Goal: Task Accomplishment & Management: Manage account settings

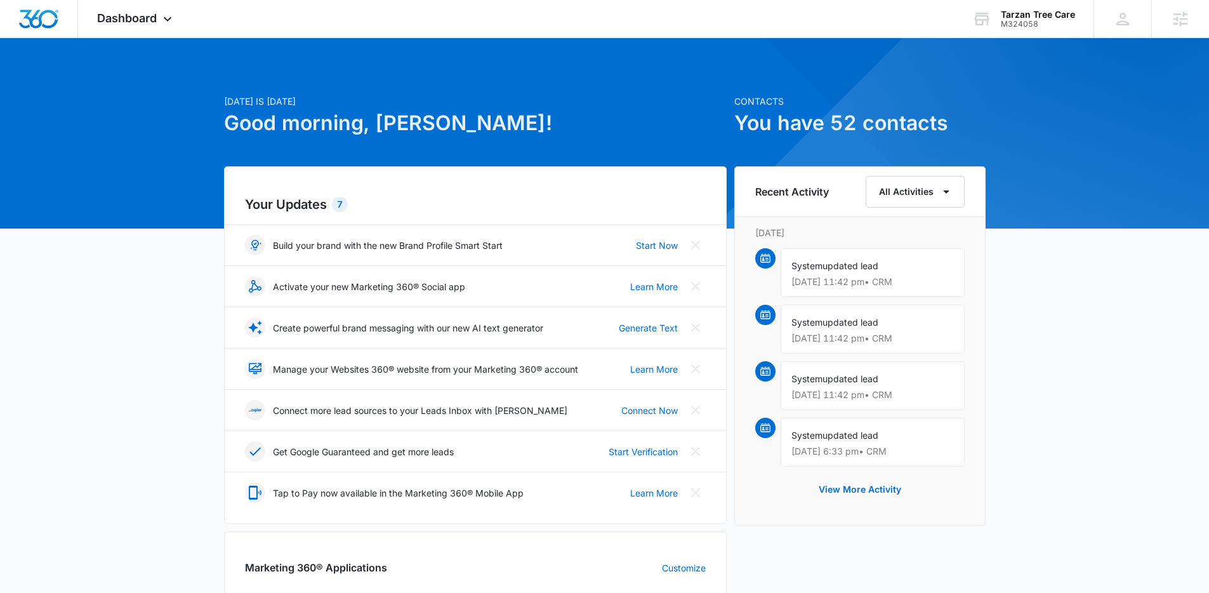
scroll to position [434, 0]
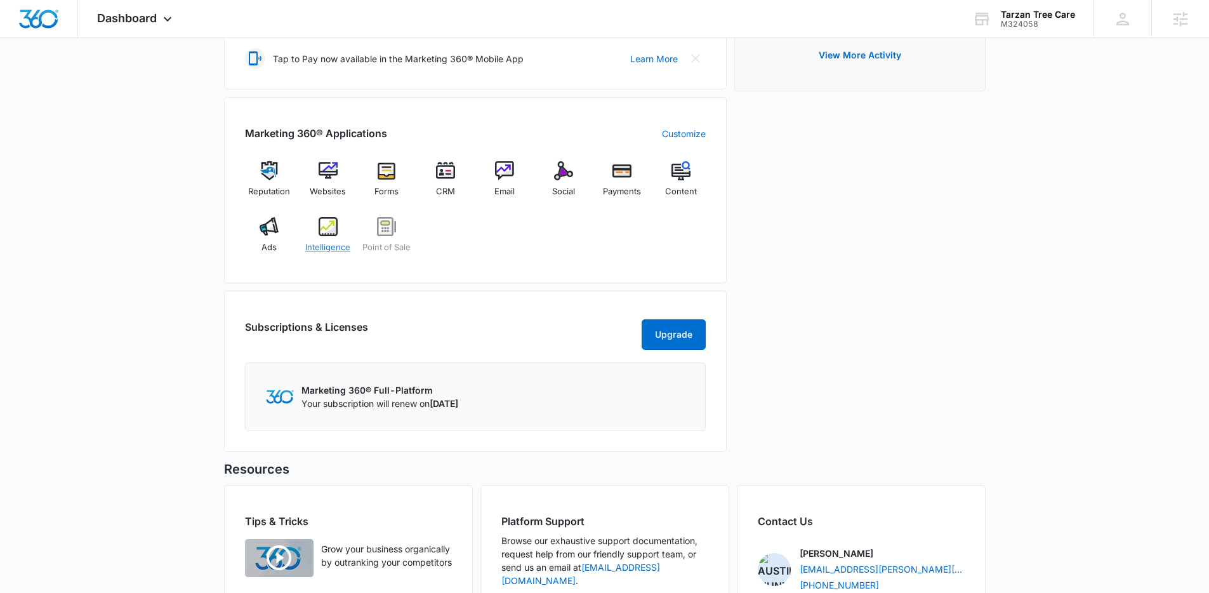
click at [337, 236] on img at bounding box center [328, 226] width 19 height 19
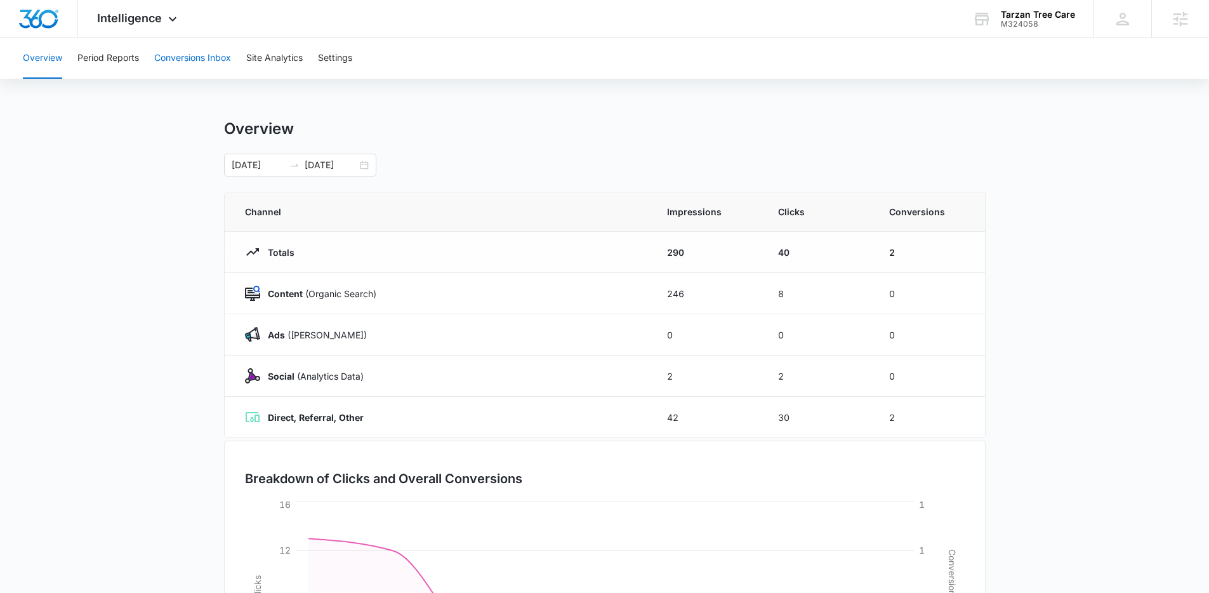
click at [202, 69] on button "Conversions Inbox" at bounding box center [192, 58] width 77 height 41
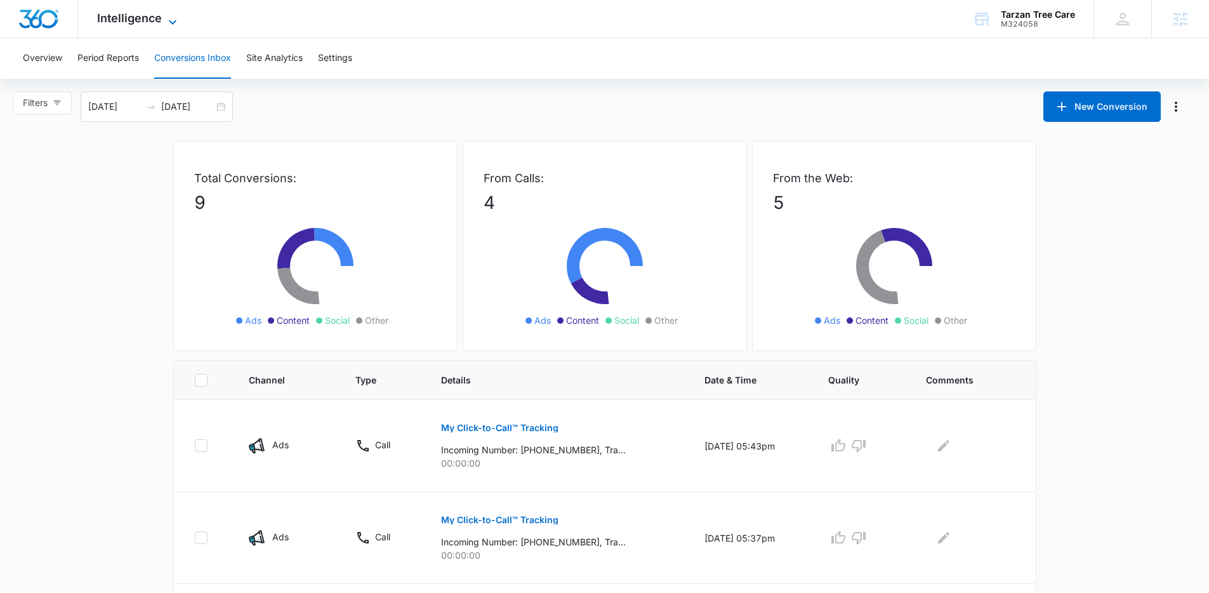
click at [128, 17] on span "Intelligence" at bounding box center [129, 17] width 65 height 13
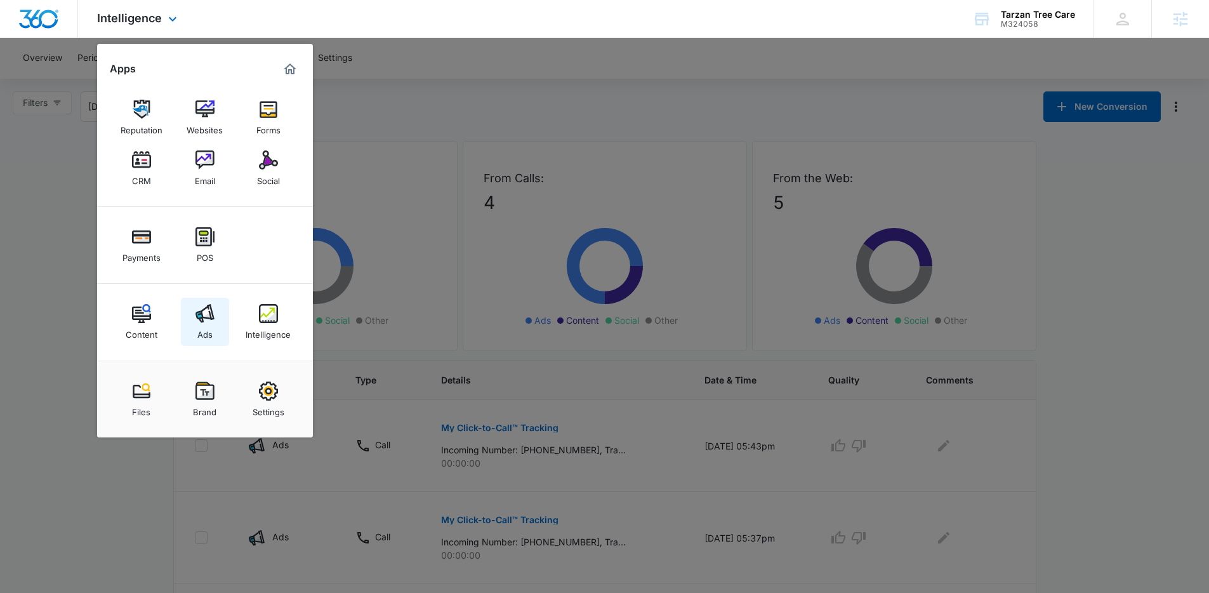
click at [207, 321] on img at bounding box center [205, 313] width 19 height 19
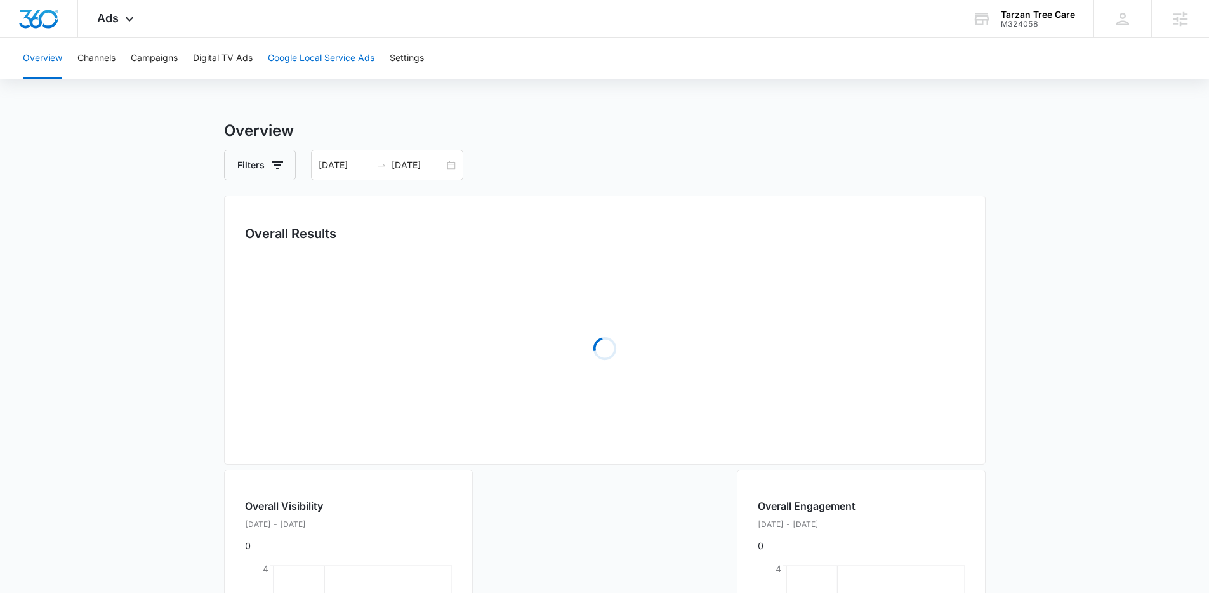
click at [326, 59] on button "Google Local Service Ads" at bounding box center [321, 58] width 107 height 41
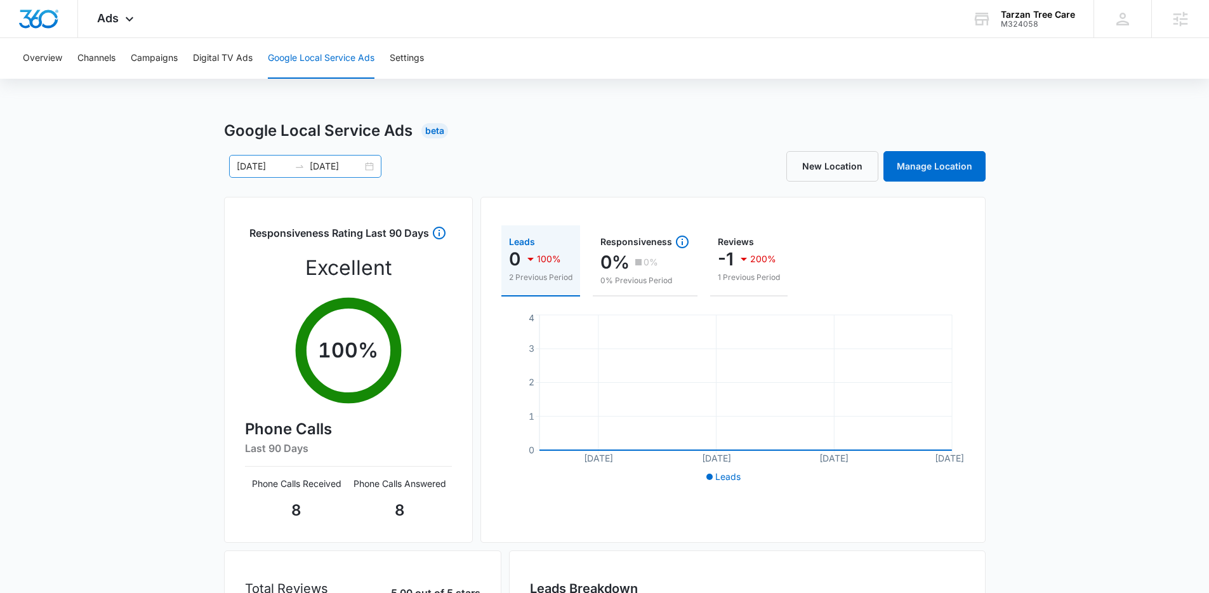
click at [369, 171] on div "08/21/2025 08/28/2025" at bounding box center [305, 166] width 152 height 23
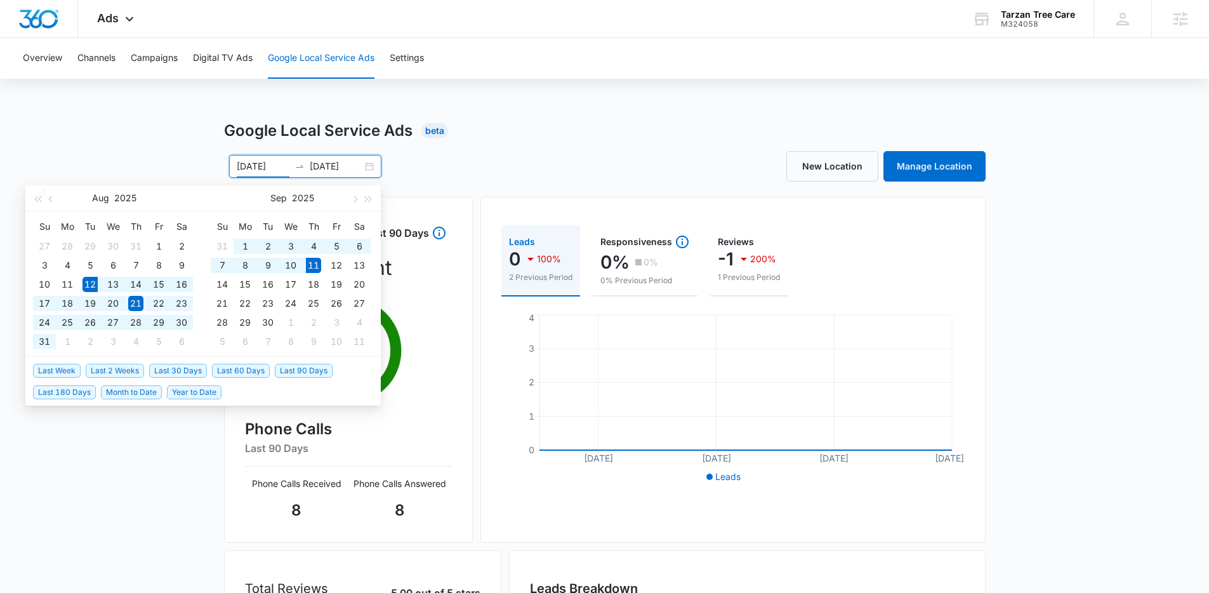
click at [157, 369] on span "Last 30 Days" at bounding box center [178, 371] width 58 height 14
type input "08/12/2025"
type input "09/11/2025"
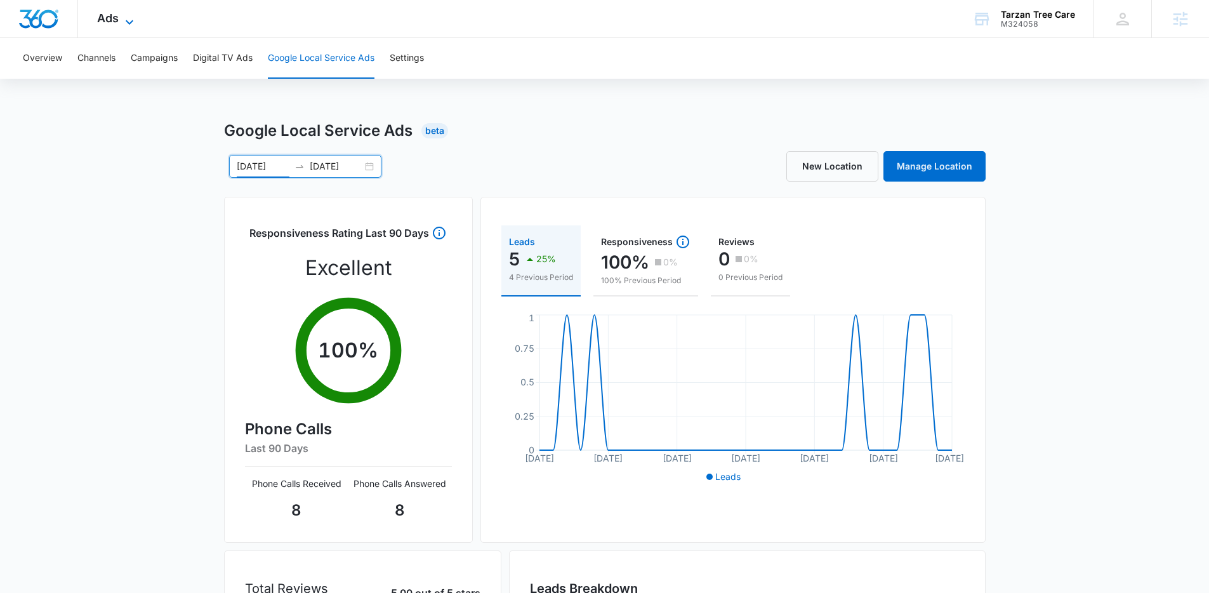
click at [110, 20] on span "Ads" at bounding box center [108, 17] width 22 height 13
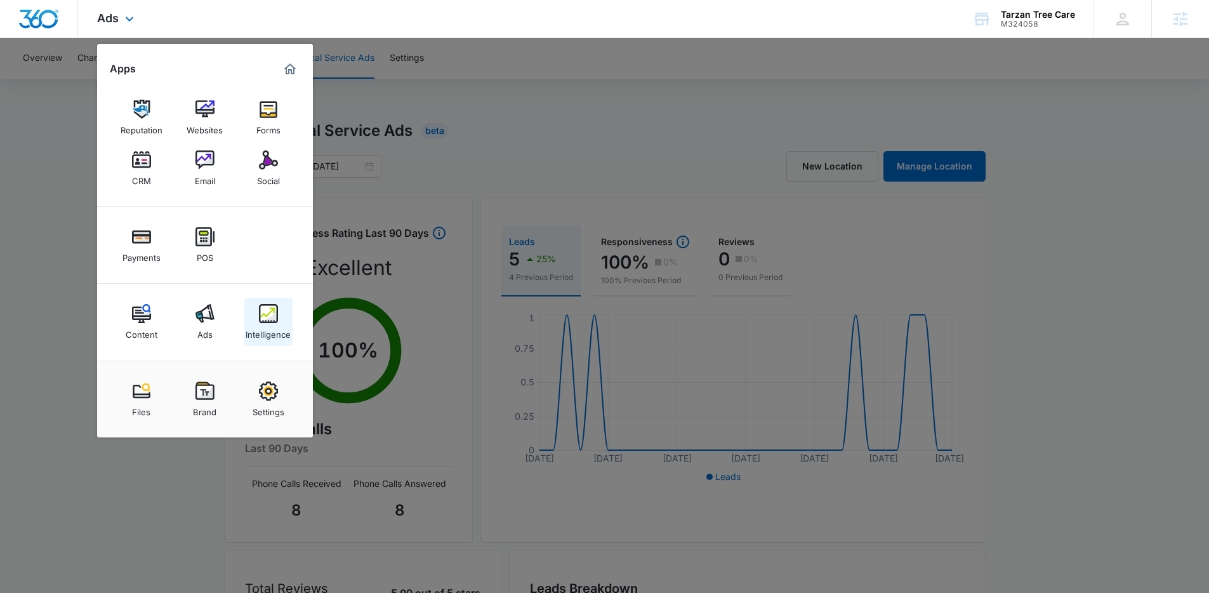
click at [267, 321] on img at bounding box center [268, 313] width 19 height 19
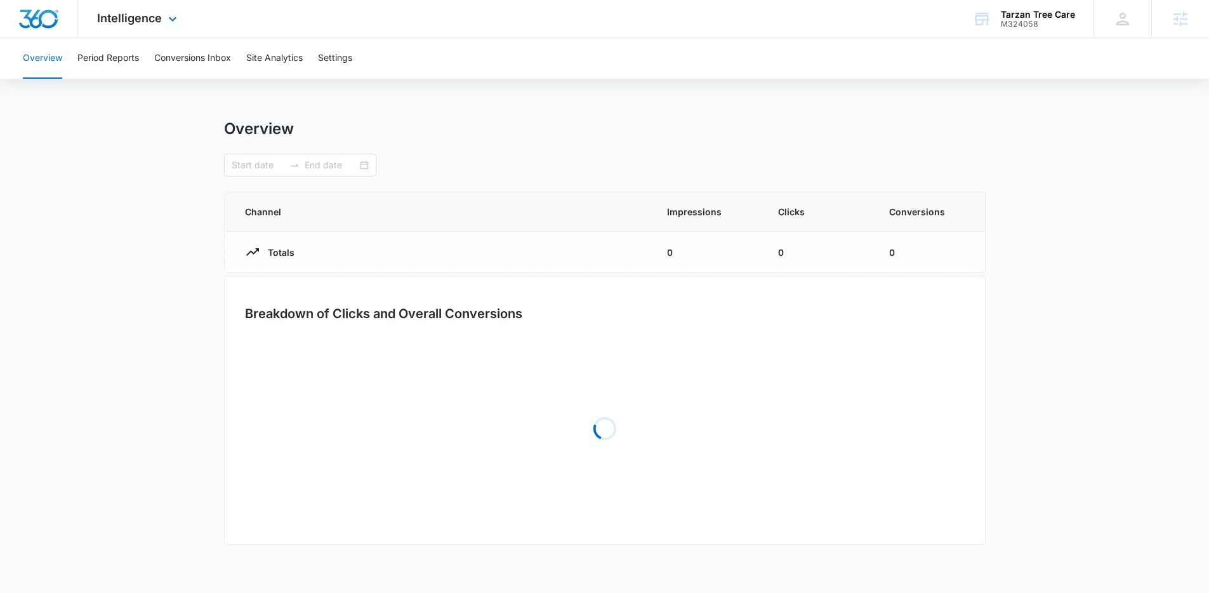
type input "08/12/2025"
type input "09/11/2025"
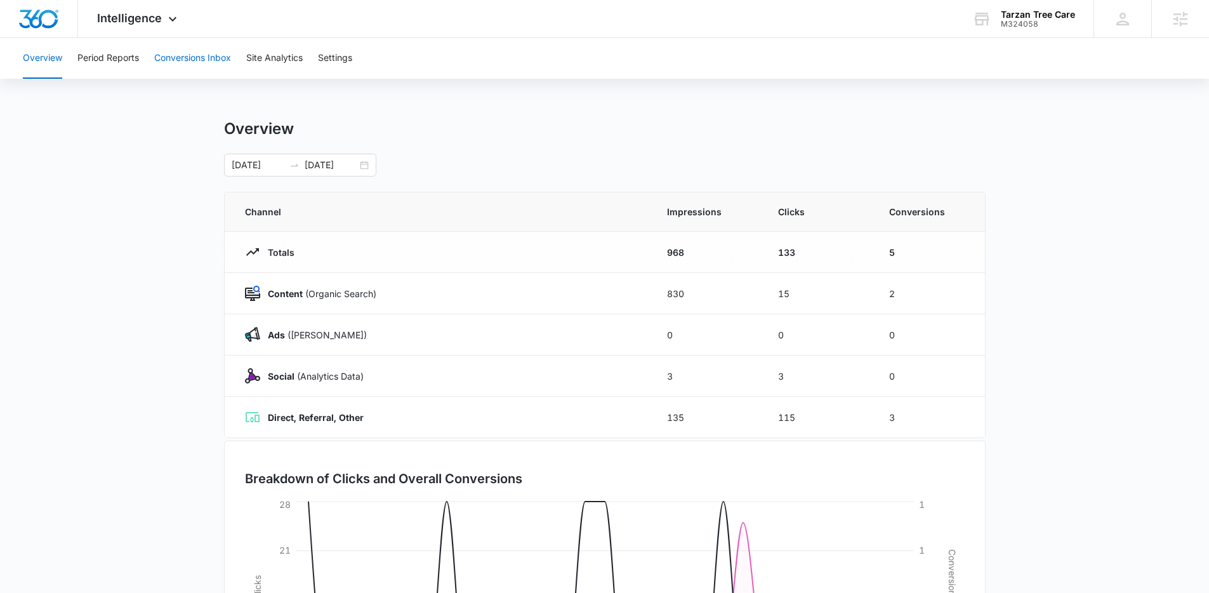
click at [184, 62] on button "Conversions Inbox" at bounding box center [192, 58] width 77 height 41
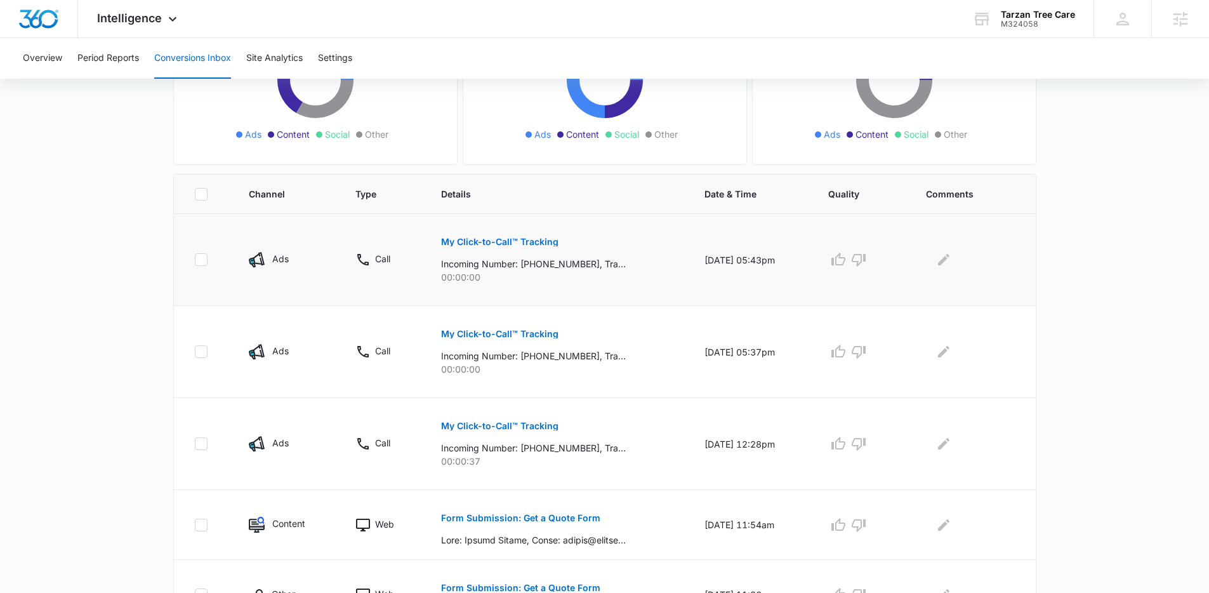
scroll to position [143, 0]
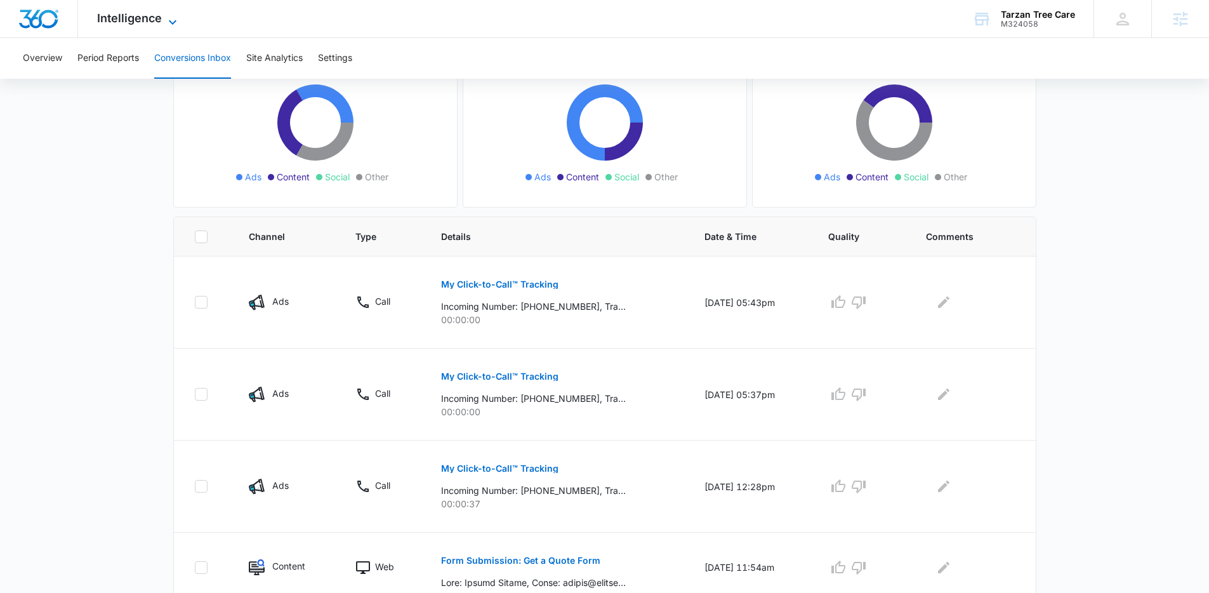
click at [121, 13] on span "Intelligence" at bounding box center [129, 17] width 65 height 13
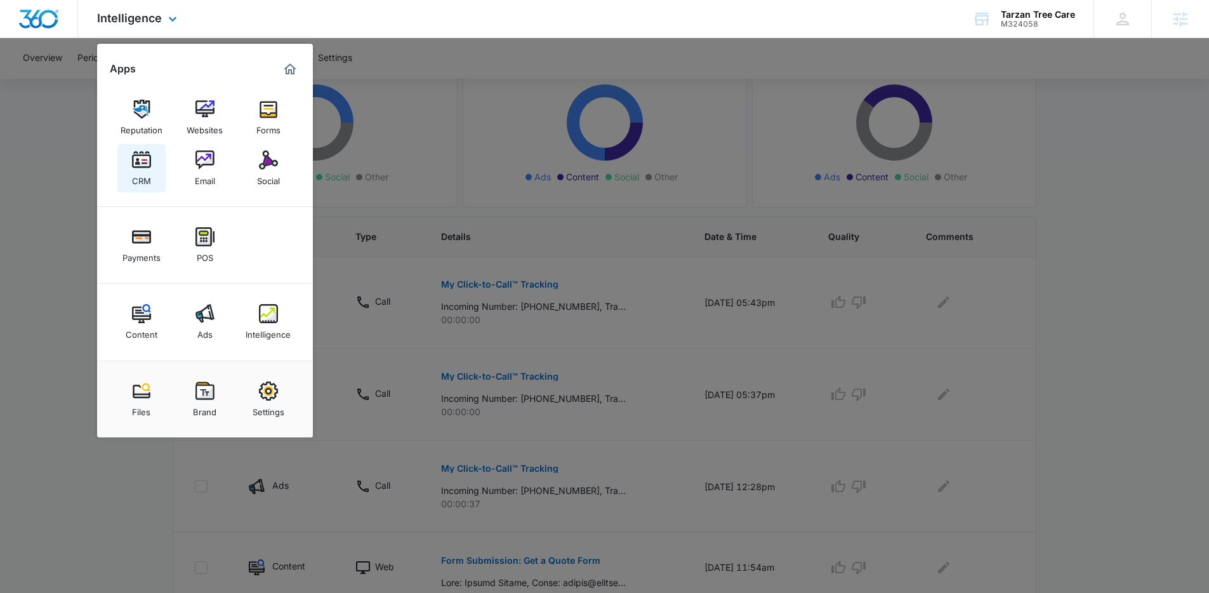
click at [135, 169] on img at bounding box center [141, 159] width 19 height 19
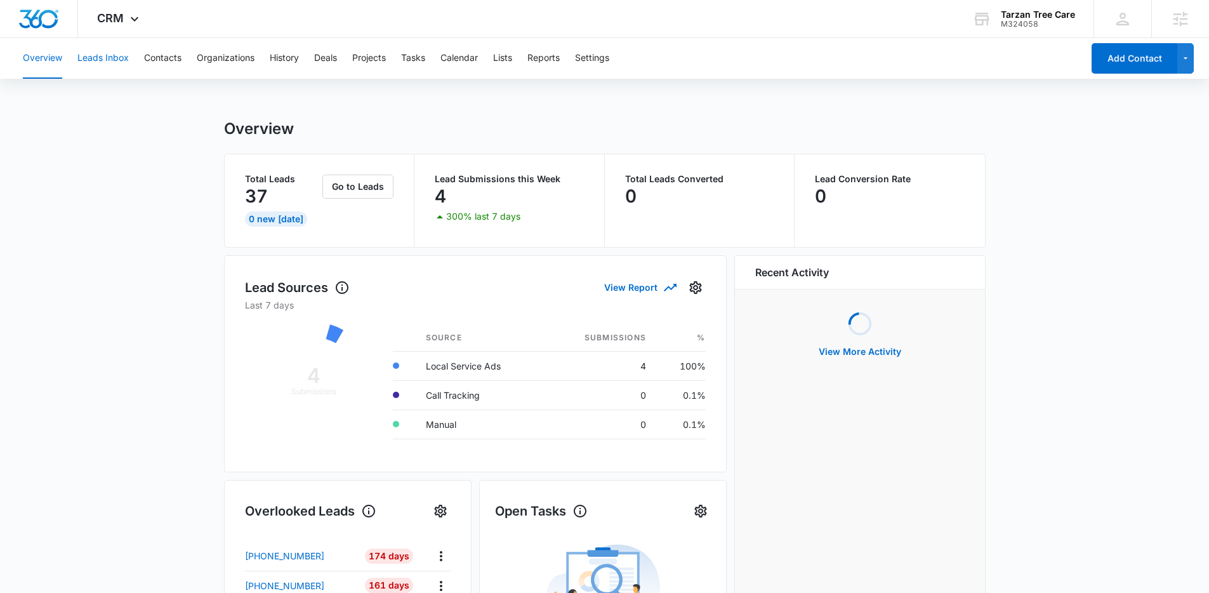
click at [101, 58] on button "Leads Inbox" at bounding box center [102, 58] width 51 height 41
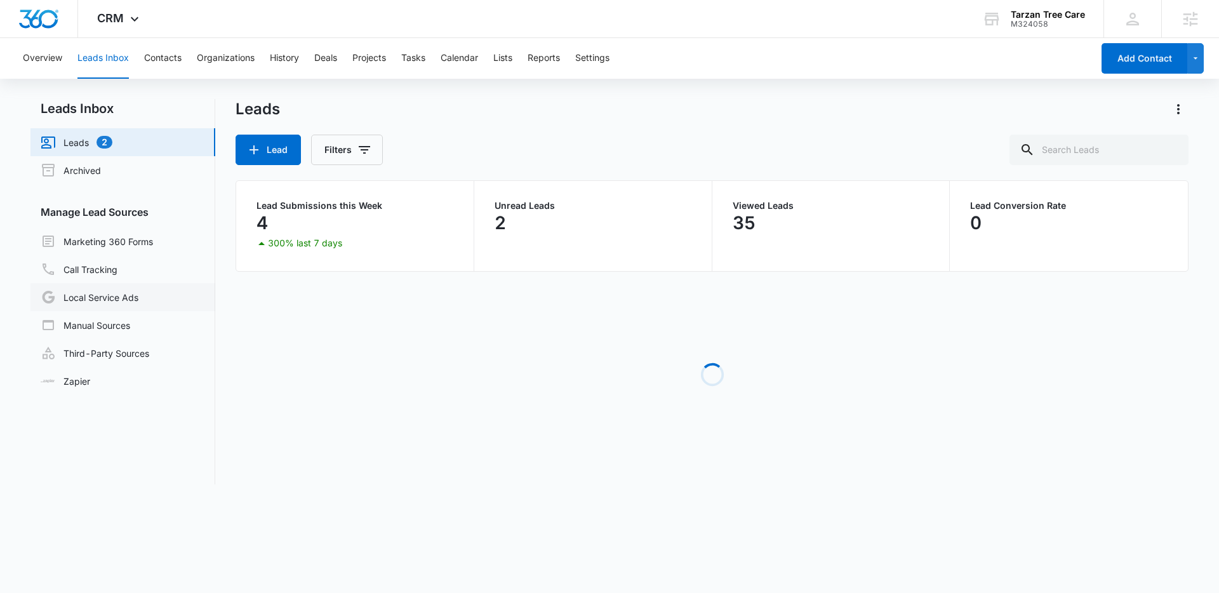
click at [123, 289] on link "Local Service Ads" at bounding box center [90, 296] width 98 height 15
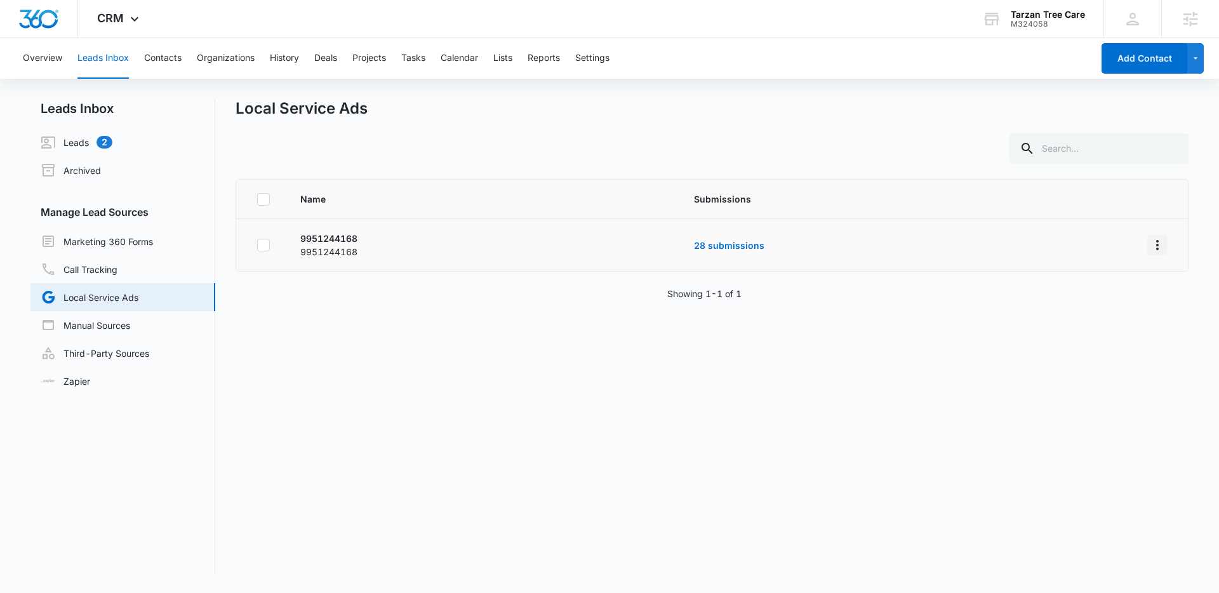
click at [1154, 244] on icon "Overflow Menu" at bounding box center [1157, 244] width 15 height 15
click at [909, 161] on div at bounding box center [712, 148] width 953 height 30
click at [100, 29] on div "CRM Apps Reputation Websites Forms CRM Email Social Payments POS Content Ads In…" at bounding box center [119, 18] width 83 height 37
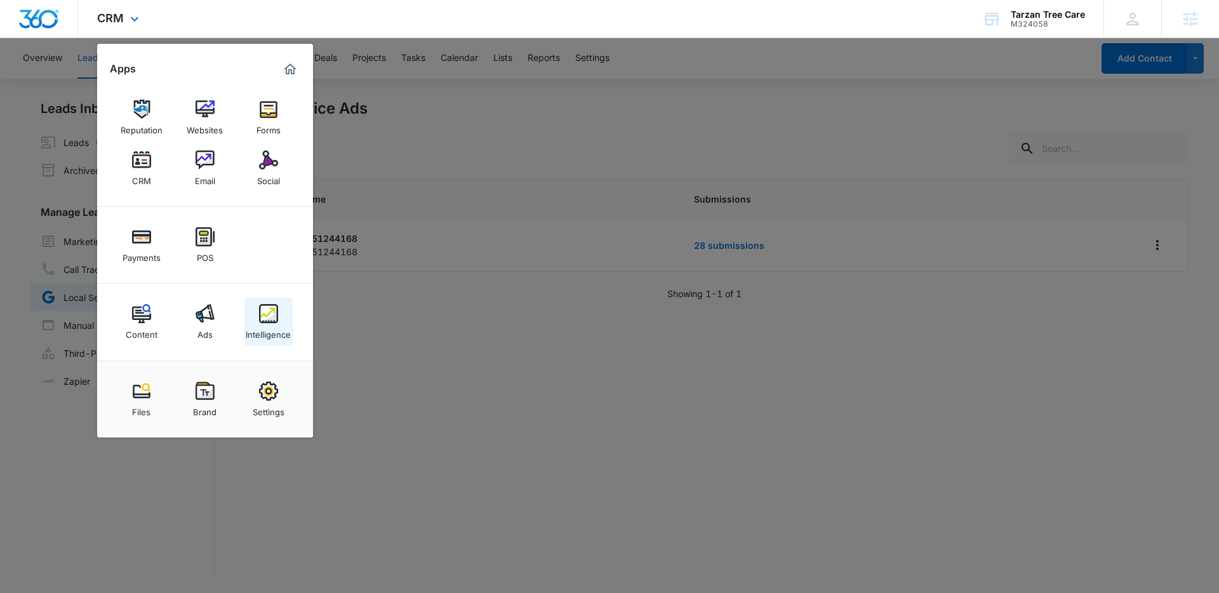
click at [269, 322] on img at bounding box center [268, 313] width 19 height 19
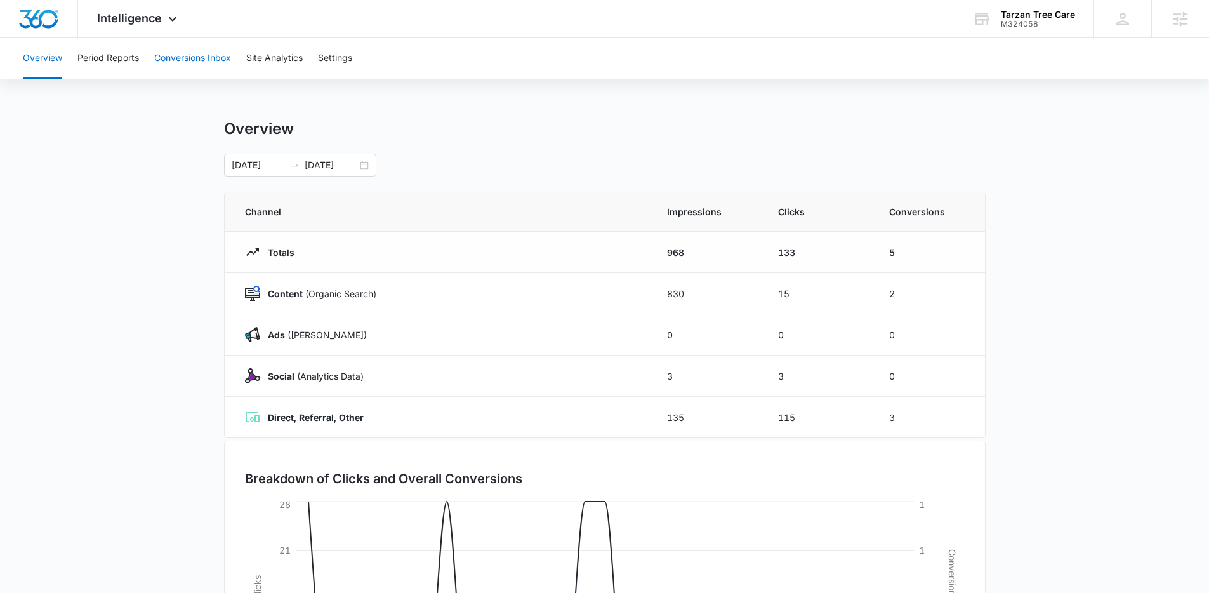
click at [195, 51] on button "Conversions Inbox" at bounding box center [192, 58] width 77 height 41
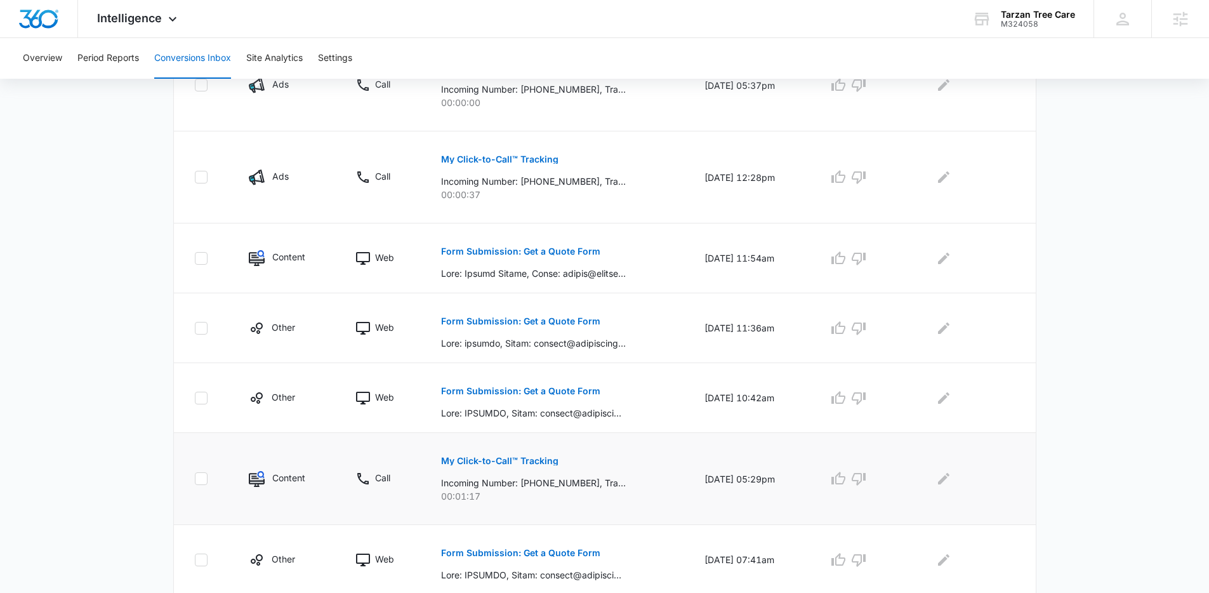
scroll to position [448, 0]
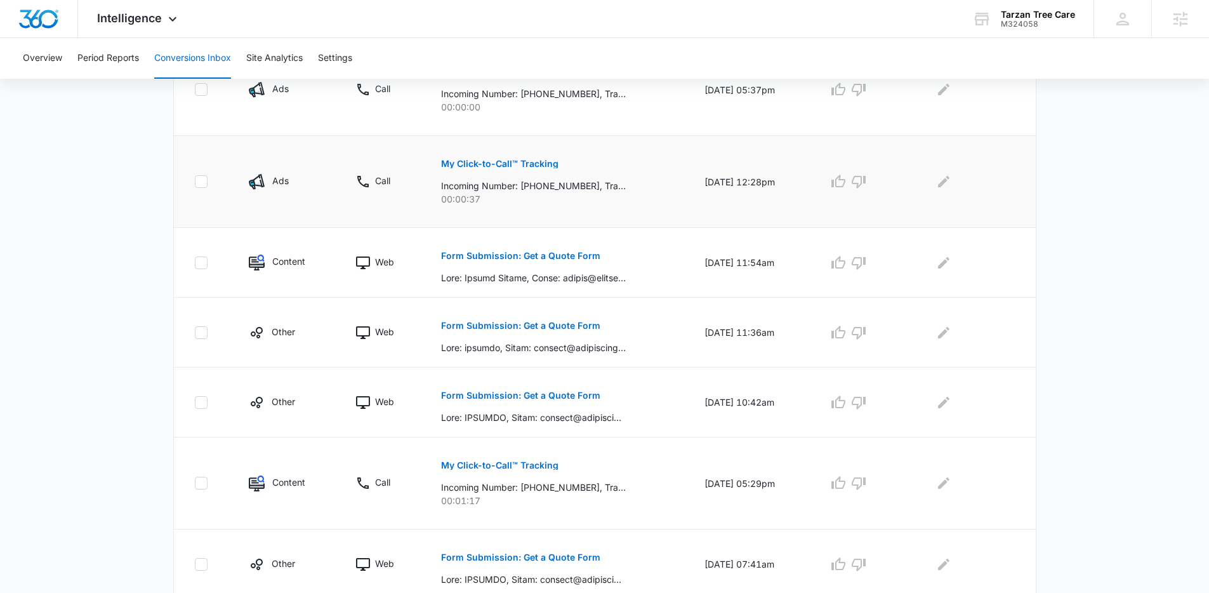
click at [489, 161] on p "My Click-to-Call™ Tracking" at bounding box center [499, 163] width 117 height 9
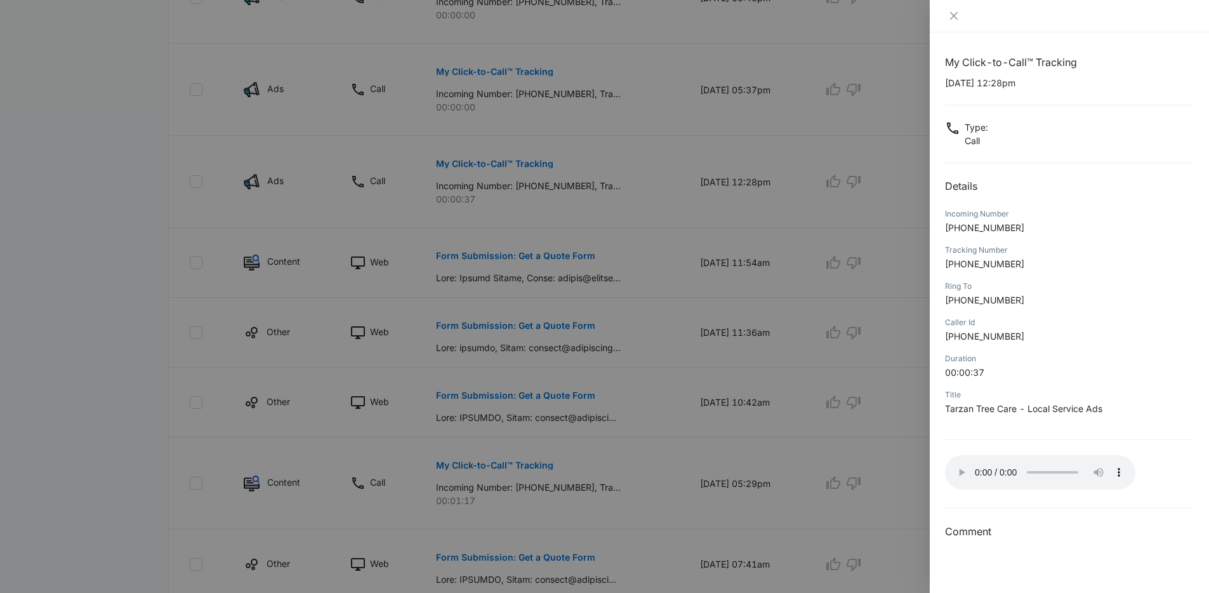
click at [682, 351] on div at bounding box center [604, 296] width 1209 height 593
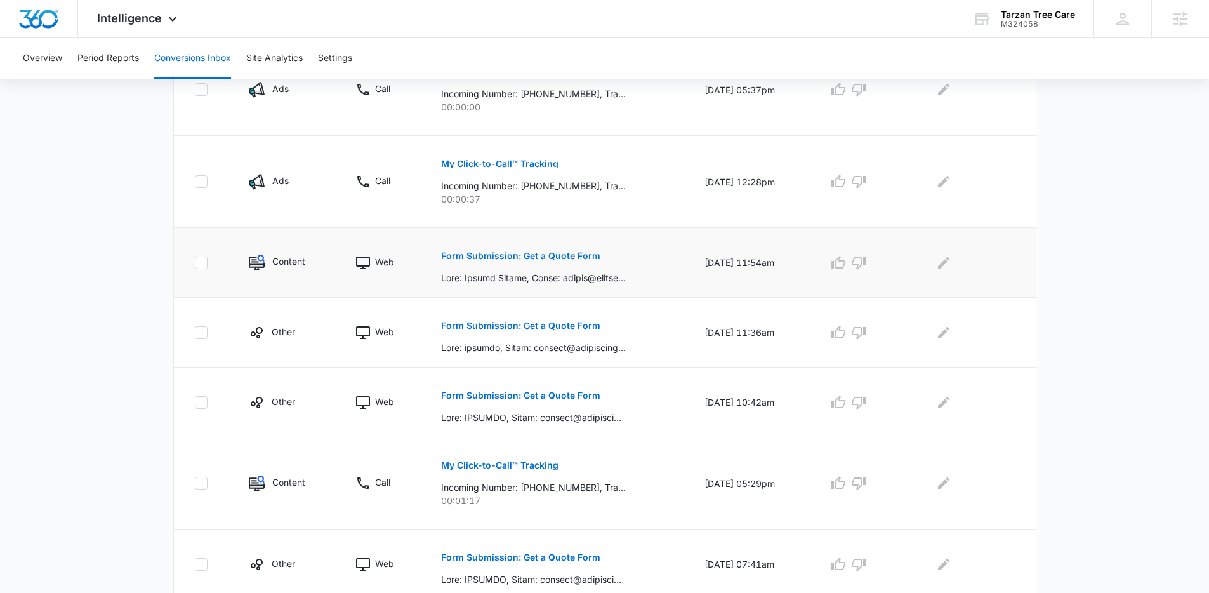
click at [547, 244] on button "Form Submission: Get a Quote Form" at bounding box center [520, 256] width 159 height 30
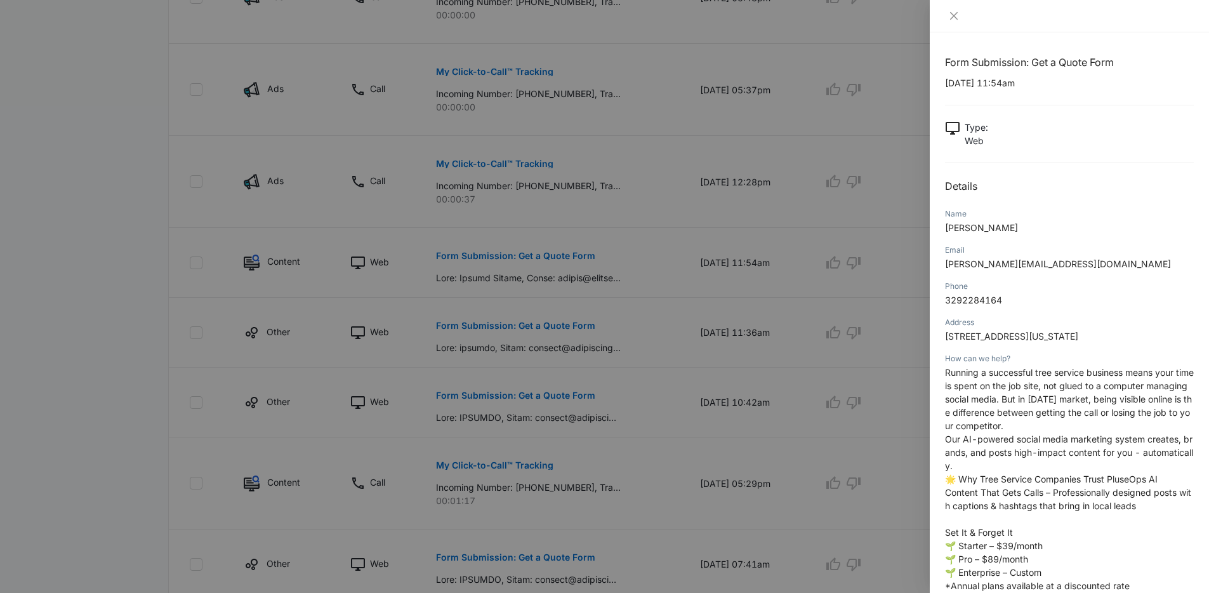
scroll to position [3, 0]
click at [767, 333] on div at bounding box center [604, 296] width 1209 height 593
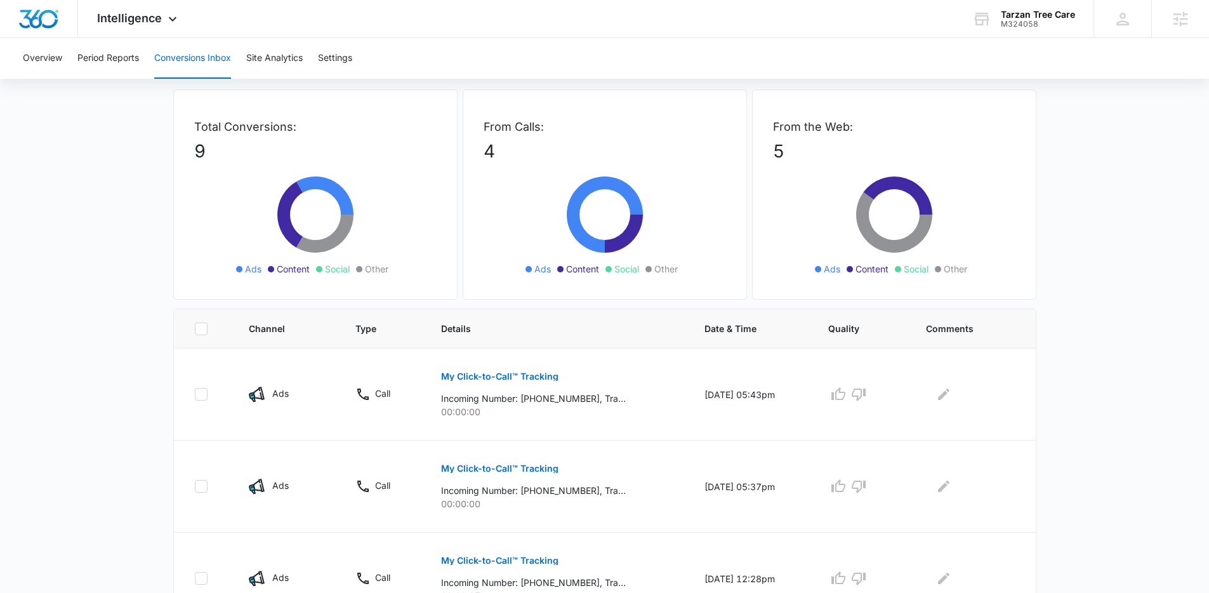
scroll to position [0, 0]
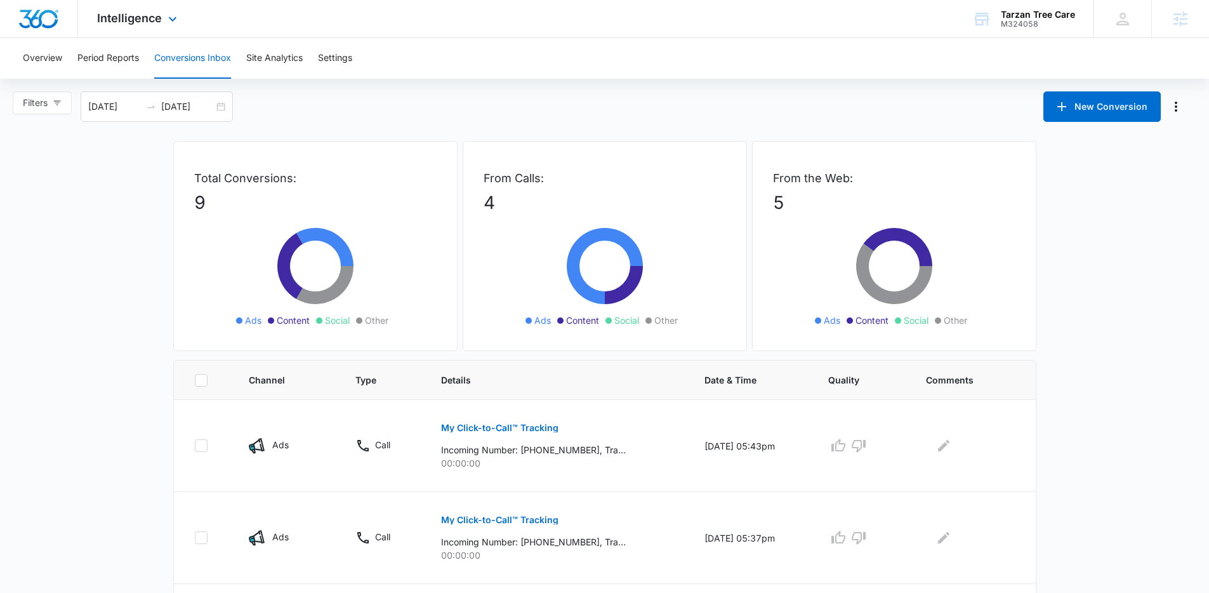
click at [112, 26] on div "Intelligence Apps Reputation Websites Forms CRM Email Social Payments POS Conte…" at bounding box center [138, 18] width 121 height 37
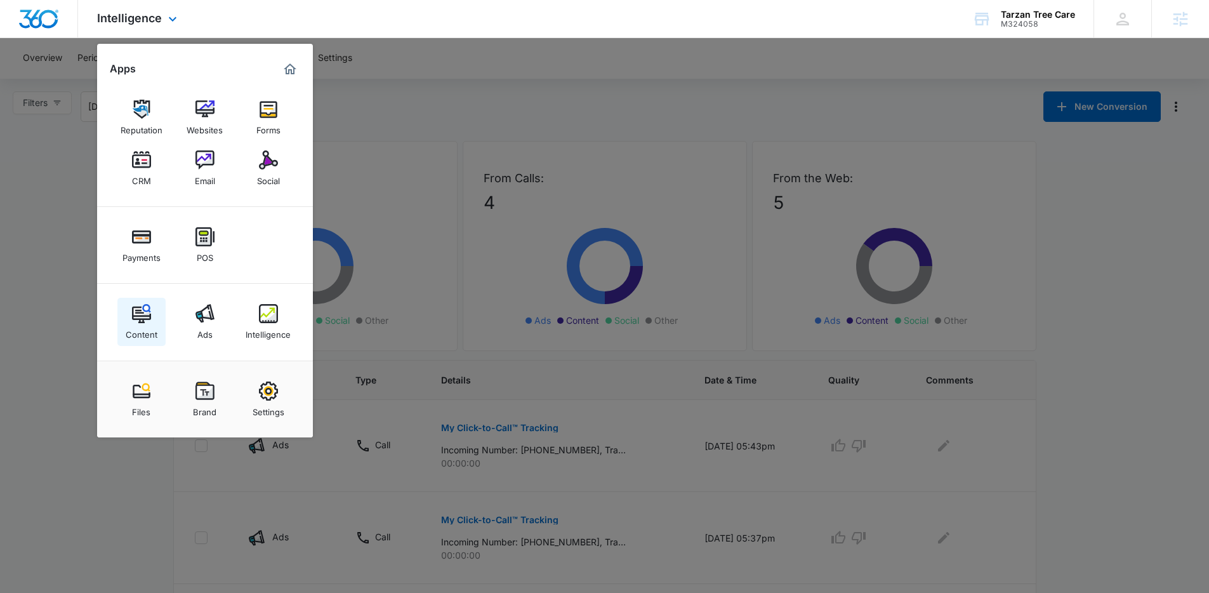
click at [133, 315] on img at bounding box center [141, 313] width 19 height 19
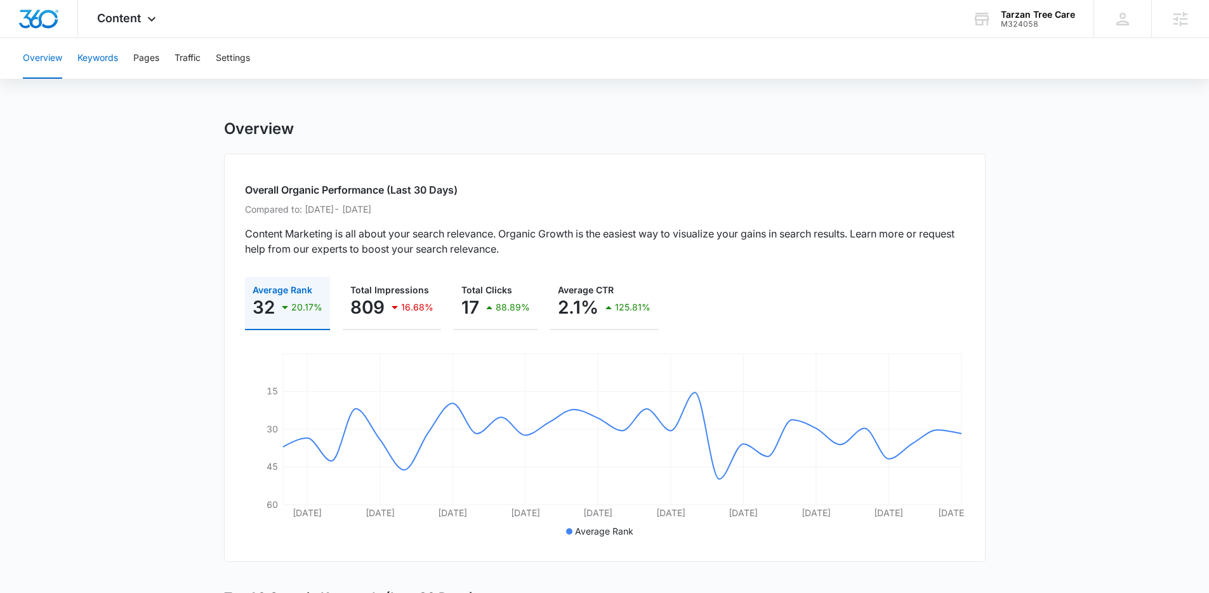
click at [110, 67] on button "Keywords" at bounding box center [97, 58] width 41 height 41
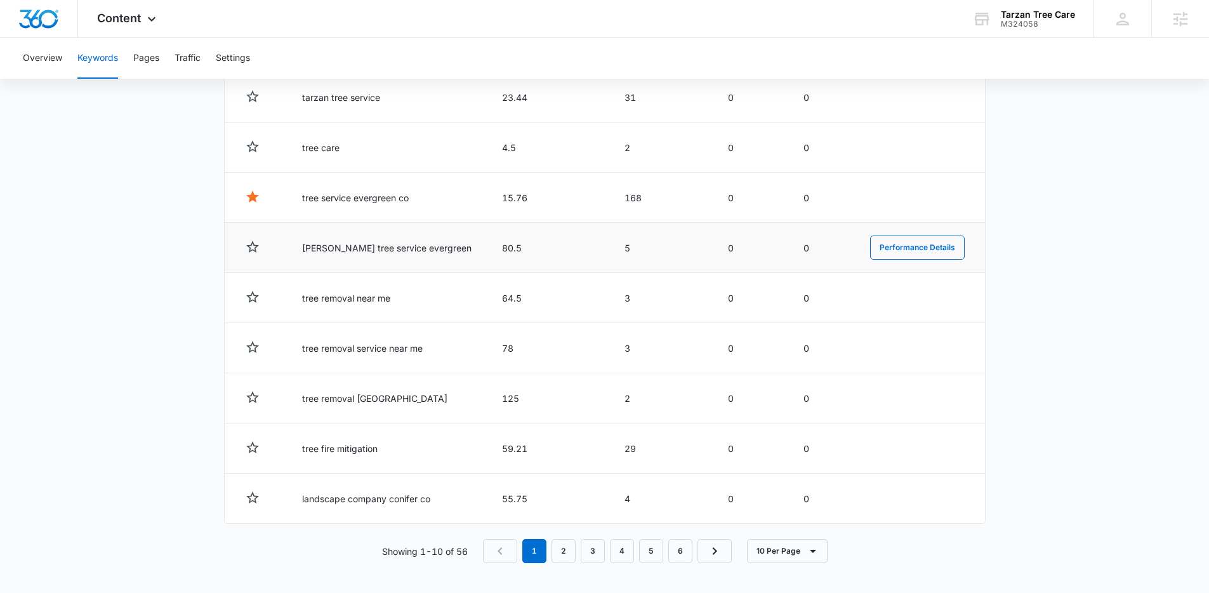
scroll to position [581, 0]
click at [164, 13] on div "Content Apps Reputation Websites Forms CRM Email Social Payments POS Content Ad…" at bounding box center [128, 18] width 100 height 37
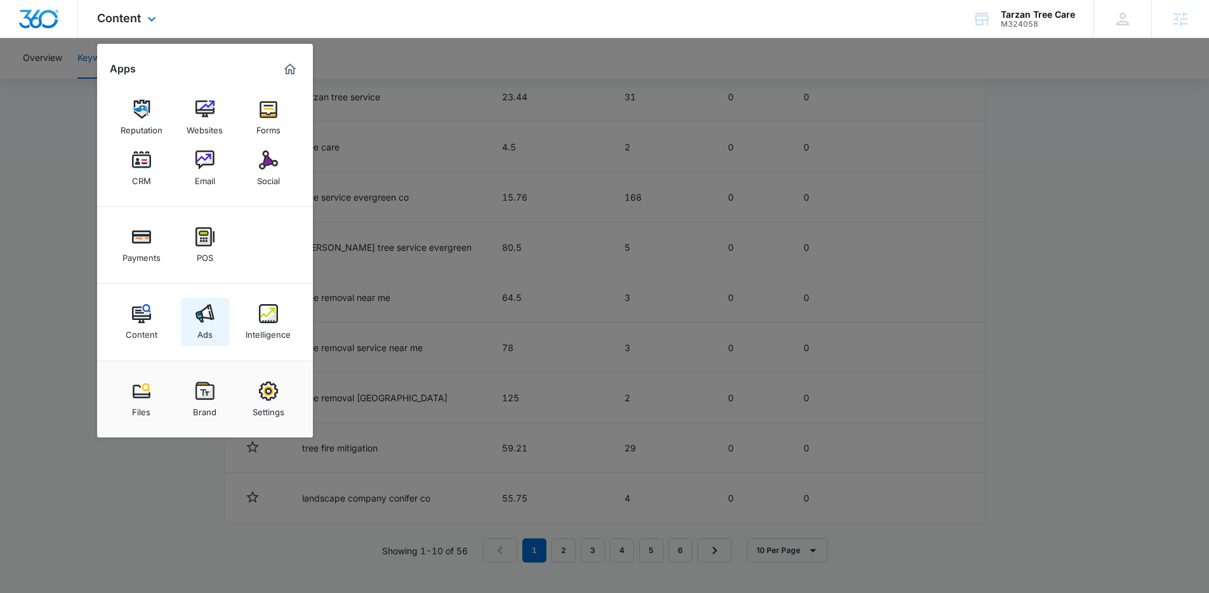
click at [215, 316] on link "Ads" at bounding box center [205, 322] width 48 height 48
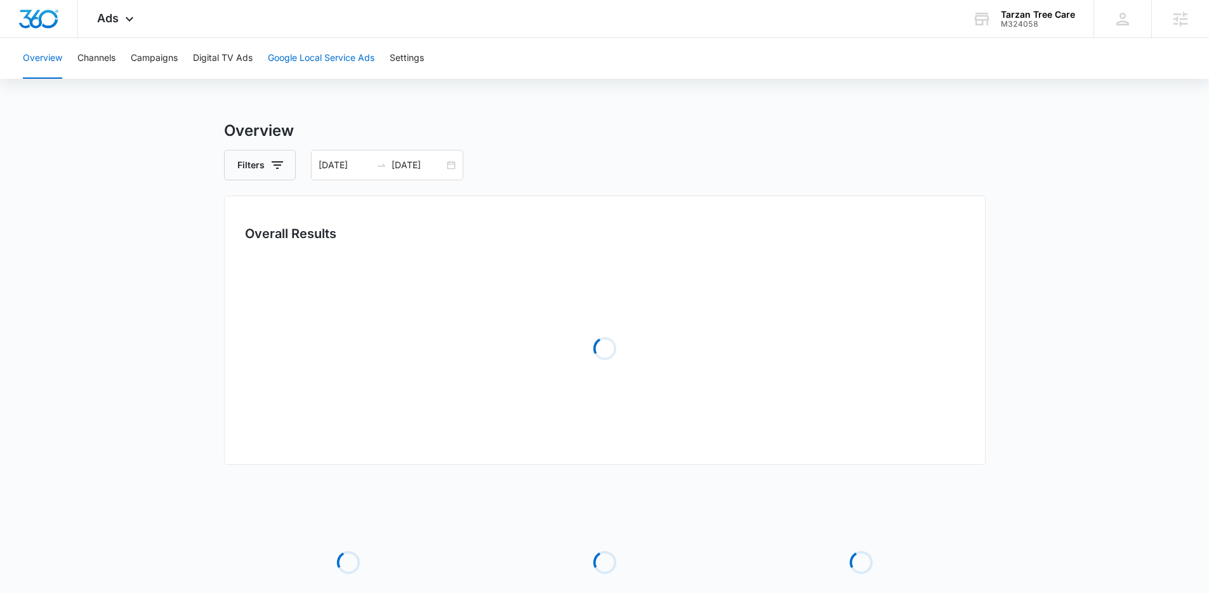
click at [294, 57] on button "Google Local Service Ads" at bounding box center [321, 58] width 107 height 41
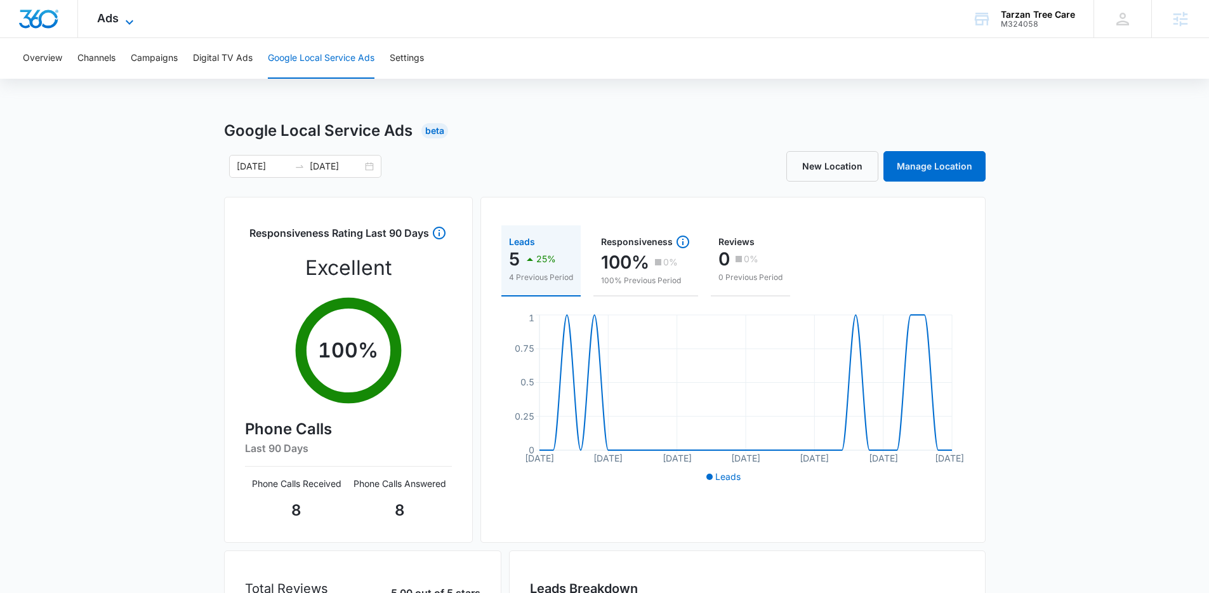
click at [99, 17] on span "Ads" at bounding box center [108, 17] width 22 height 13
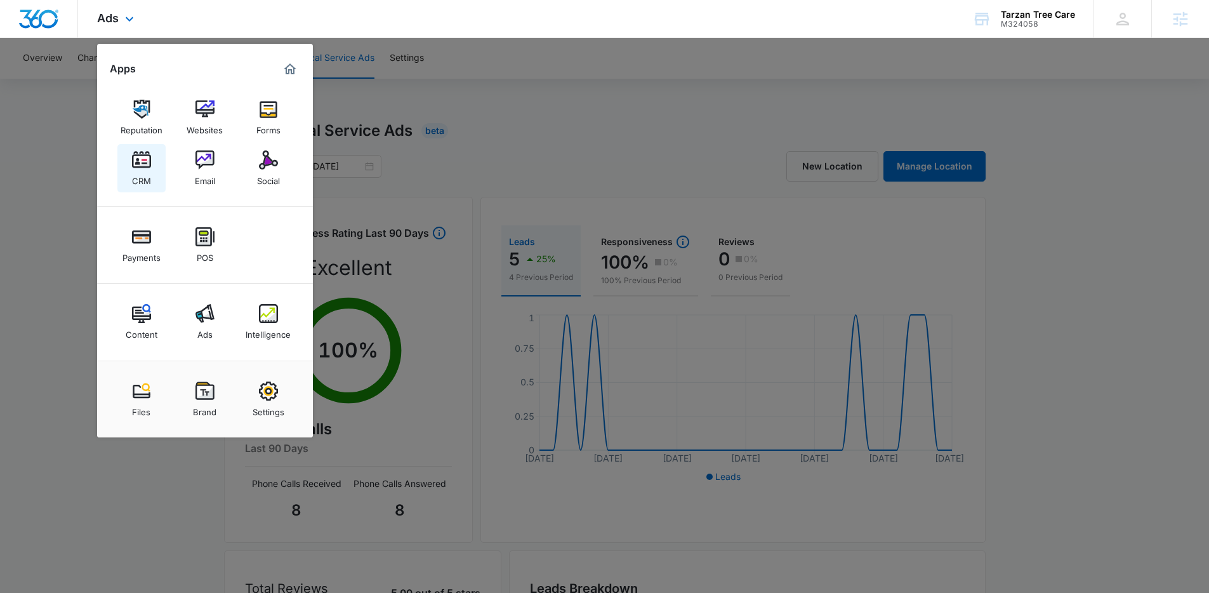
click at [143, 167] on img at bounding box center [141, 159] width 19 height 19
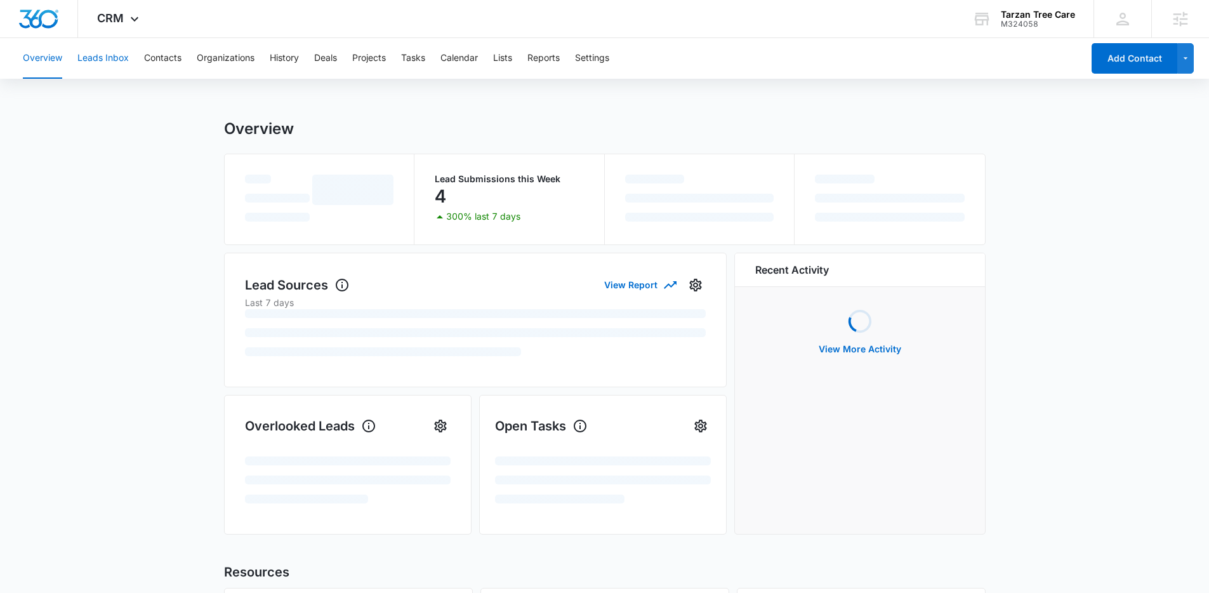
click at [93, 59] on button "Leads Inbox" at bounding box center [102, 58] width 51 height 41
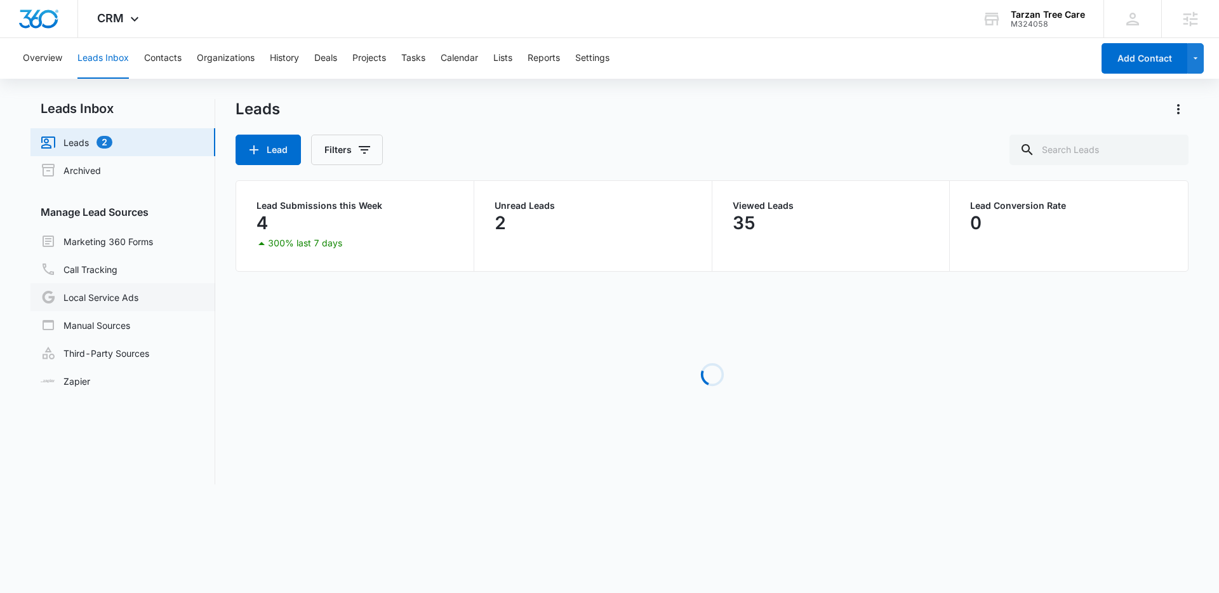
click at [122, 289] on link "Local Service Ads" at bounding box center [90, 296] width 98 height 15
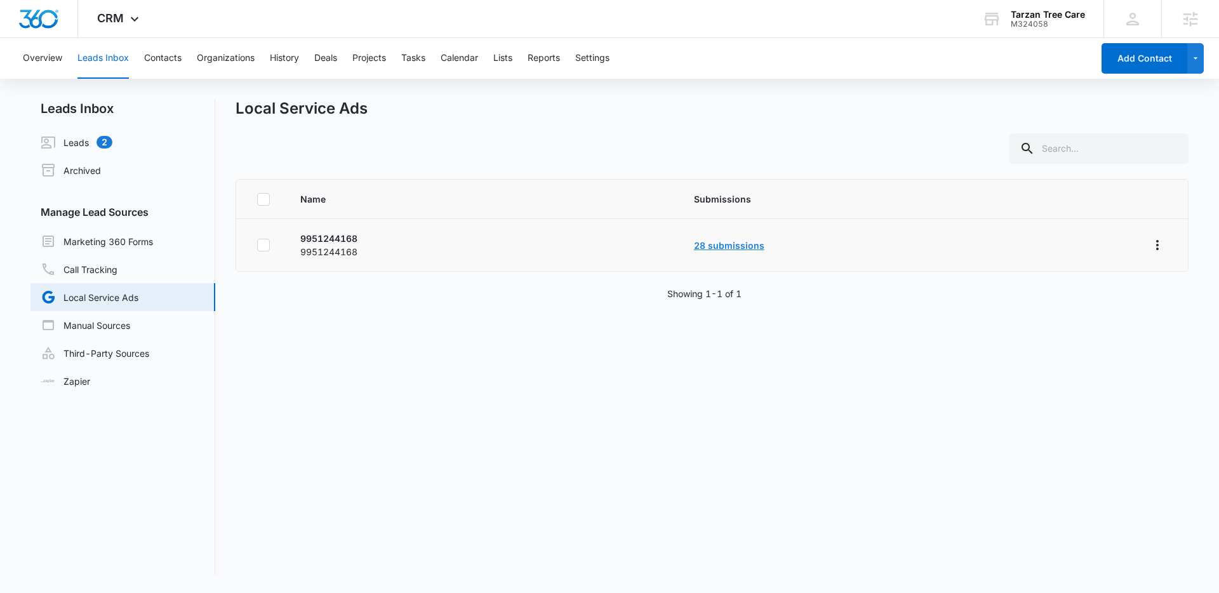
click at [717, 248] on link "28 submissions" at bounding box center [729, 245] width 70 height 11
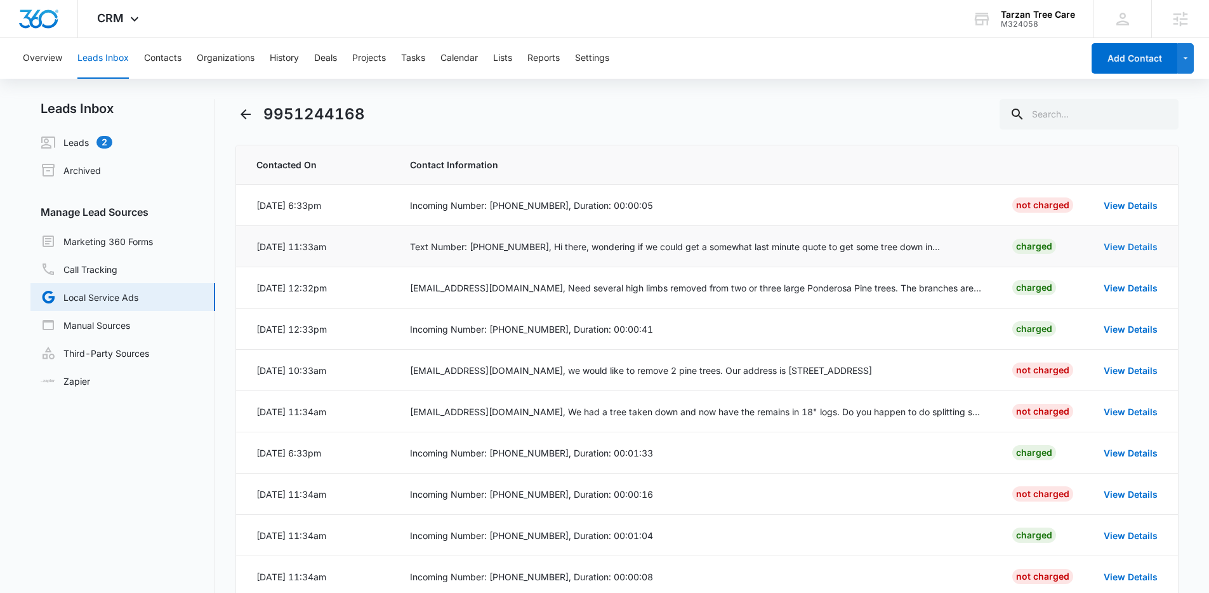
click at [1126, 246] on link "View Details" at bounding box center [1131, 246] width 54 height 11
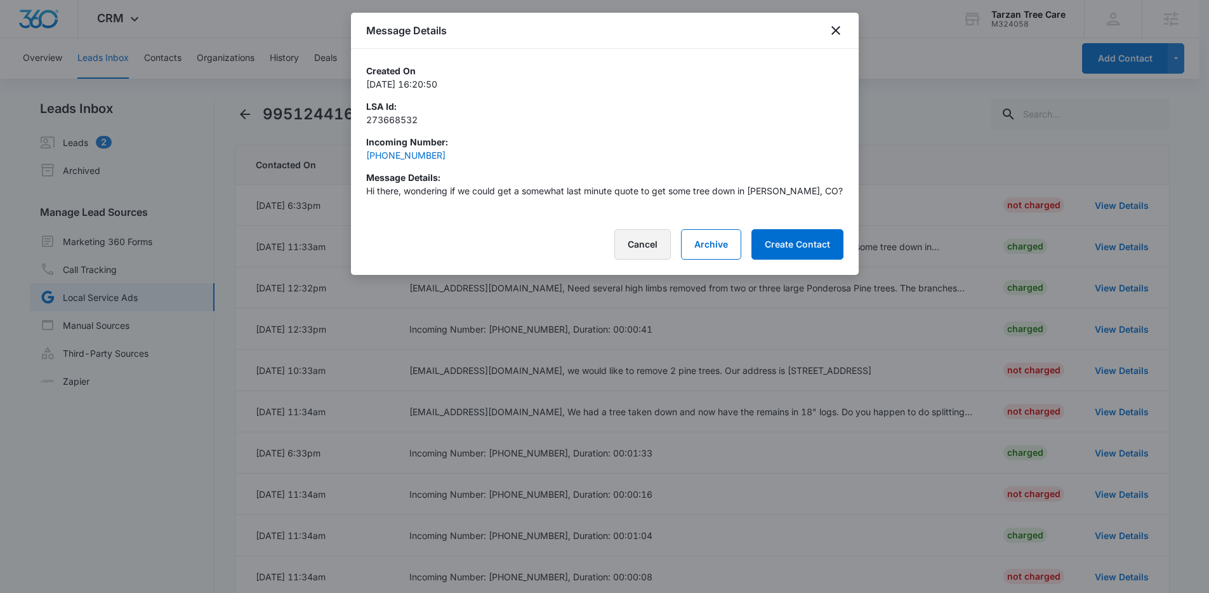
click at [647, 239] on button "Cancel" at bounding box center [642, 244] width 56 height 30
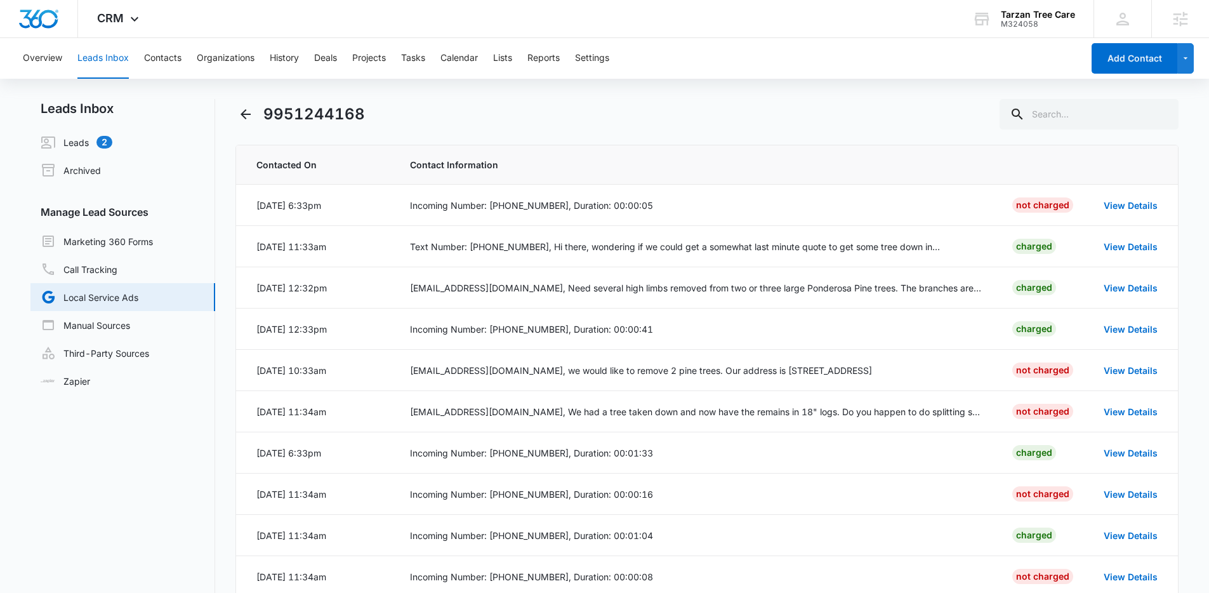
click at [130, 298] on link "Local Service Ads" at bounding box center [90, 296] width 98 height 15
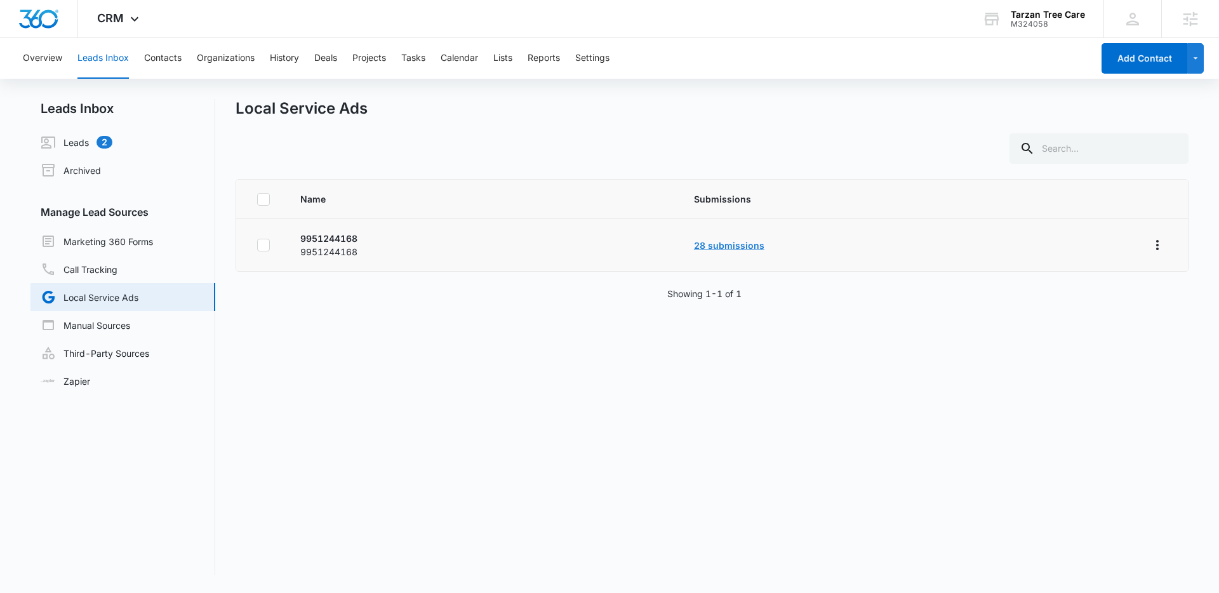
click at [717, 242] on link "28 submissions" at bounding box center [729, 245] width 70 height 11
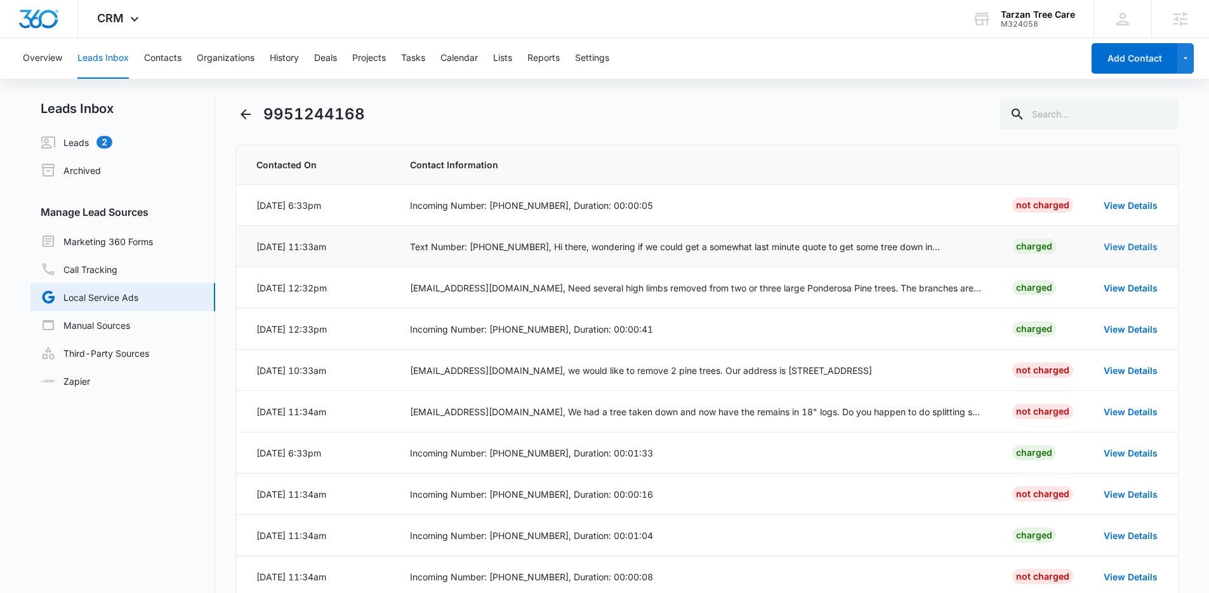
click at [1118, 241] on link "View Details" at bounding box center [1131, 246] width 54 height 11
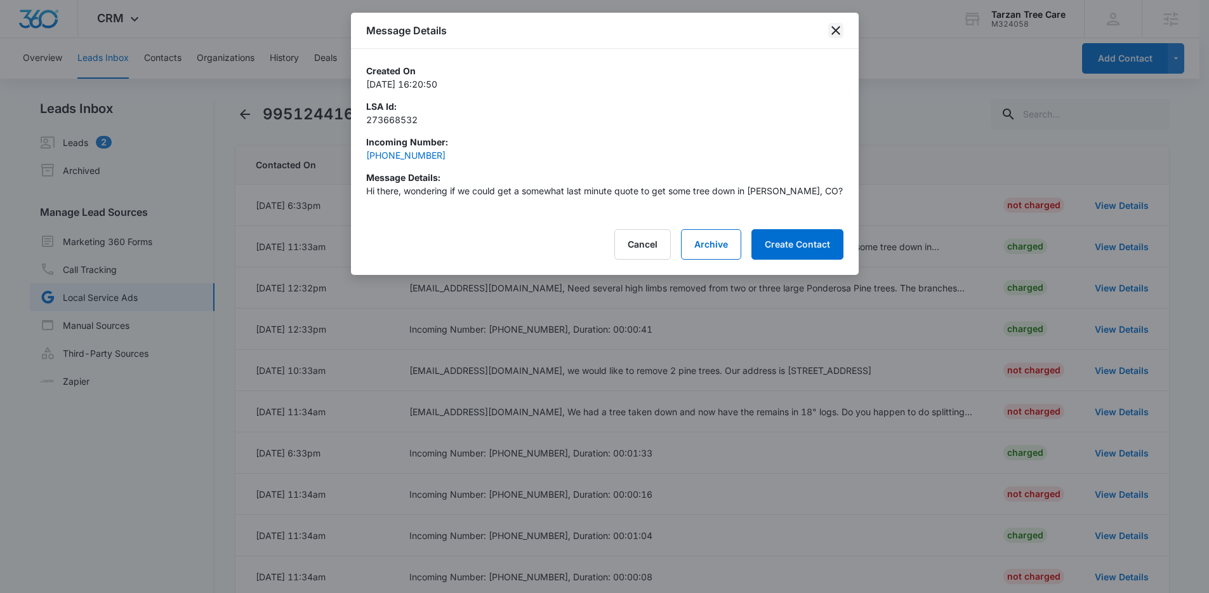
click at [829, 29] on icon "close" at bounding box center [835, 30] width 15 height 15
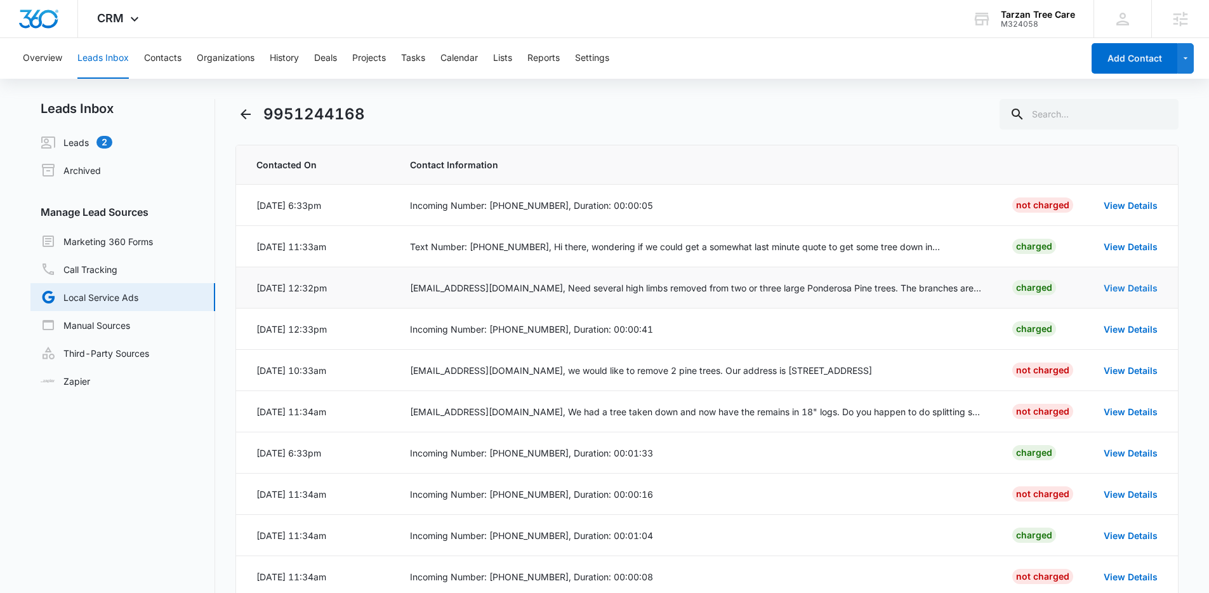
click at [1146, 289] on link "View Details" at bounding box center [1131, 287] width 54 height 11
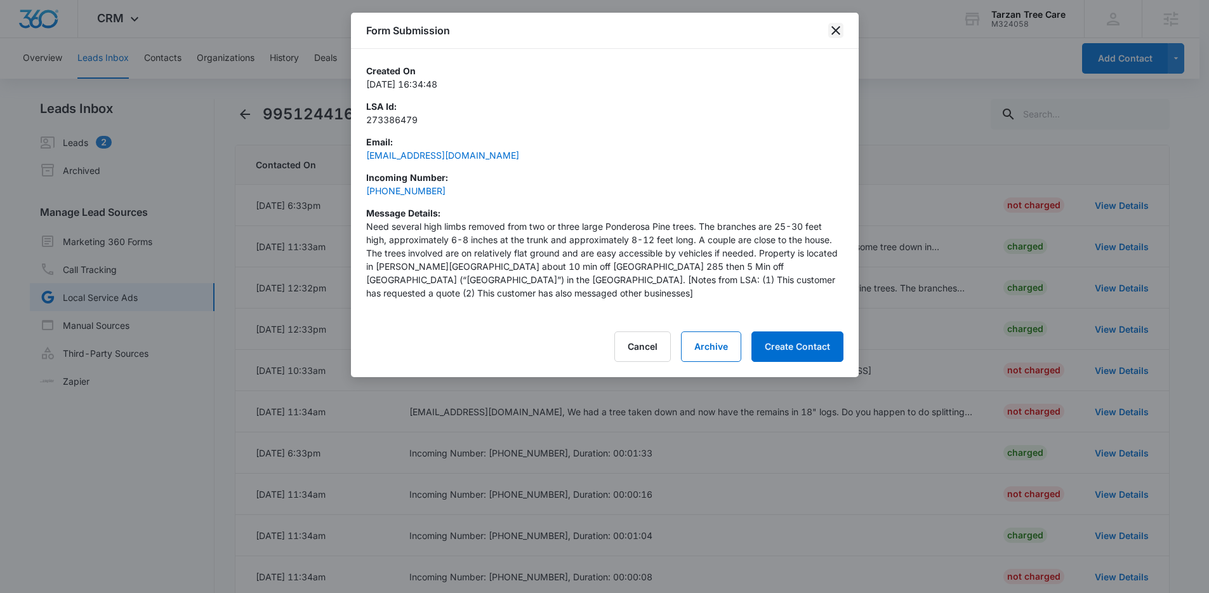
click at [835, 30] on icon "close" at bounding box center [836, 30] width 9 height 9
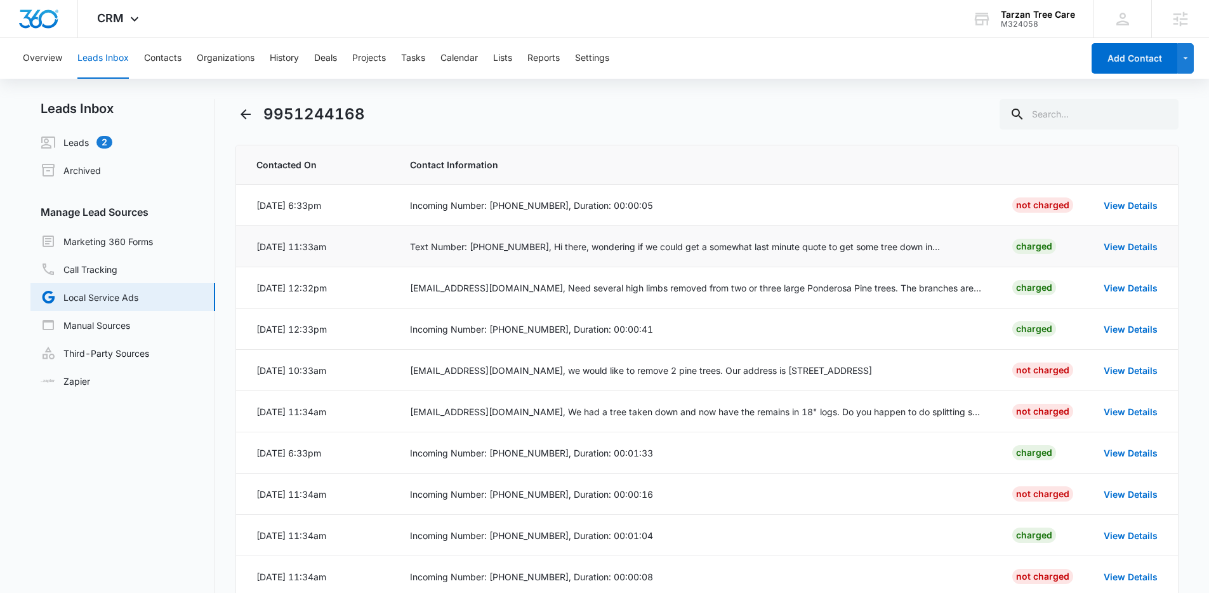
click at [668, 246] on div "Text Number: (352) 427-5856, Hi there, wondering if we could get a somewhat las…" at bounding box center [696, 246] width 573 height 13
click at [1132, 251] on link "View Details" at bounding box center [1131, 246] width 54 height 11
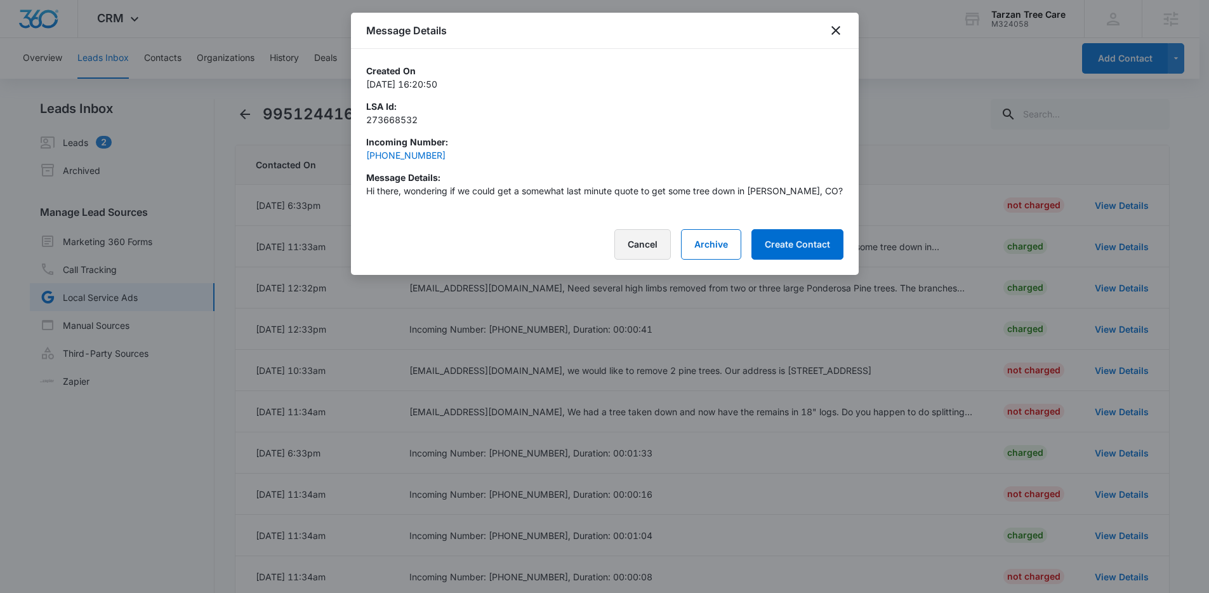
click at [643, 241] on button "Cancel" at bounding box center [642, 244] width 56 height 30
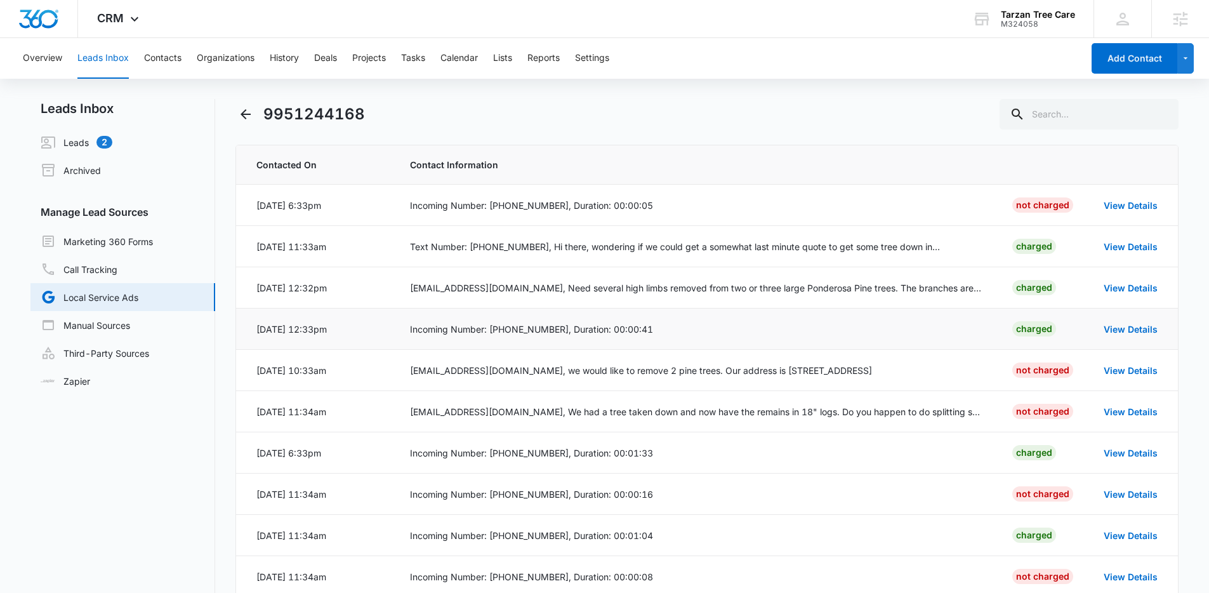
click at [684, 332] on div "Incoming Number: (308) 380-2137, Duration: 00:00:41" at bounding box center [696, 328] width 573 height 13
drag, startPoint x: 695, startPoint y: 326, endPoint x: 413, endPoint y: 313, distance: 282.8
click at [413, 313] on td "Incoming Number: (308) 380-2137, Duration: 00:00:41" at bounding box center [696, 329] width 603 height 41
click at [130, 6] on div "CRM Apps Reputation Websites Forms CRM Email Social Payments POS Content Ads In…" at bounding box center [119, 18] width 83 height 37
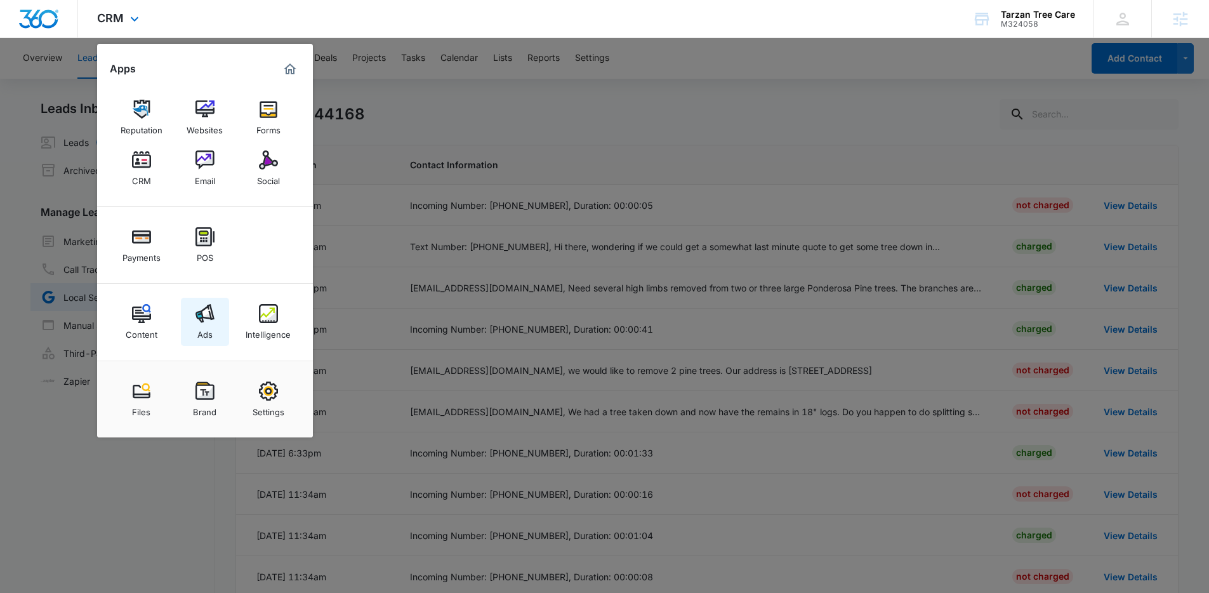
click at [200, 317] on img at bounding box center [205, 313] width 19 height 19
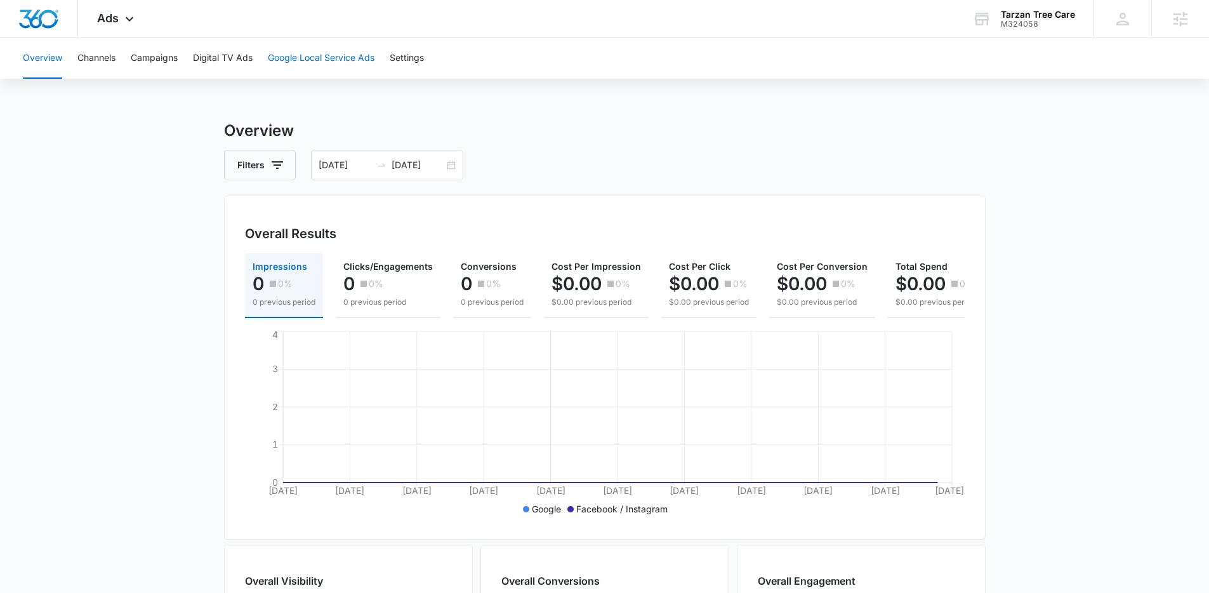
click at [317, 60] on button "Google Local Service Ads" at bounding box center [321, 58] width 107 height 41
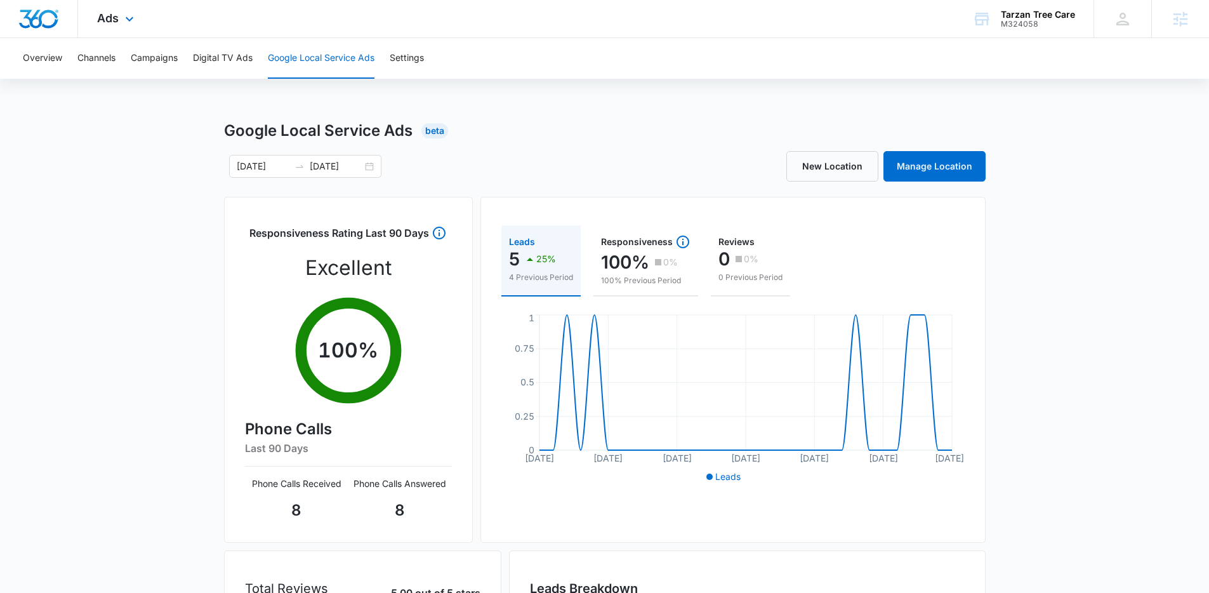
click at [119, 23] on div "Ads Apps Reputation Websites Forms CRM Email Social Payments POS Content Ads In…" at bounding box center [117, 18] width 78 height 37
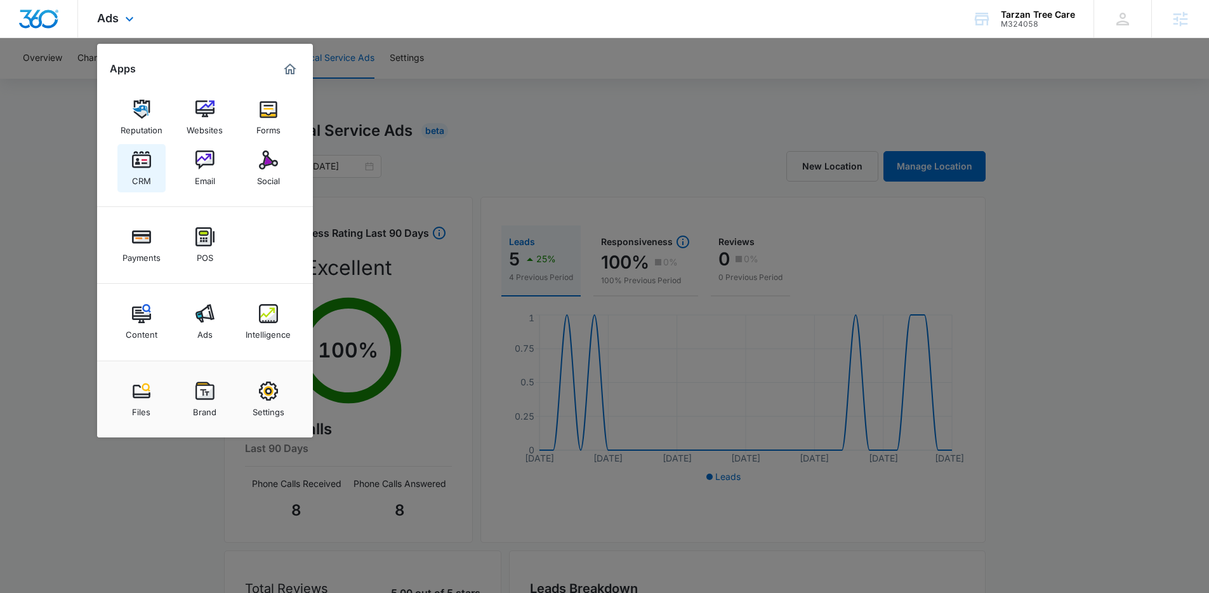
click at [150, 168] on img at bounding box center [141, 159] width 19 height 19
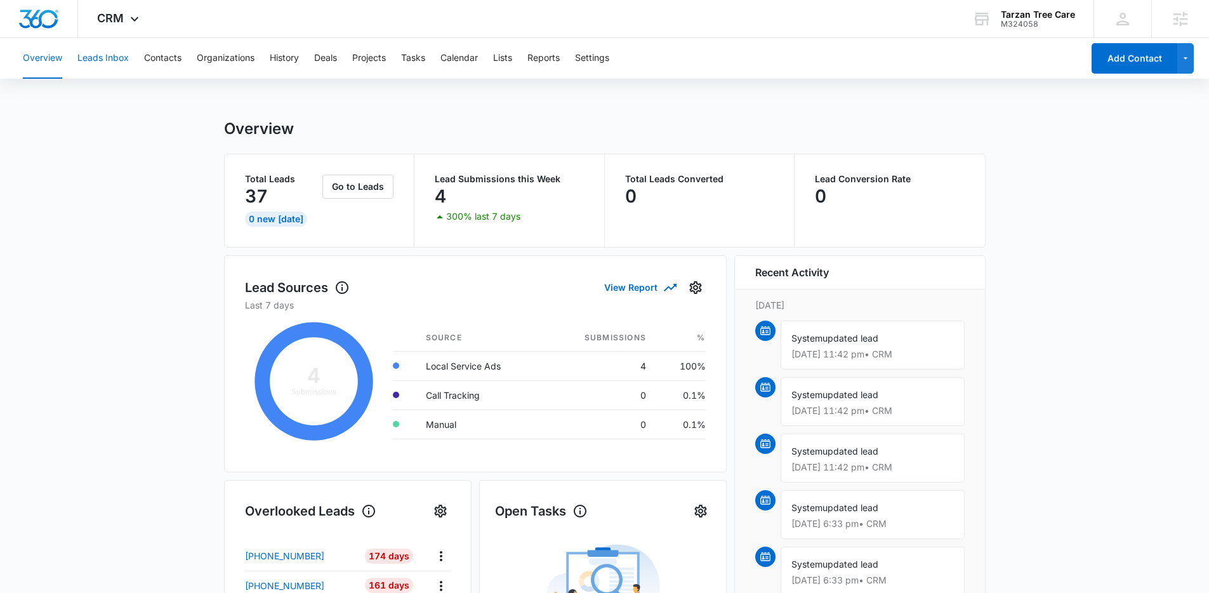
click at [107, 65] on button "Leads Inbox" at bounding box center [102, 58] width 51 height 41
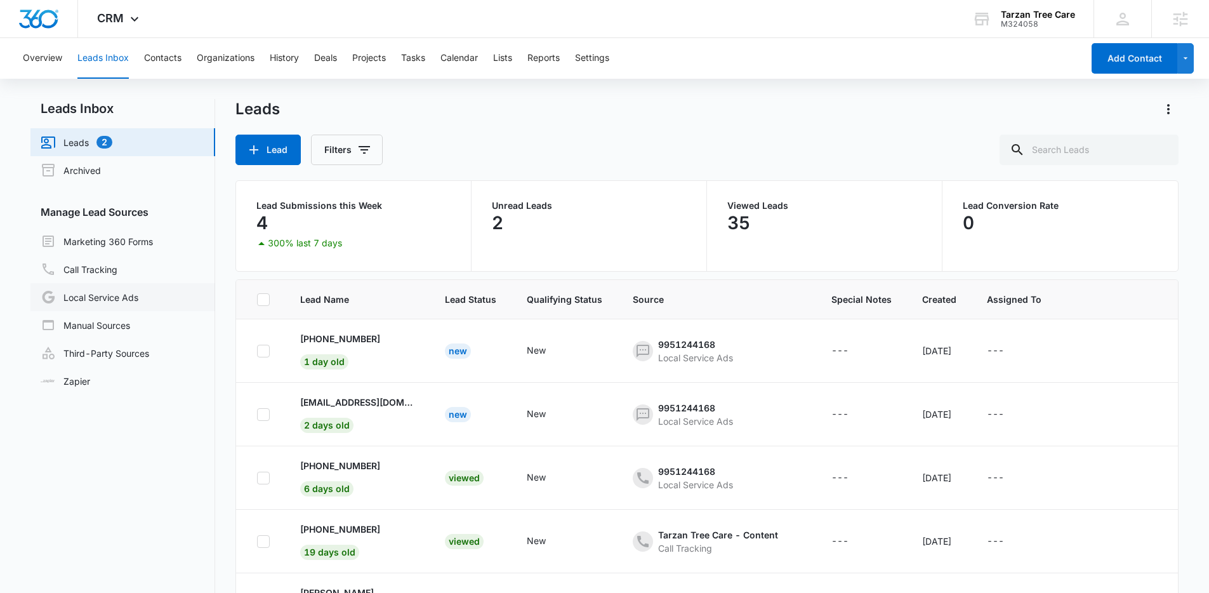
click at [115, 302] on link "Local Service Ads" at bounding box center [90, 296] width 98 height 15
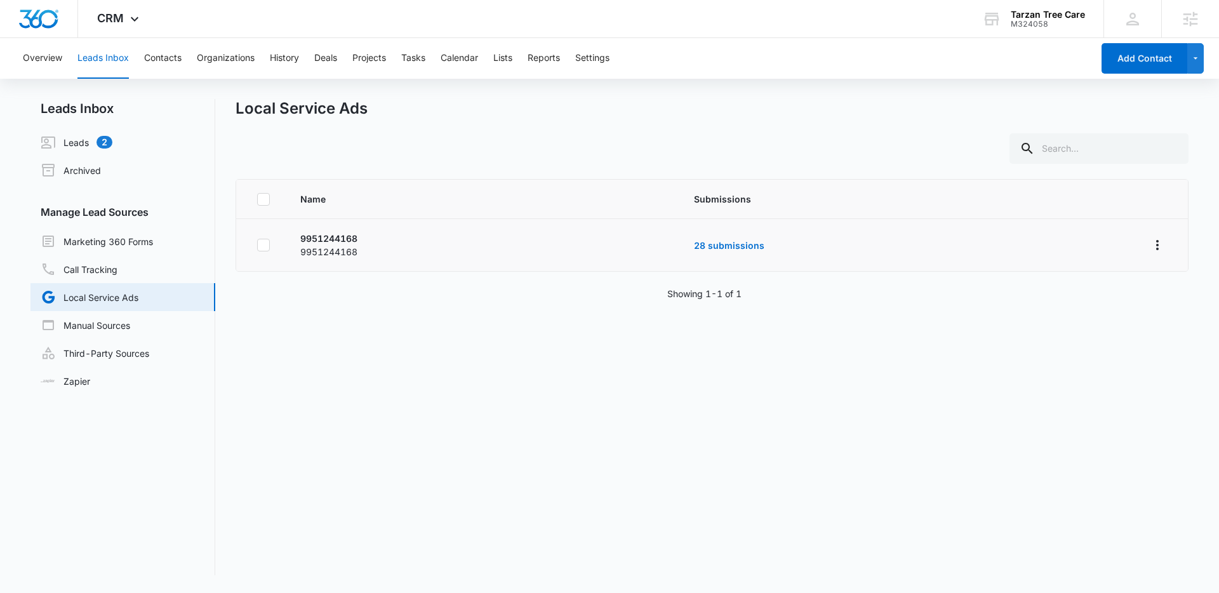
click at [736, 255] on td "28 submissions" at bounding box center [905, 245] width 453 height 53
click at [737, 251] on td "28 submissions" at bounding box center [905, 245] width 453 height 53
click at [737, 249] on link "28 submissions" at bounding box center [729, 245] width 70 height 11
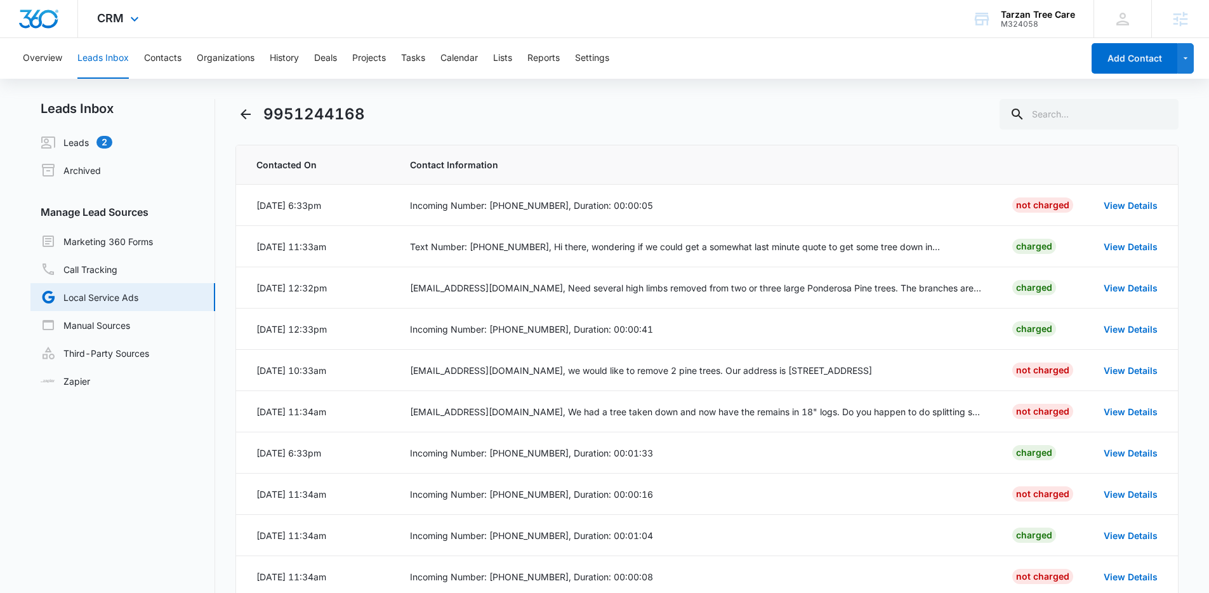
click at [144, 10] on div "CRM Apps Reputation Websites Forms CRM Email Social Payments POS Content Ads In…" at bounding box center [119, 18] width 83 height 37
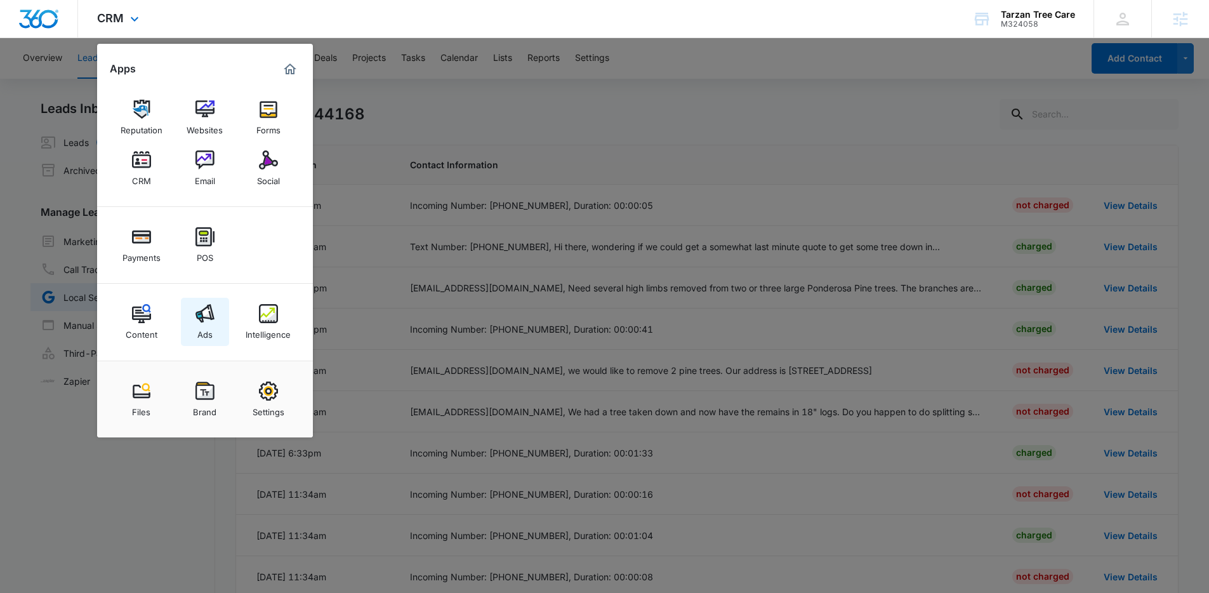
click at [203, 321] on img at bounding box center [205, 313] width 19 height 19
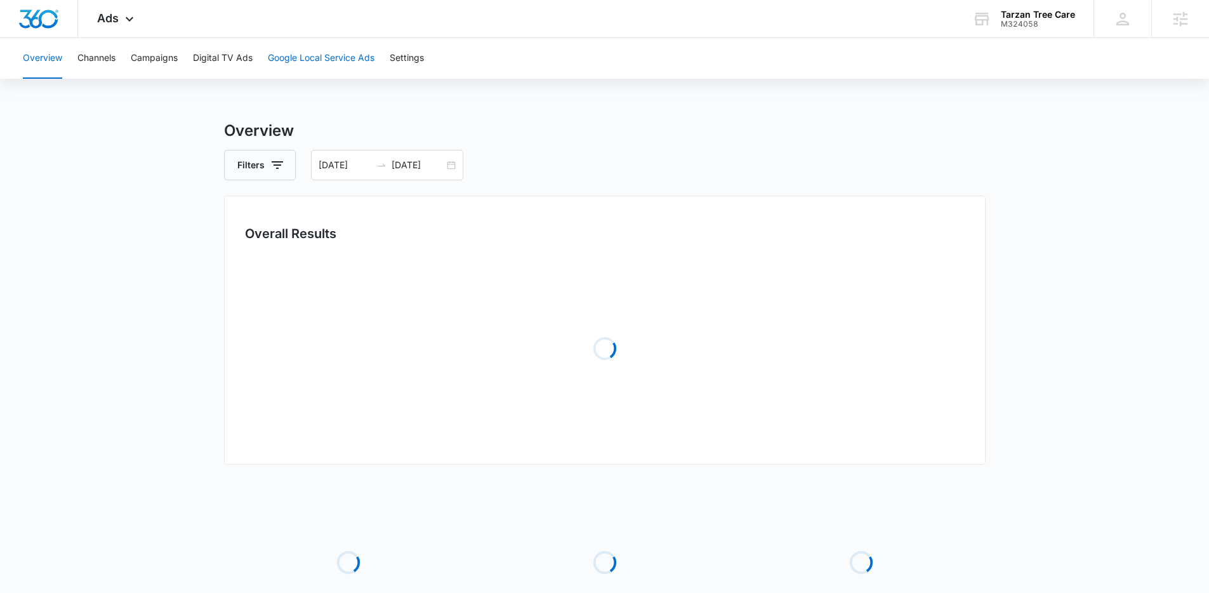
click at [315, 64] on button "Google Local Service Ads" at bounding box center [321, 58] width 107 height 41
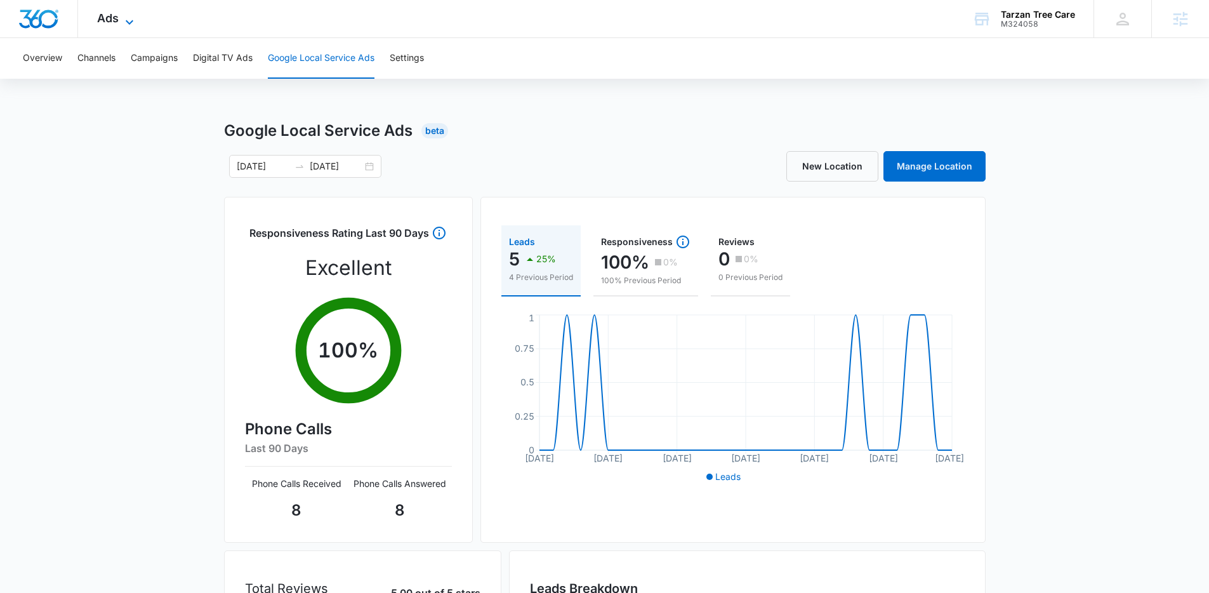
click at [112, 12] on span "Ads" at bounding box center [108, 17] width 22 height 13
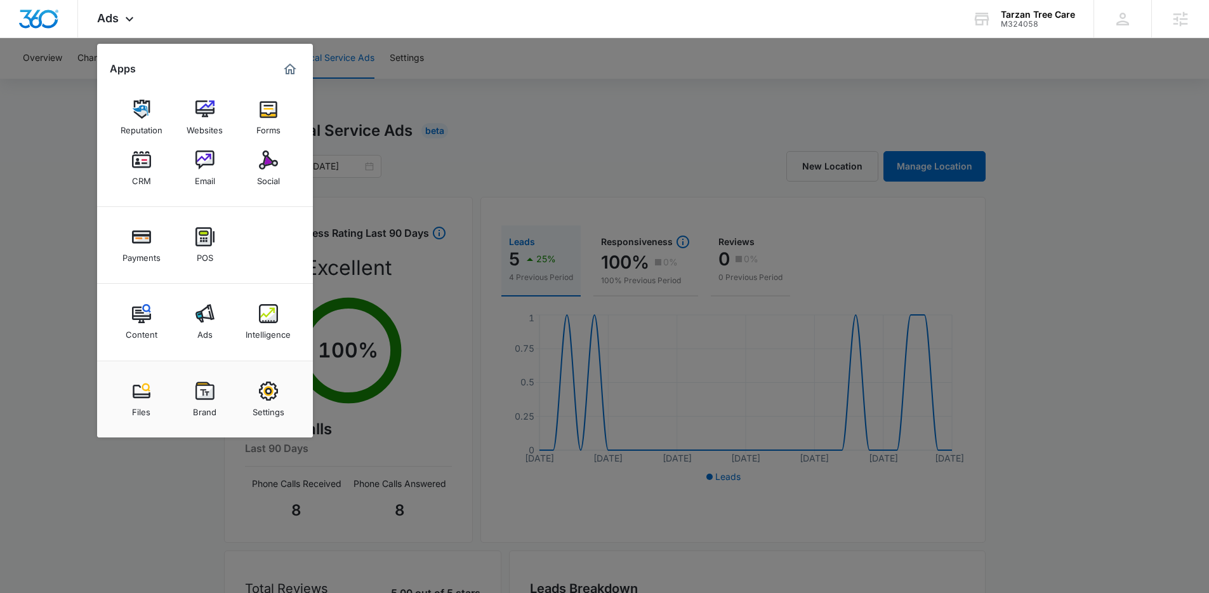
click at [589, 70] on div at bounding box center [604, 296] width 1209 height 593
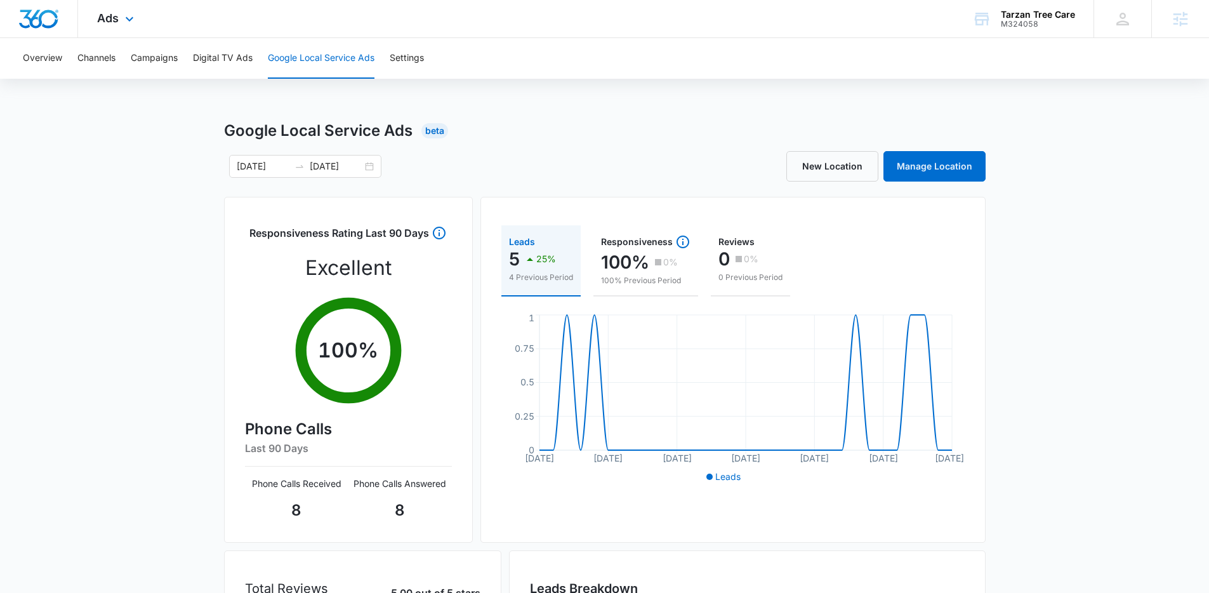
click at [146, 19] on div "Ads Apps Reputation Websites Forms CRM Email Social Payments POS Content Ads In…" at bounding box center [117, 18] width 78 height 37
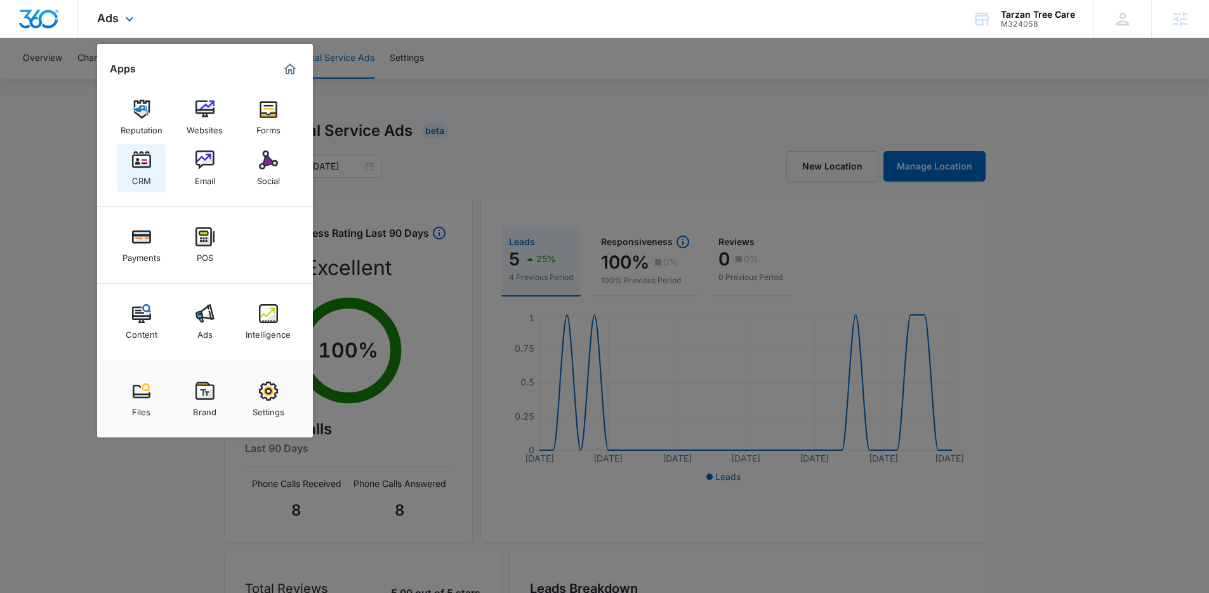
click at [143, 174] on div "CRM" at bounding box center [141, 177] width 19 height 17
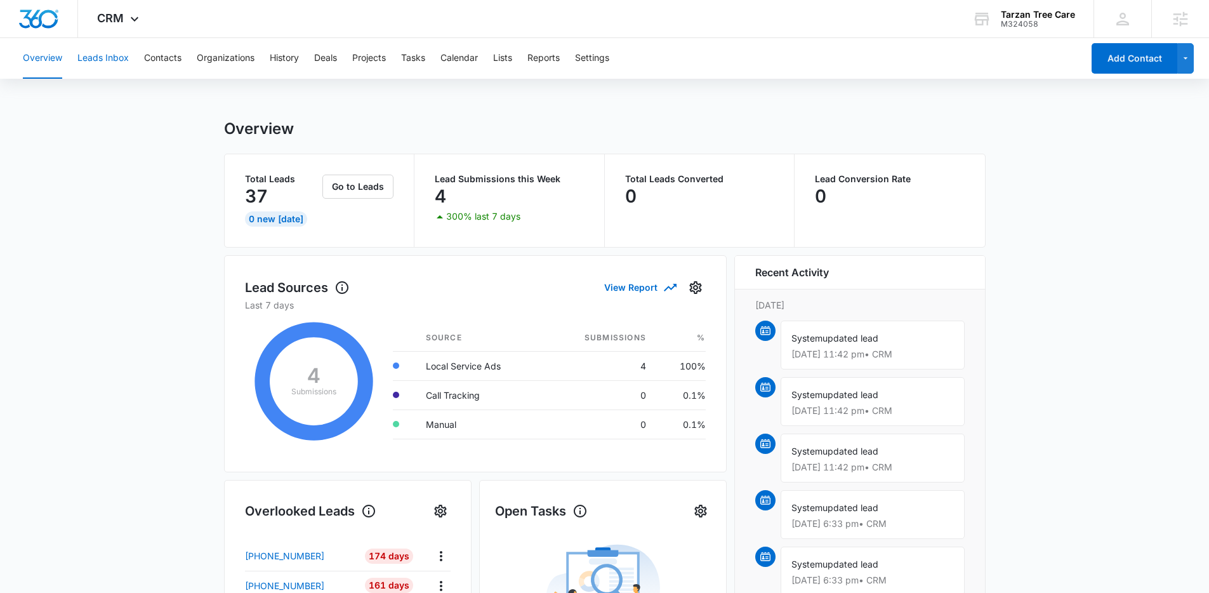
click at [107, 46] on button "Leads Inbox" at bounding box center [102, 58] width 51 height 41
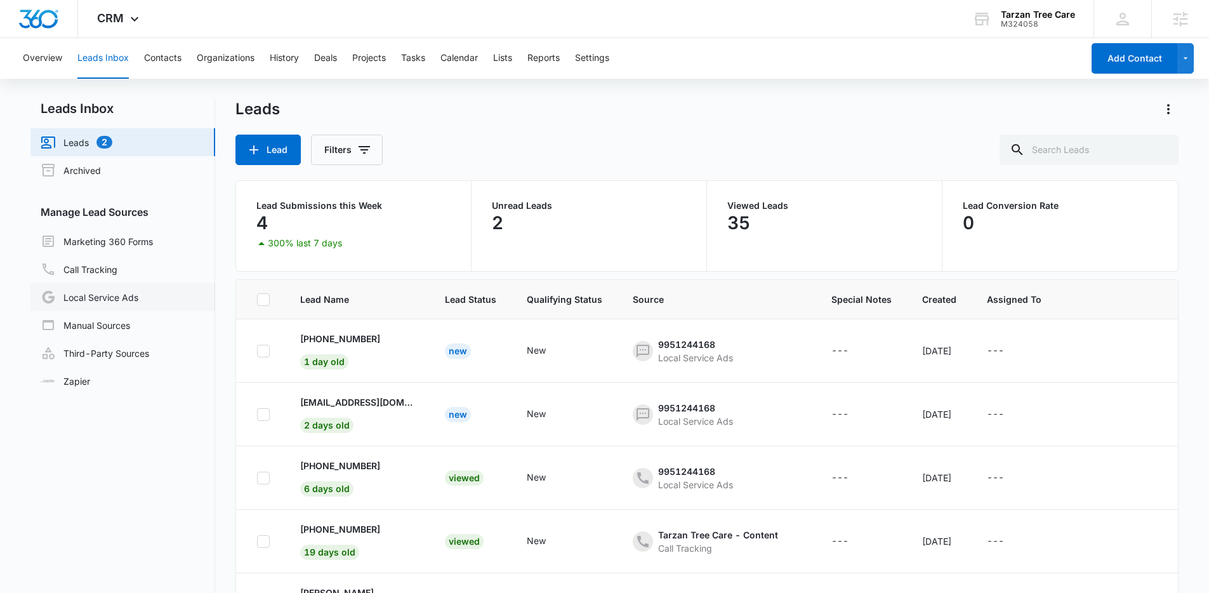
click at [117, 300] on link "Local Service Ads" at bounding box center [90, 296] width 98 height 15
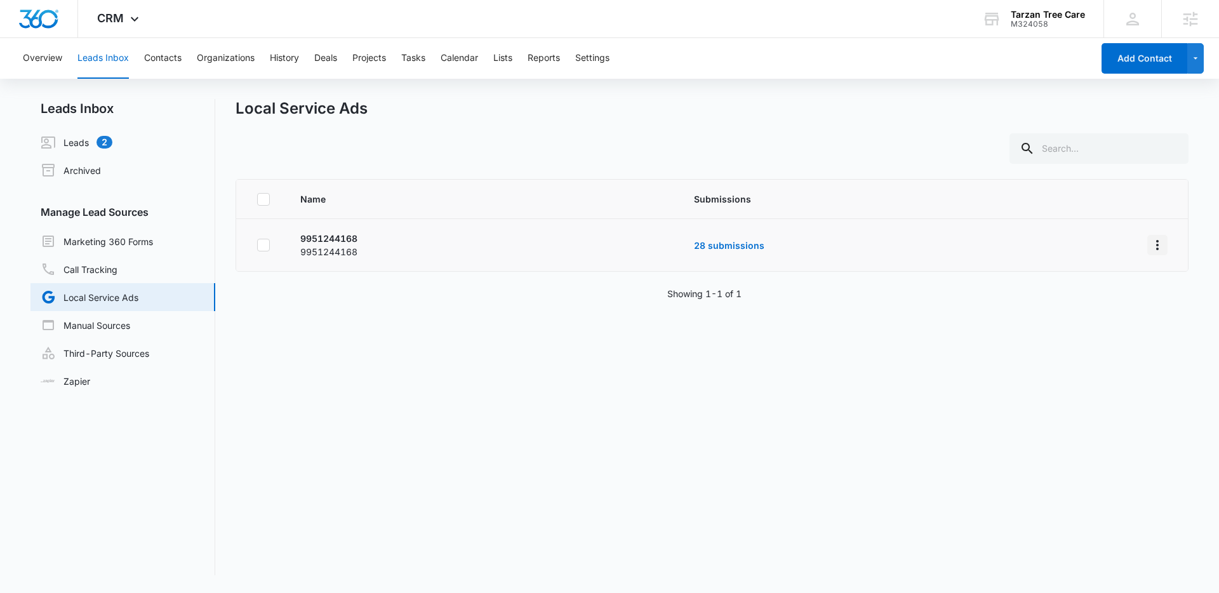
click at [1147, 246] on button "Overflow Menu" at bounding box center [1157, 245] width 20 height 20
click at [1108, 303] on div "Submission Rules" at bounding box center [1091, 299] width 72 height 9
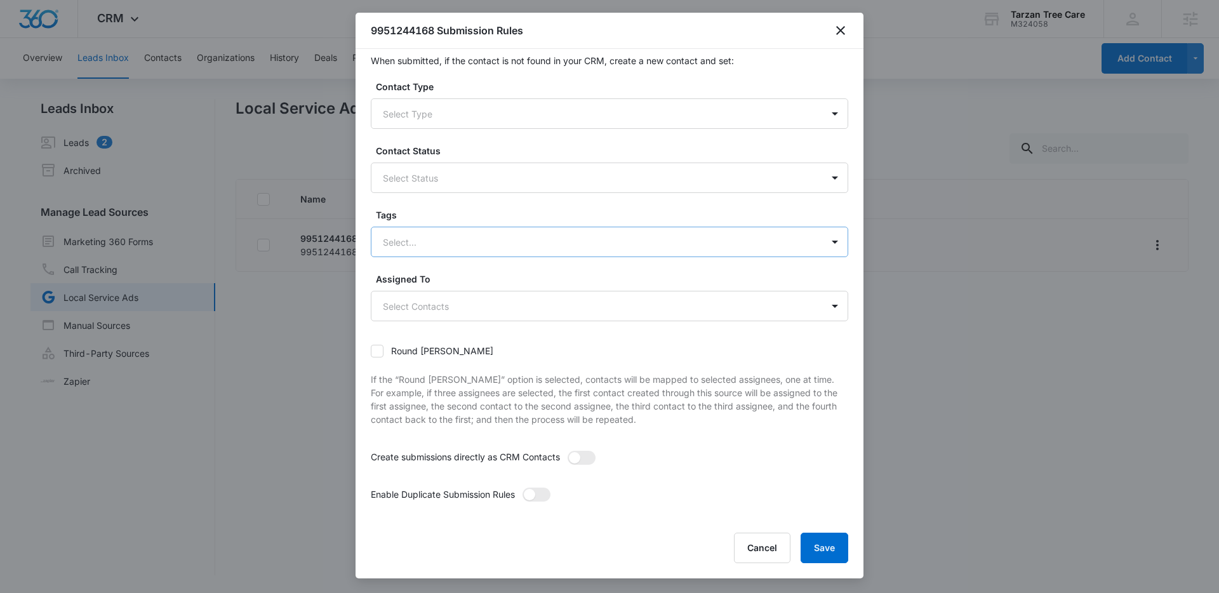
scroll to position [15, 0]
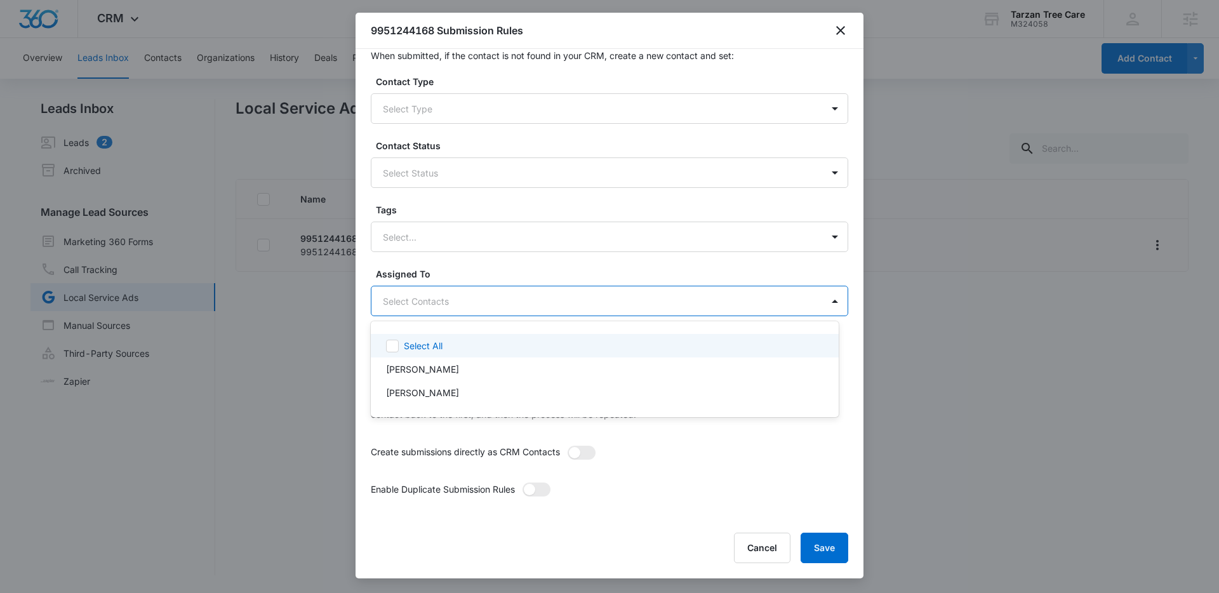
click at [455, 295] on body "CRM Apps Reputation Websites Forms CRM Email Social Payments POS Content Ads In…" at bounding box center [609, 296] width 1219 height 593
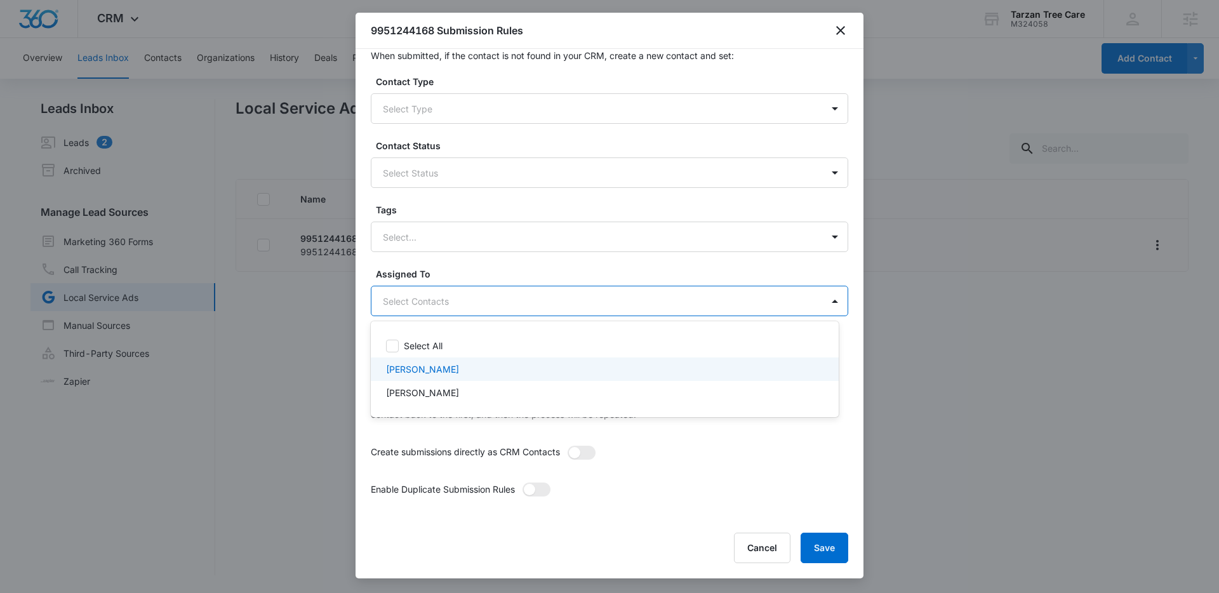
click at [472, 363] on div "Elizabeth Nicholson" at bounding box center [603, 368] width 435 height 13
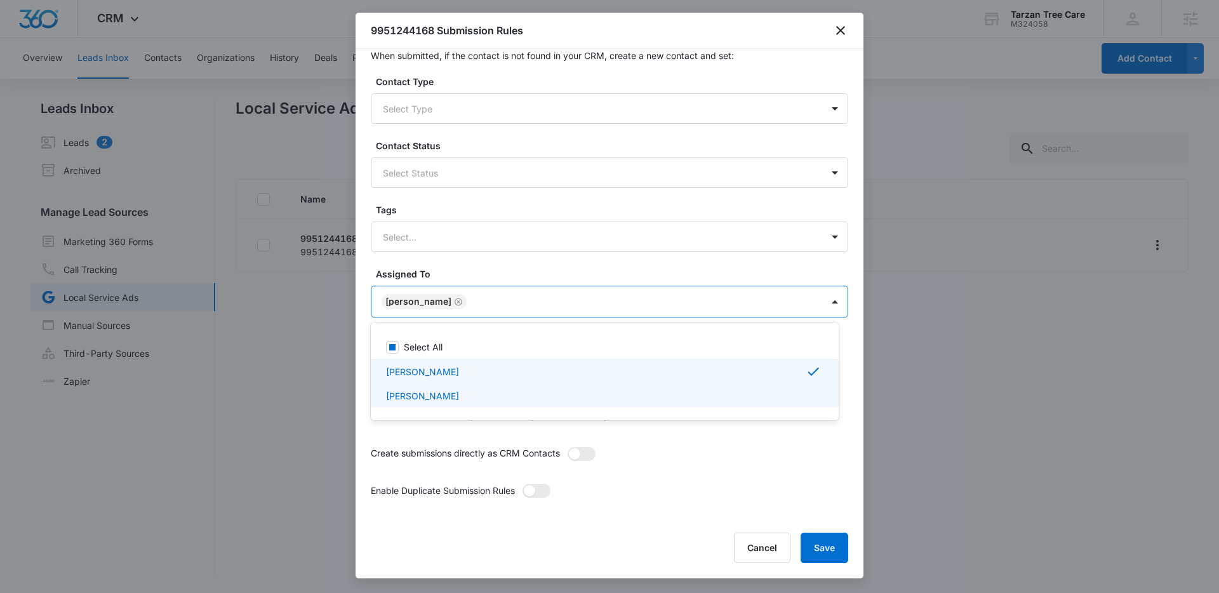
click at [453, 394] on div "Josh Denton" at bounding box center [603, 395] width 435 height 13
checkbox input "true"
click at [594, 263] on div at bounding box center [609, 296] width 1219 height 593
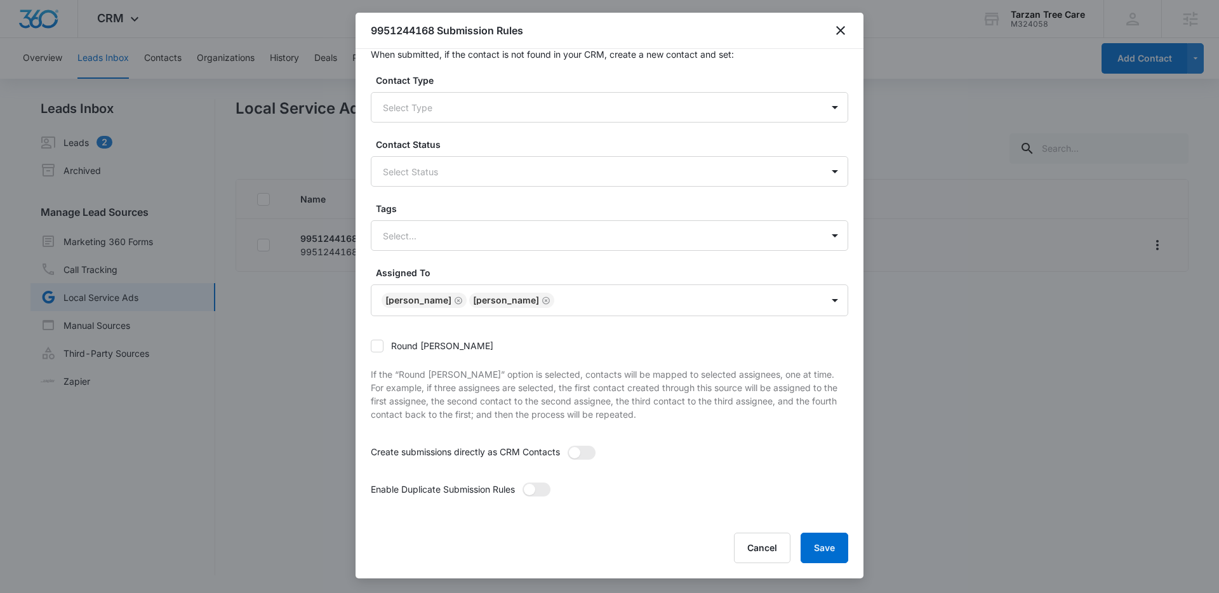
scroll to position [0, 0]
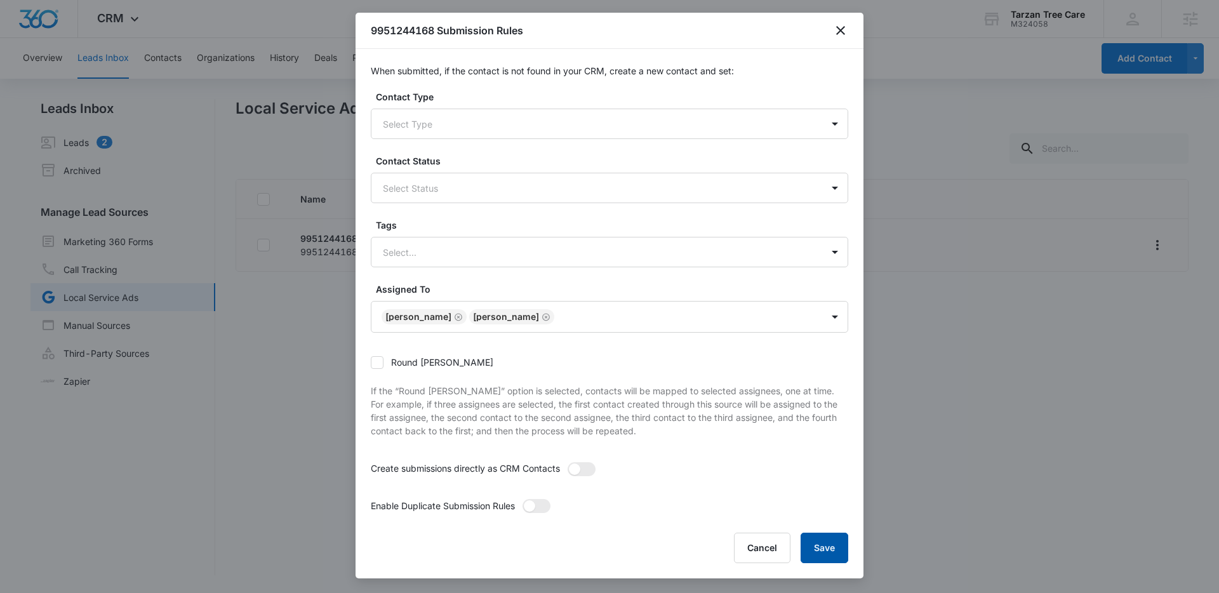
click at [814, 539] on button "Save" at bounding box center [824, 548] width 48 height 30
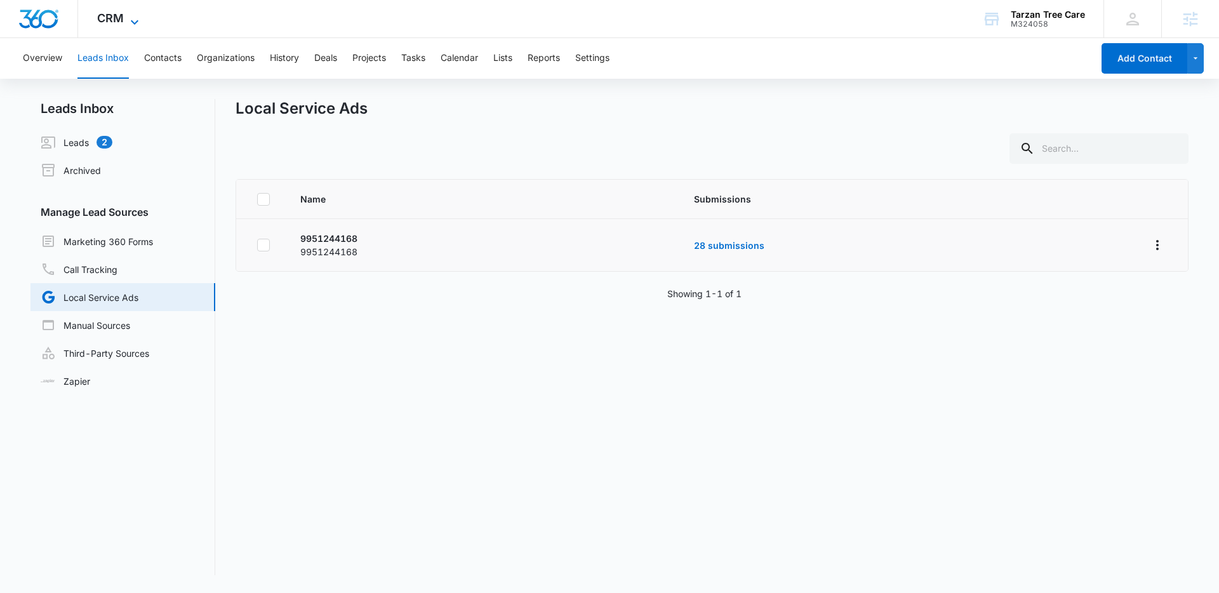
click at [128, 22] on icon at bounding box center [134, 22] width 15 height 15
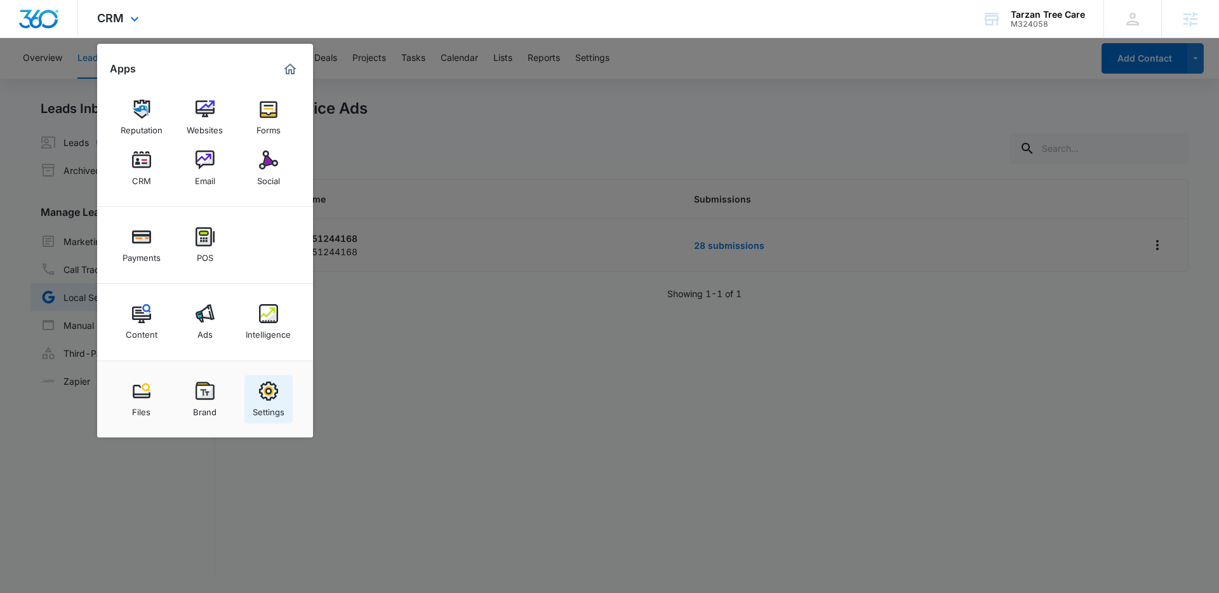
click at [271, 413] on div "Settings" at bounding box center [269, 409] width 32 height 17
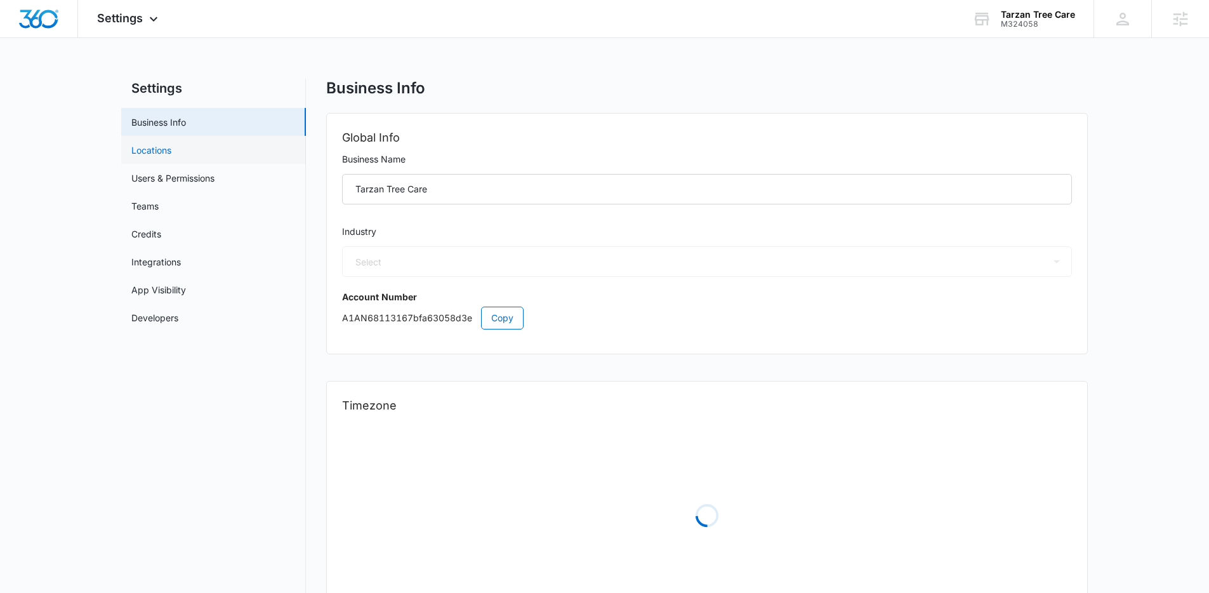
select select "39"
select select "US"
select select "America/Denver"
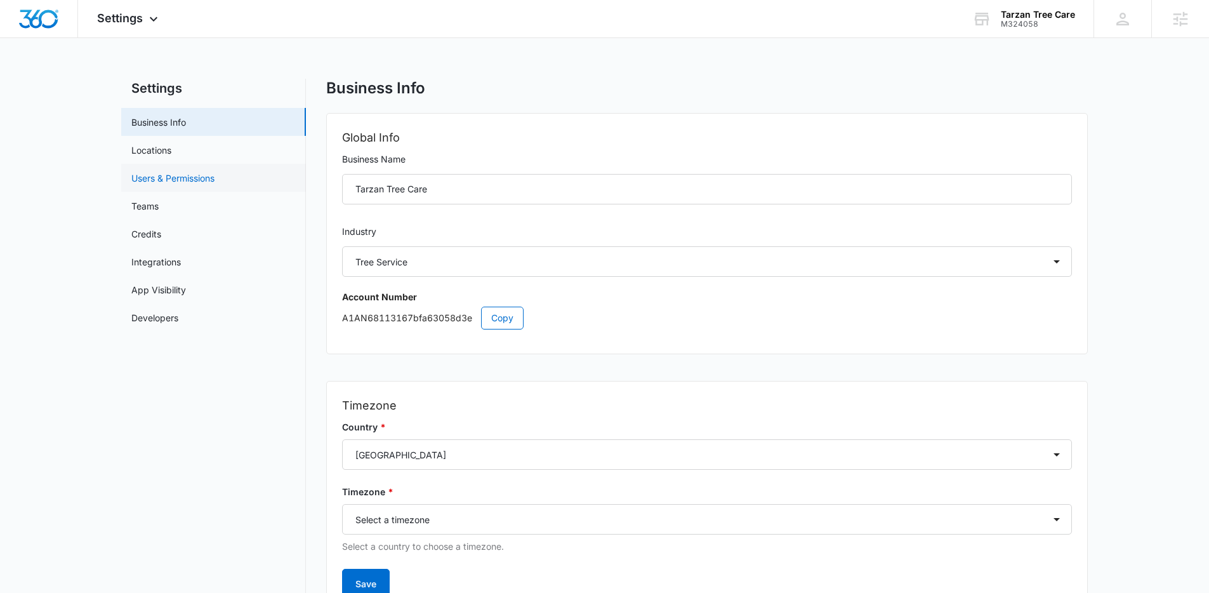
click at [201, 173] on link "Users & Permissions" at bounding box center [172, 177] width 83 height 13
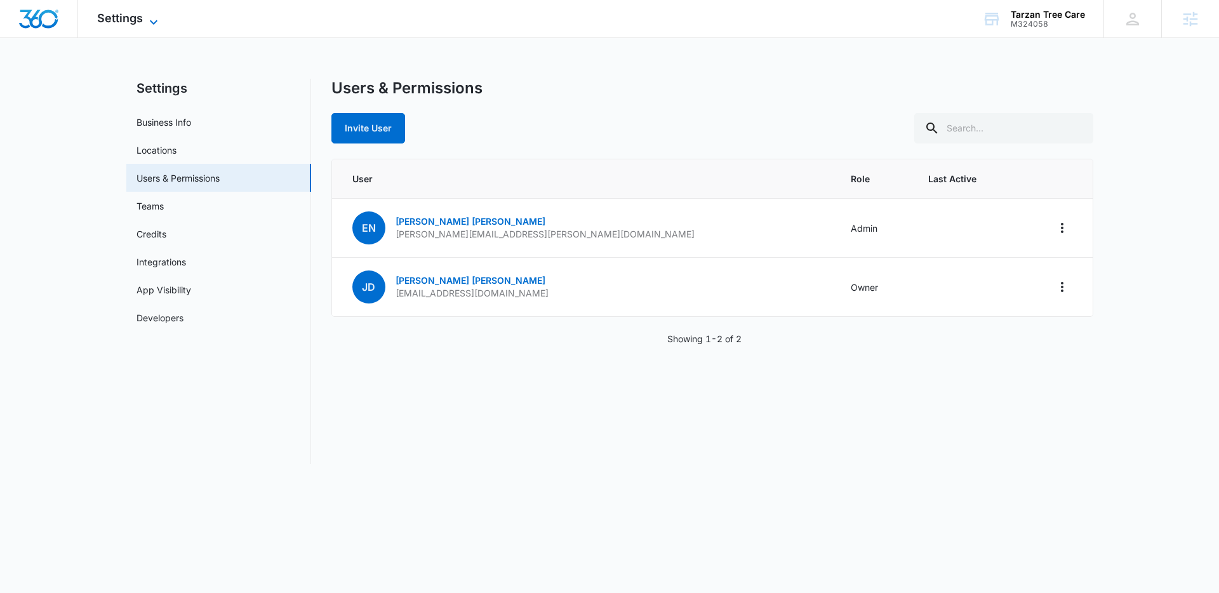
click at [142, 18] on span "Settings" at bounding box center [120, 17] width 46 height 13
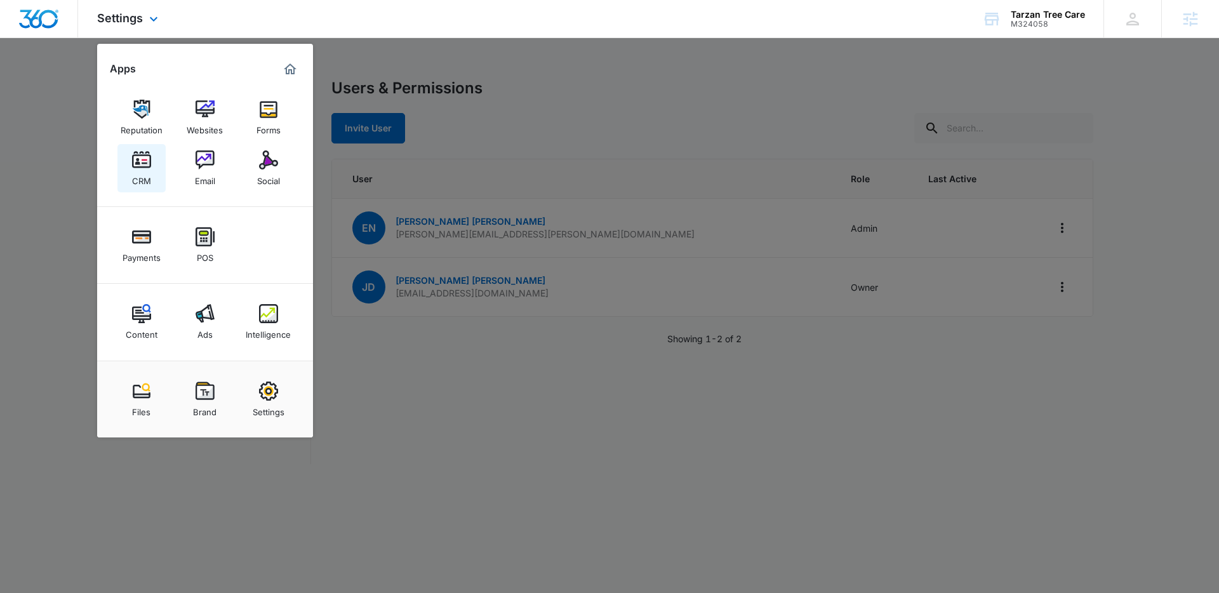
click at [138, 170] on div "CRM" at bounding box center [141, 177] width 19 height 17
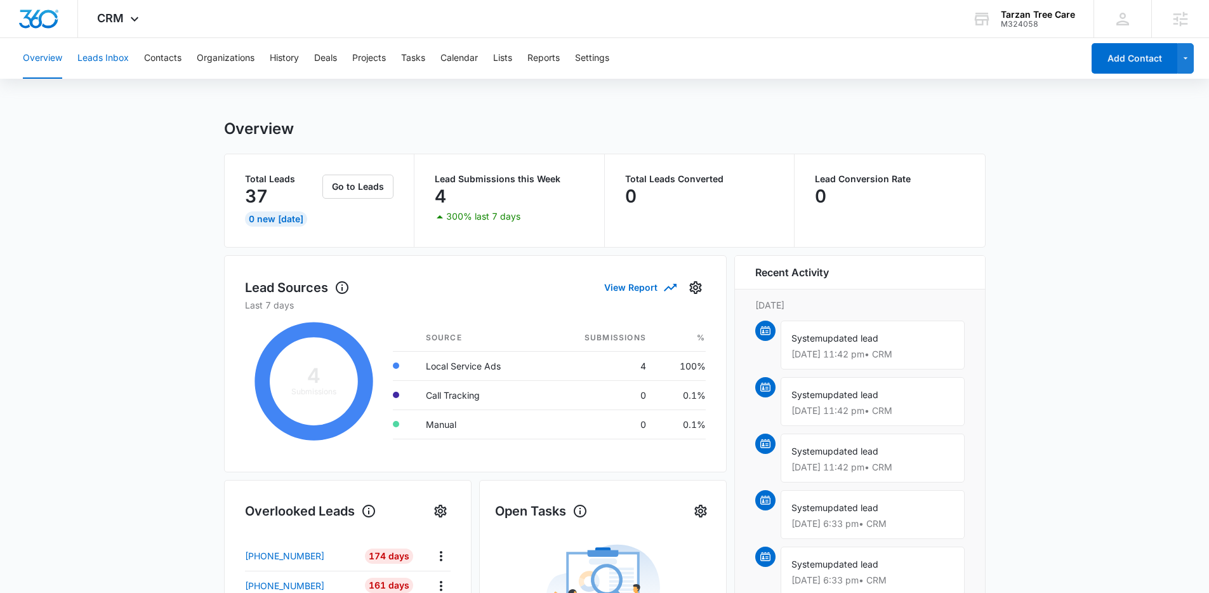
click at [88, 55] on button "Leads Inbox" at bounding box center [102, 58] width 51 height 41
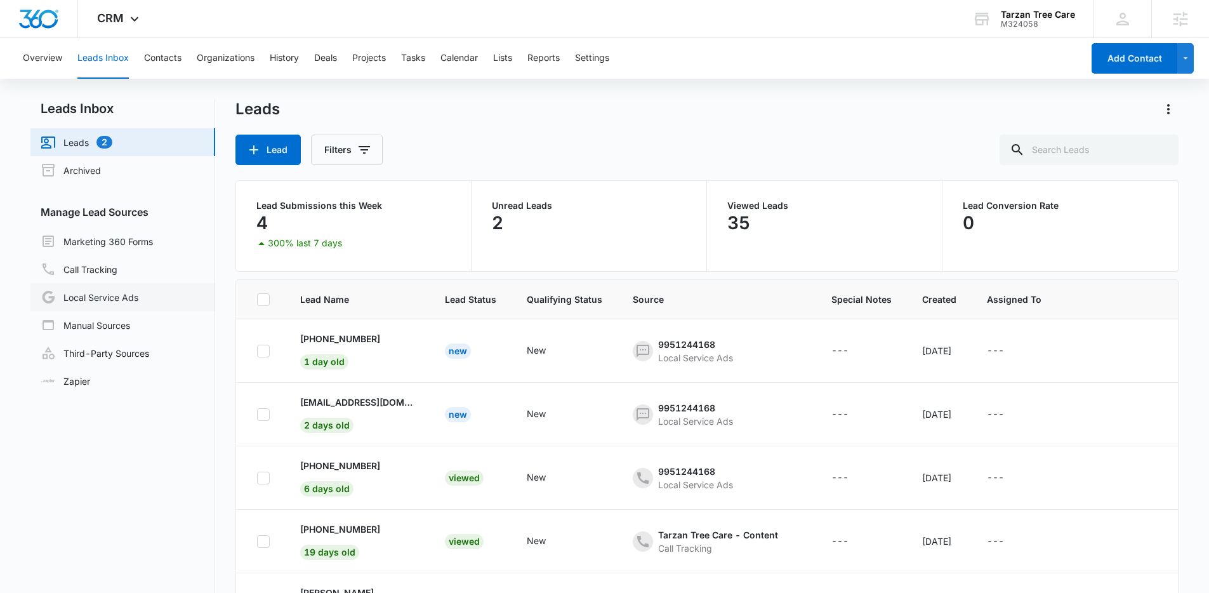
click at [111, 300] on link "Local Service Ads" at bounding box center [90, 296] width 98 height 15
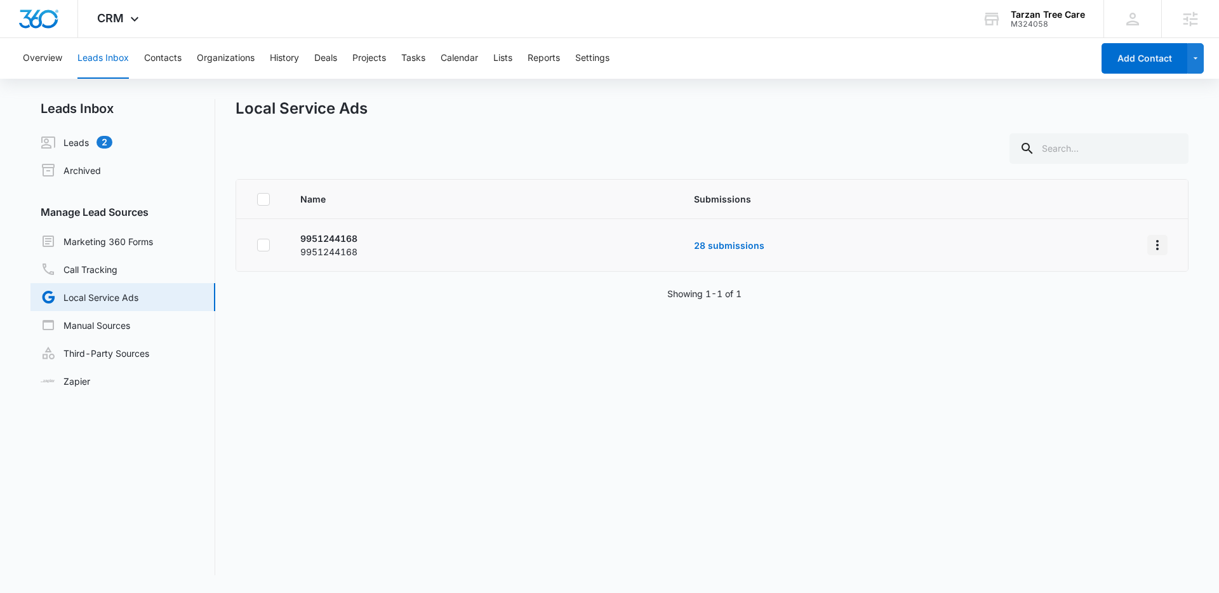
click at [1150, 245] on icon "Overflow Menu" at bounding box center [1157, 244] width 15 height 15
click at [1088, 305] on button "Submission Rules" at bounding box center [1098, 299] width 117 height 19
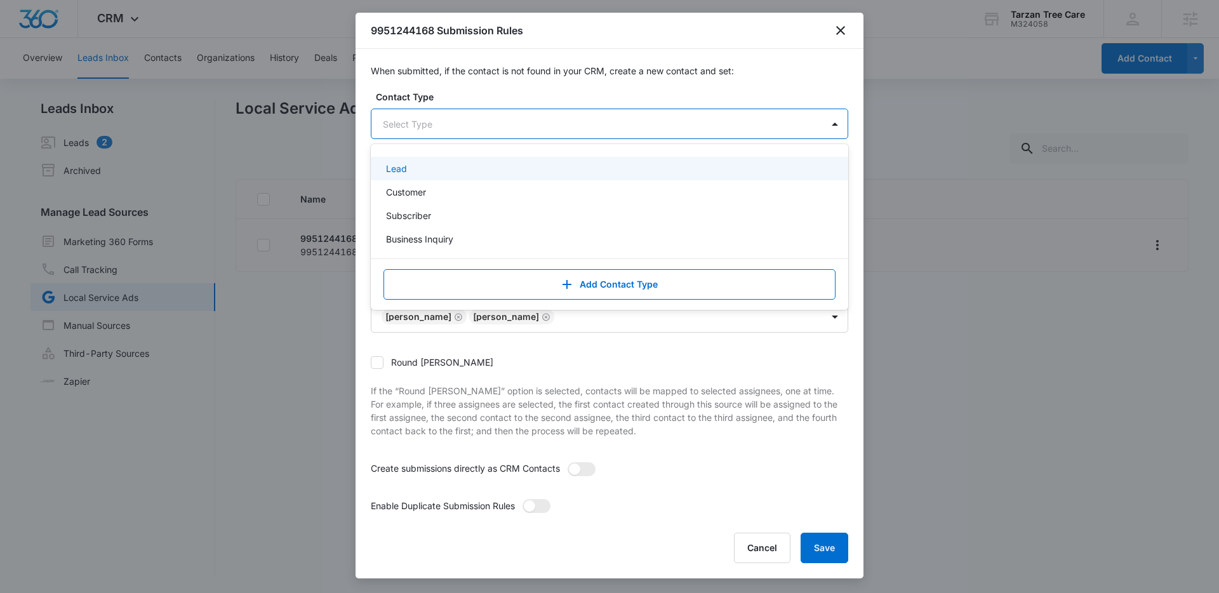
click at [536, 133] on div "Select Type" at bounding box center [596, 124] width 451 height 29
click at [545, 102] on label "Contact Type" at bounding box center [614, 96] width 477 height 13
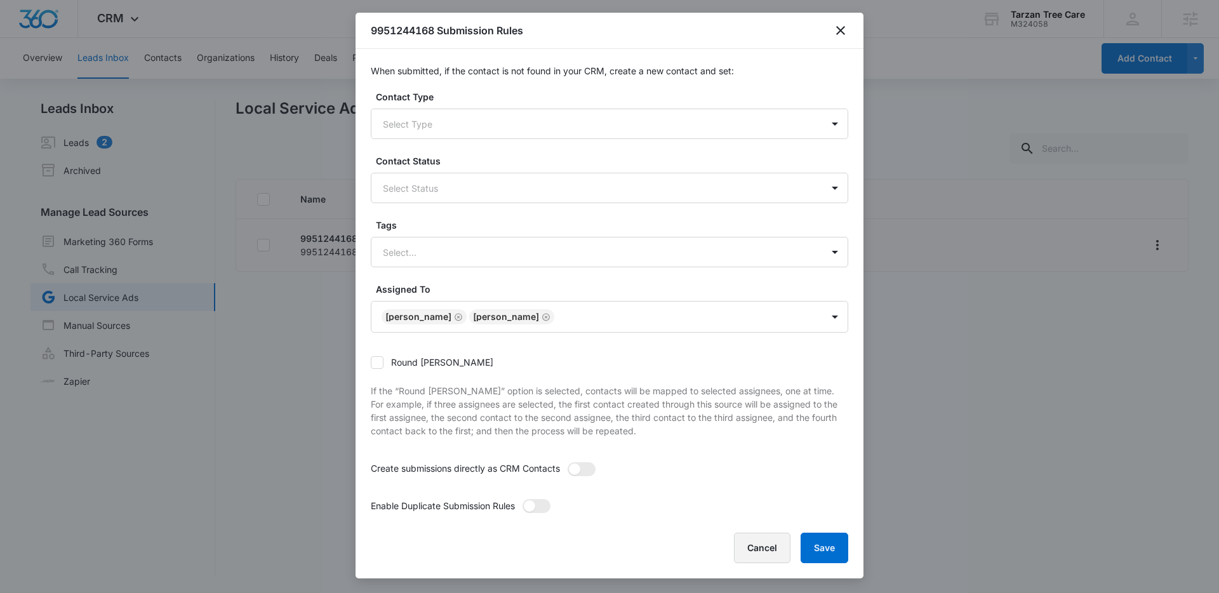
click at [767, 545] on button "Cancel" at bounding box center [762, 548] width 56 height 30
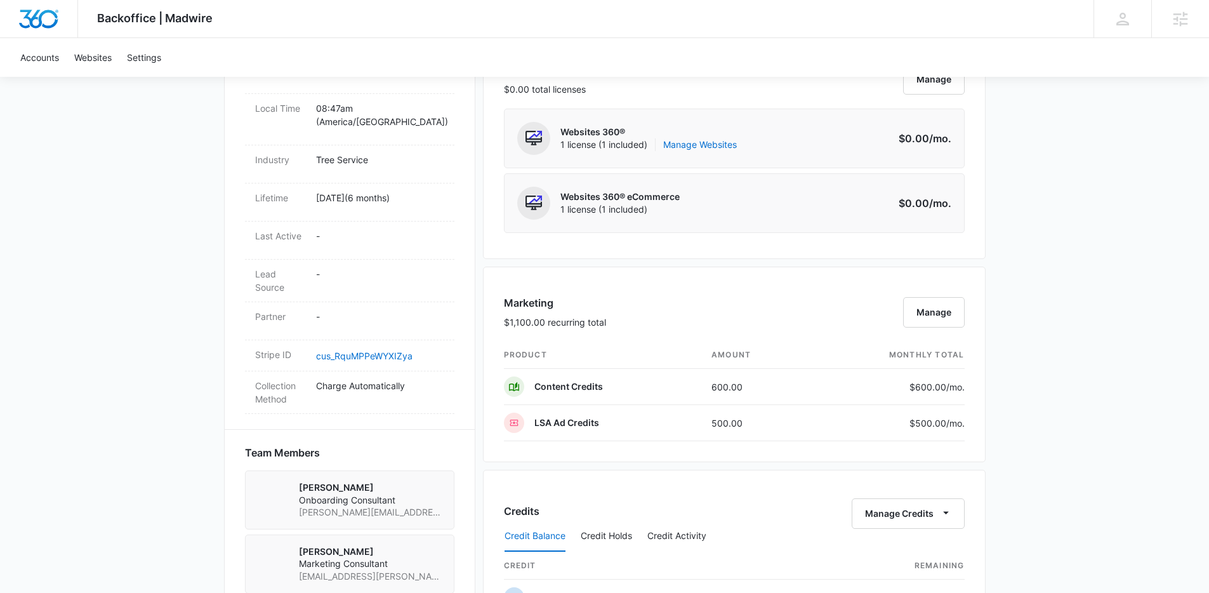
scroll to position [547, 0]
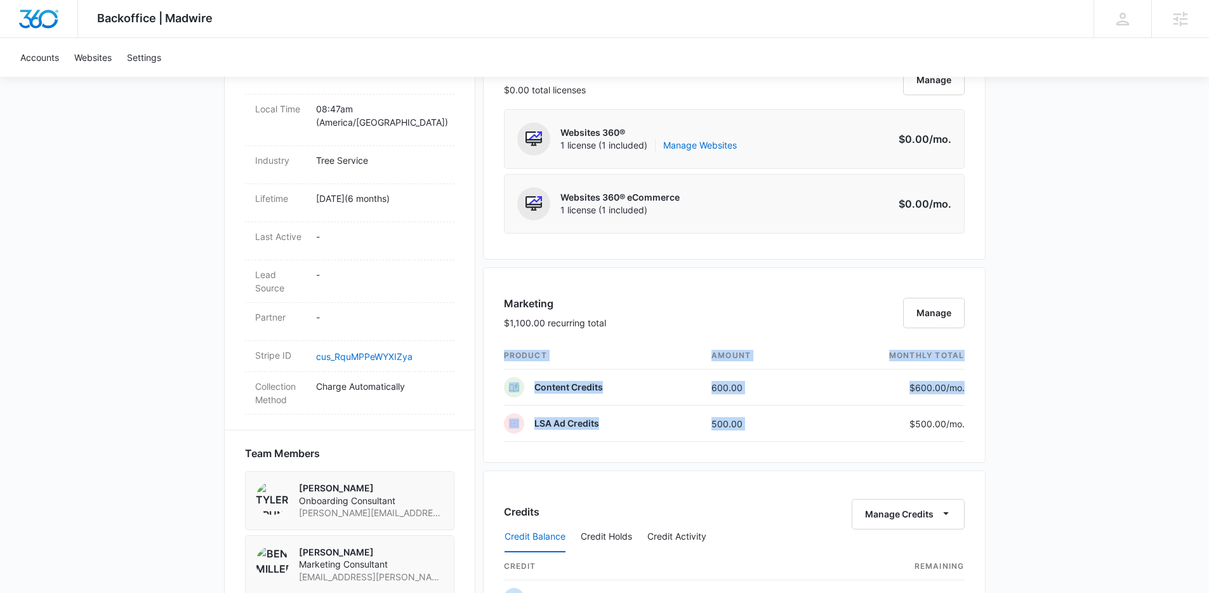
drag, startPoint x: 887, startPoint y: 424, endPoint x: 1014, endPoint y: 414, distance: 127.4
click at [1014, 414] on div "Backoffice | Madwire Apps Settings AH Austin Hunt austin.hunt@madwire.com My Pr…" at bounding box center [604, 326] width 1209 height 1747
drag, startPoint x: 886, startPoint y: 380, endPoint x: 986, endPoint y: 383, distance: 101.0
click at [986, 383] on div "Backoffice | Madwire Apps Settings AH Austin Hunt austin.hunt@madwire.com My Pr…" at bounding box center [604, 326] width 1209 height 1747
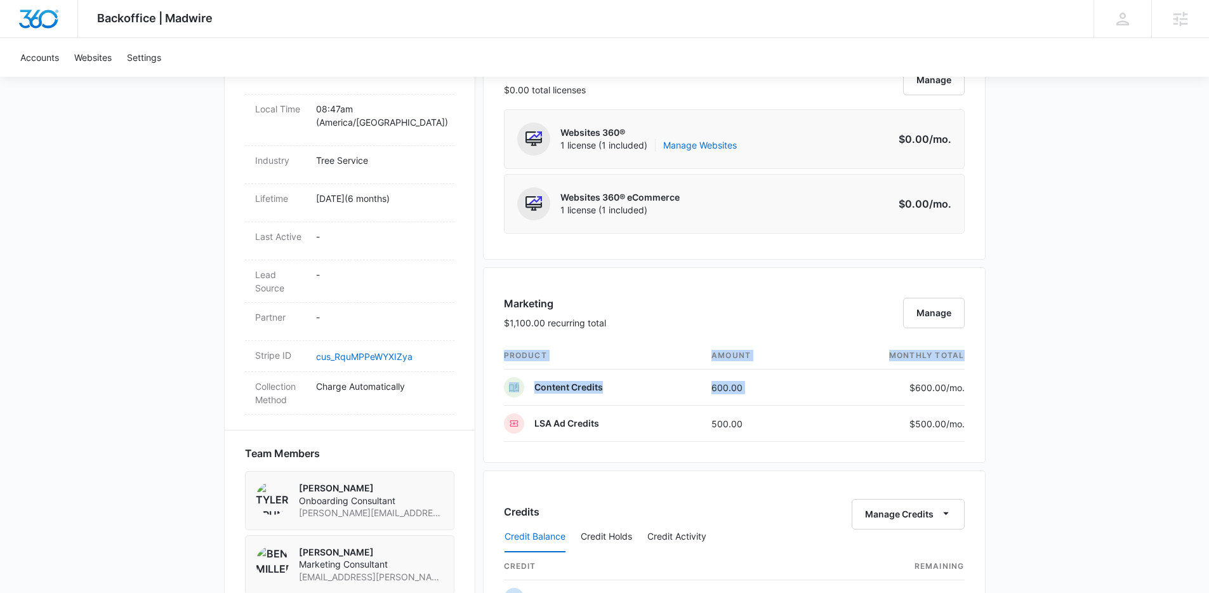
drag, startPoint x: 889, startPoint y: 388, endPoint x: 989, endPoint y: 392, distance: 100.4
click at [990, 392] on div "Backoffice | Madwire Apps Settings AH Austin Hunt austin.hunt@madwire.com My Pr…" at bounding box center [604, 326] width 1209 height 1747
click at [1000, 392] on div "Backoffice | Madwire Apps Settings AH Austin Hunt austin.hunt@madwire.com My Pr…" at bounding box center [604, 326] width 1209 height 1747
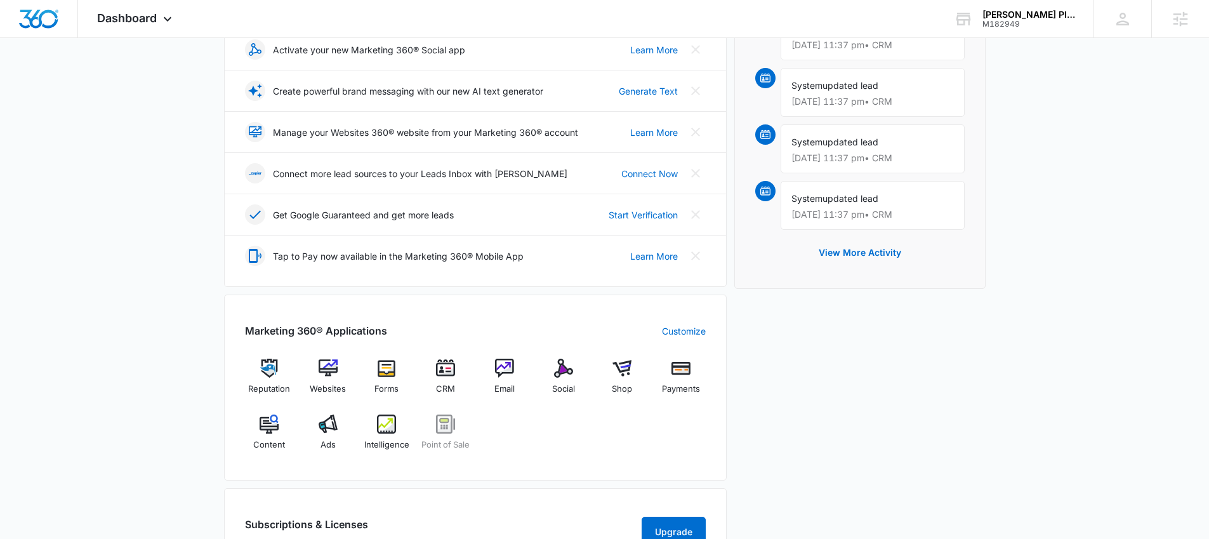
scroll to position [224, 0]
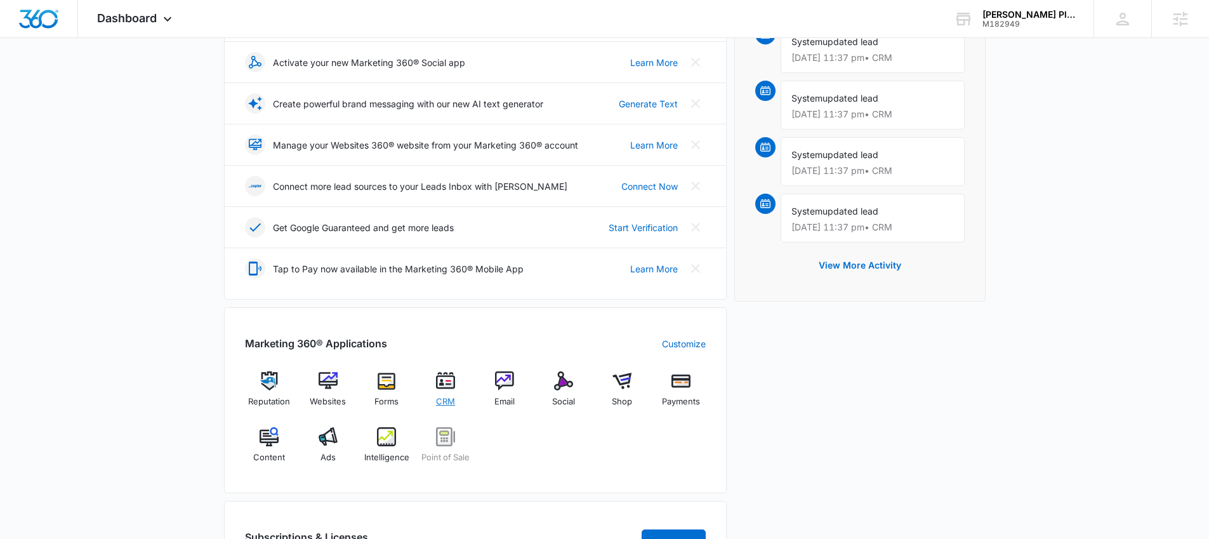
click at [455, 385] on img at bounding box center [445, 380] width 19 height 19
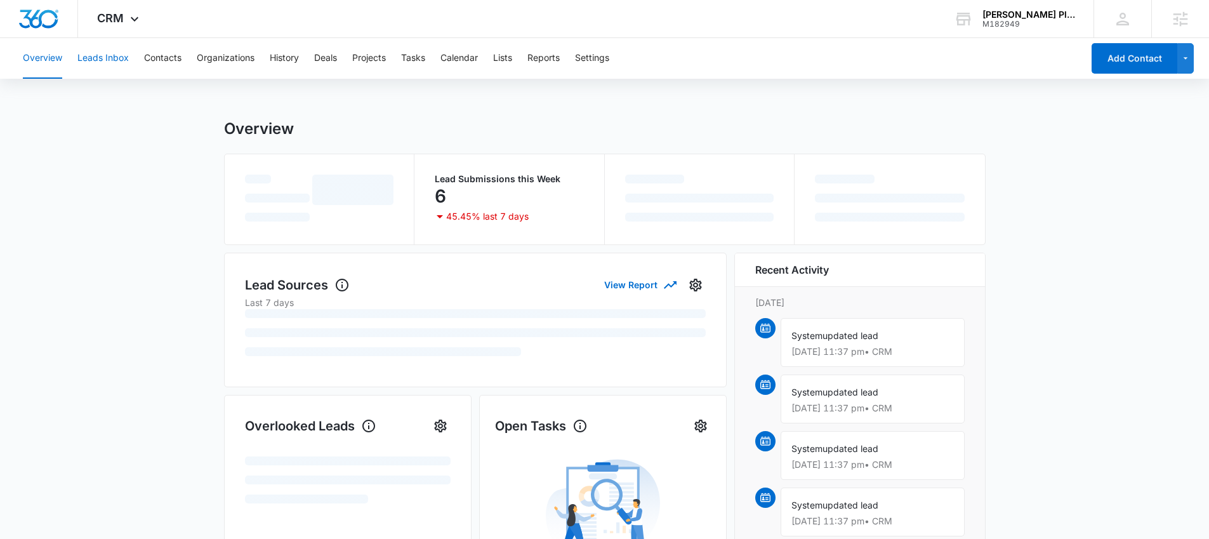
click at [107, 54] on button "Leads Inbox" at bounding box center [102, 58] width 51 height 41
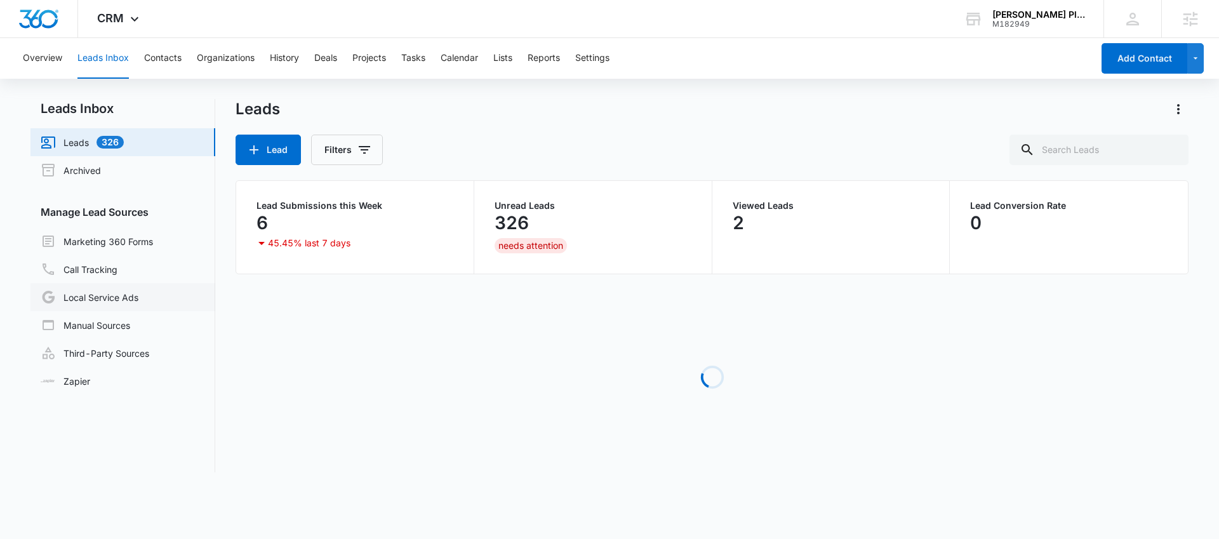
click at [101, 300] on link "Local Service Ads" at bounding box center [90, 296] width 98 height 15
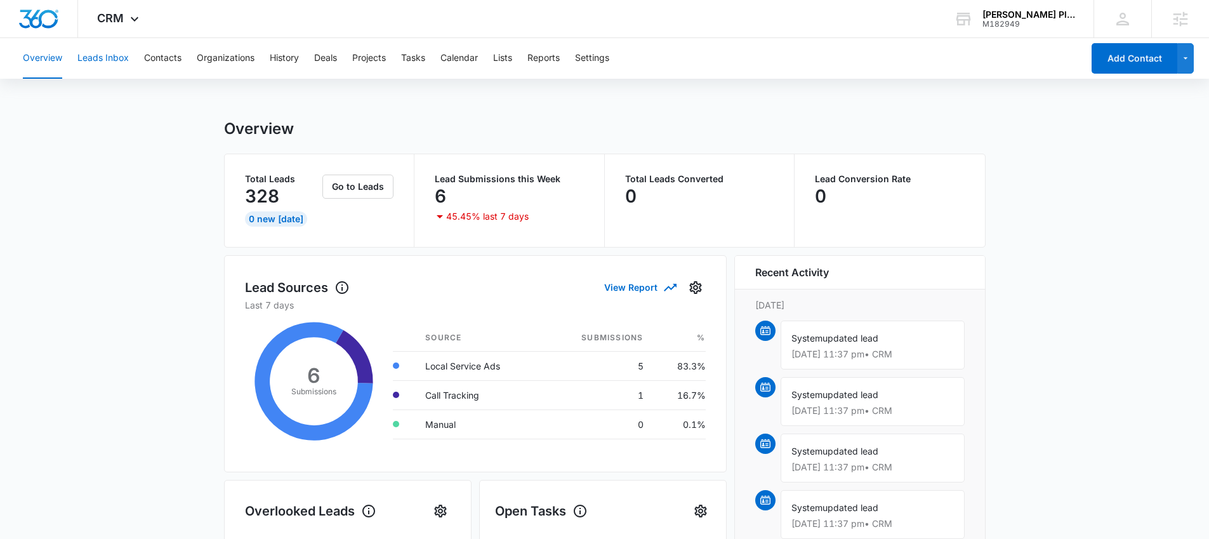
click at [112, 73] on button "Leads Inbox" at bounding box center [102, 58] width 51 height 41
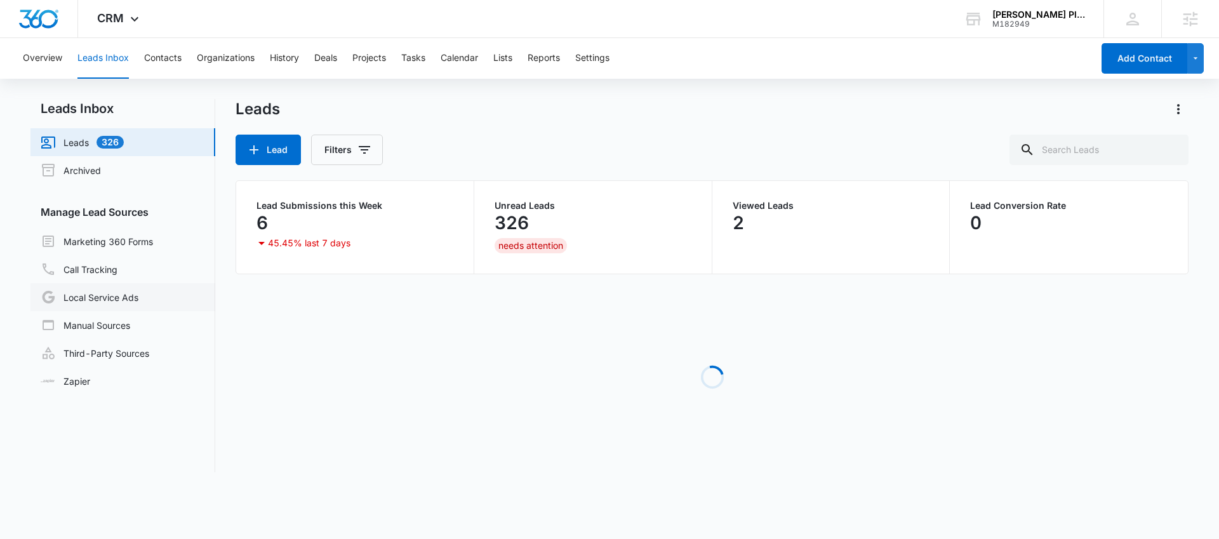
click at [116, 301] on link "Local Service Ads" at bounding box center [90, 296] width 98 height 15
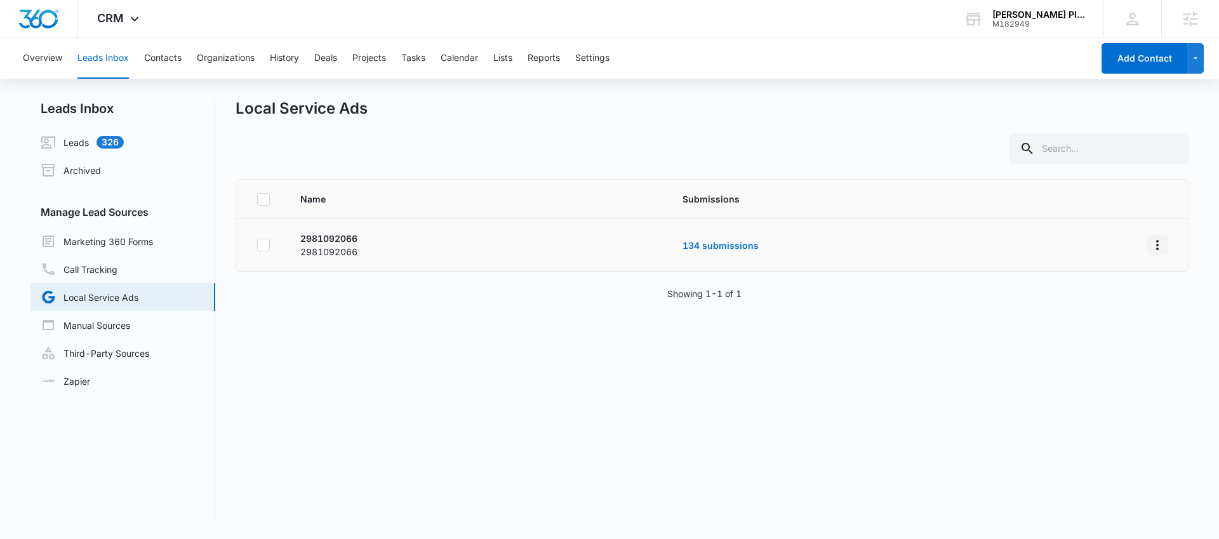
click at [1150, 246] on icon "Overflow Menu" at bounding box center [1157, 244] width 15 height 15
click at [1101, 295] on div "Submission Rules" at bounding box center [1091, 299] width 72 height 9
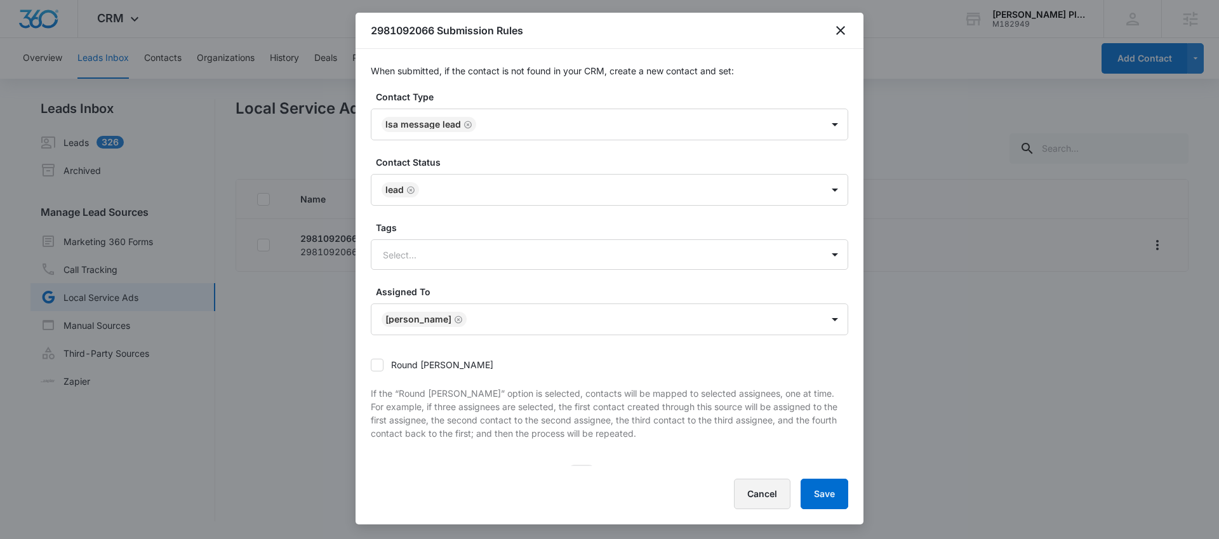
click at [759, 498] on button "Cancel" at bounding box center [762, 494] width 56 height 30
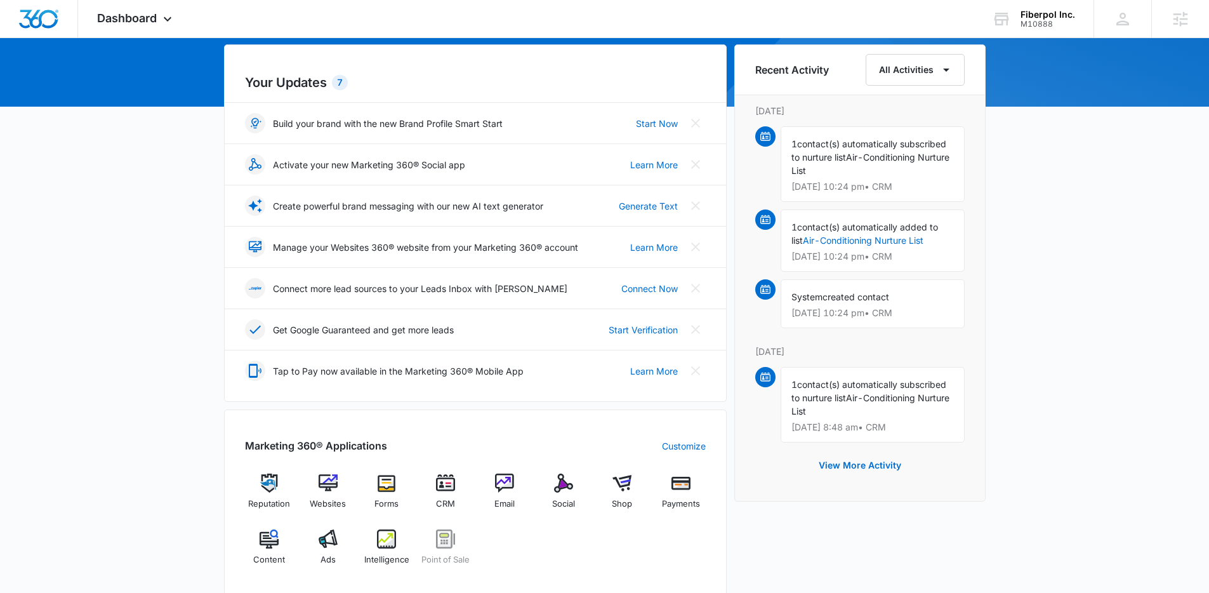
scroll to position [244, 0]
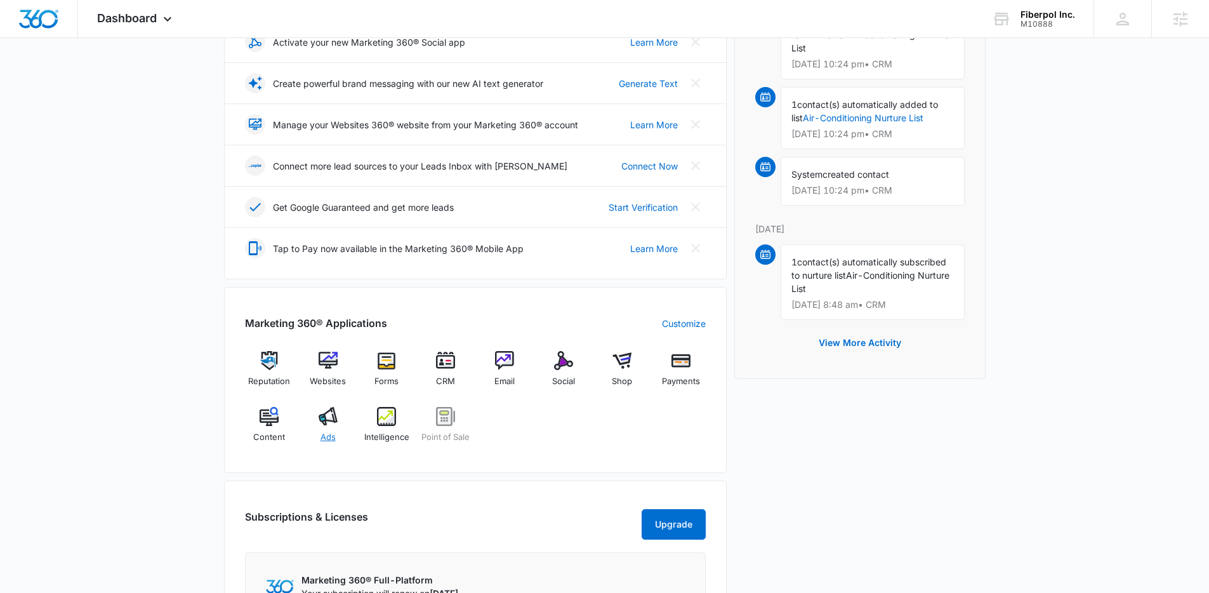
click at [325, 431] on span "Ads" at bounding box center [328, 437] width 15 height 13
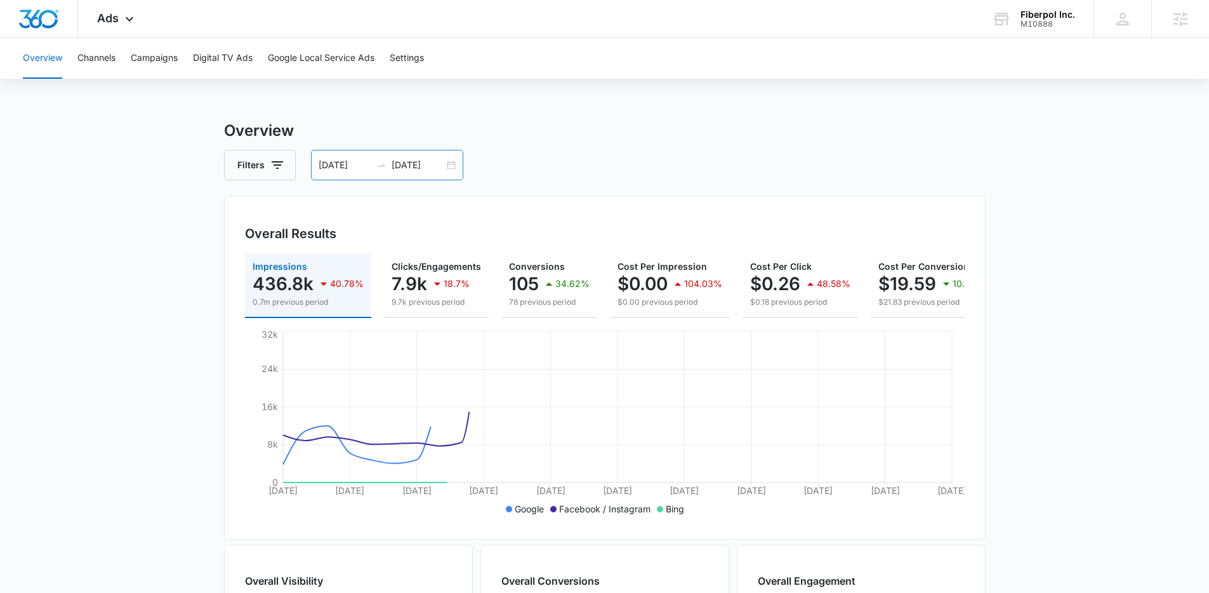
click at [459, 168] on div "[DATE] [DATE]" at bounding box center [387, 165] width 152 height 30
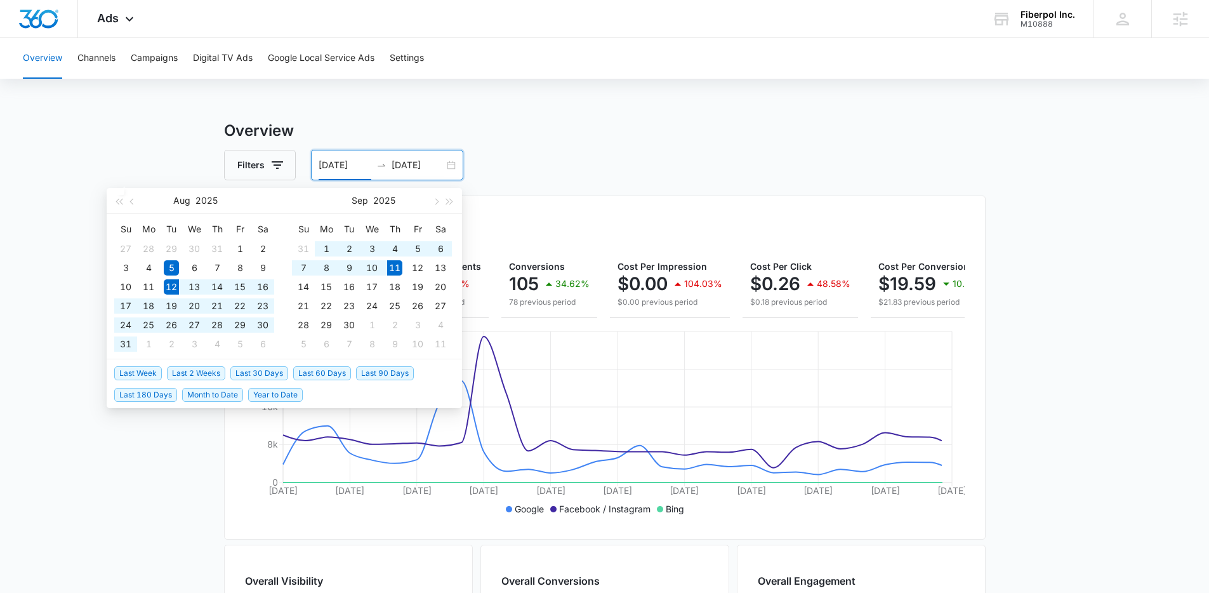
click at [279, 373] on span "Last 30 Days" at bounding box center [259, 373] width 58 height 14
type input "[DATE]"
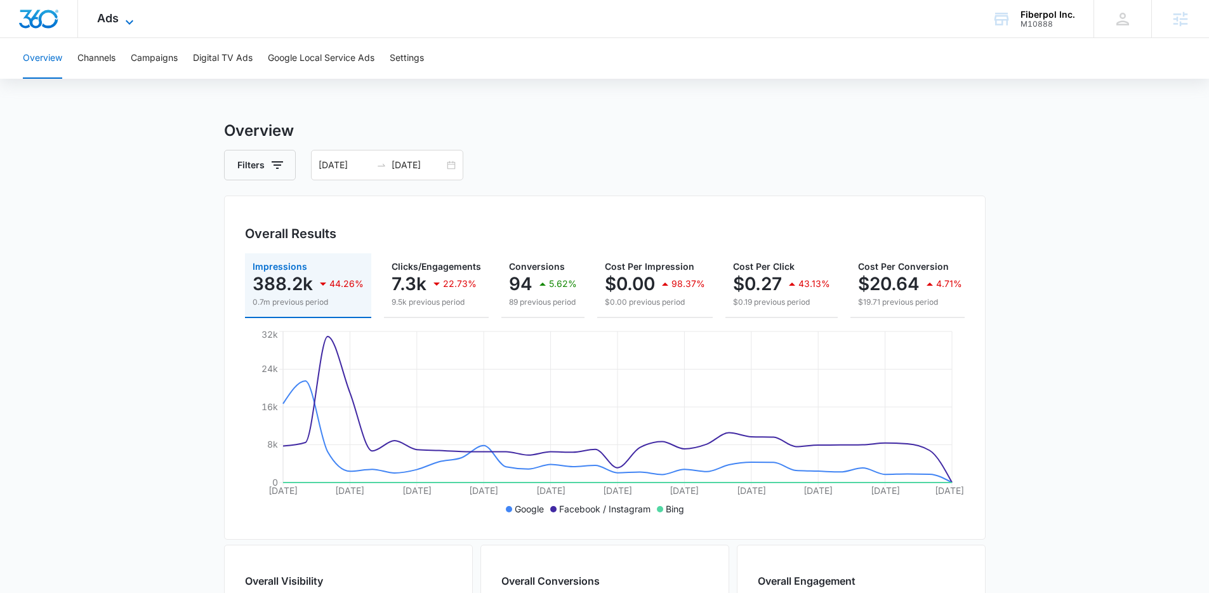
click at [122, 17] on icon at bounding box center [129, 22] width 15 height 15
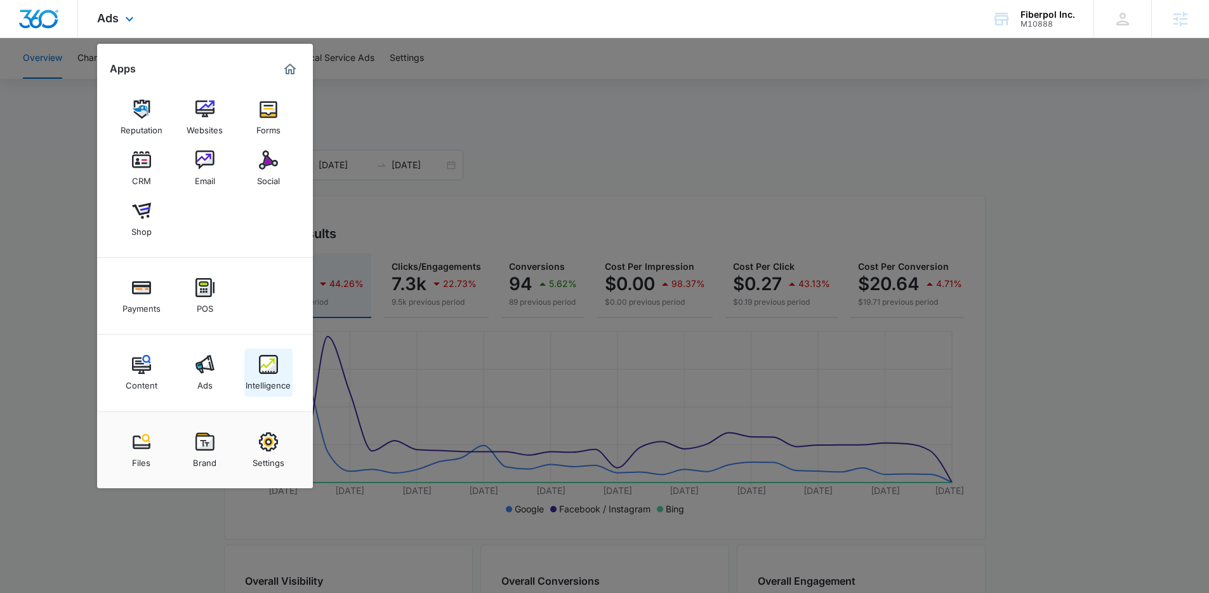
click at [284, 383] on div "Intelligence" at bounding box center [268, 382] width 45 height 17
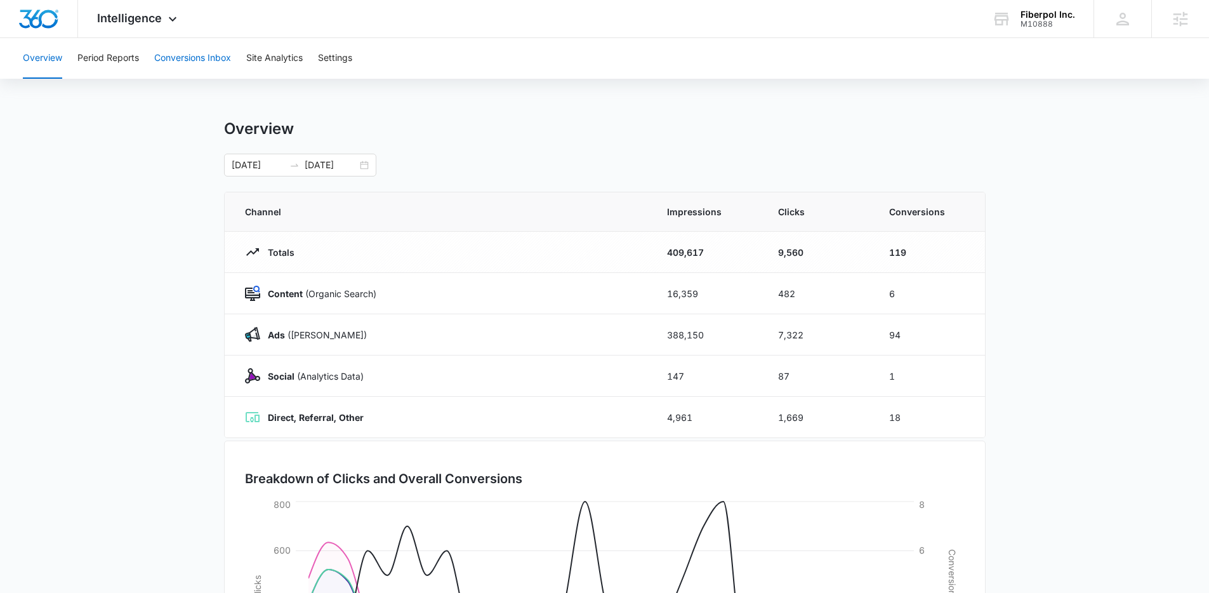
click at [206, 48] on button "Conversions Inbox" at bounding box center [192, 58] width 77 height 41
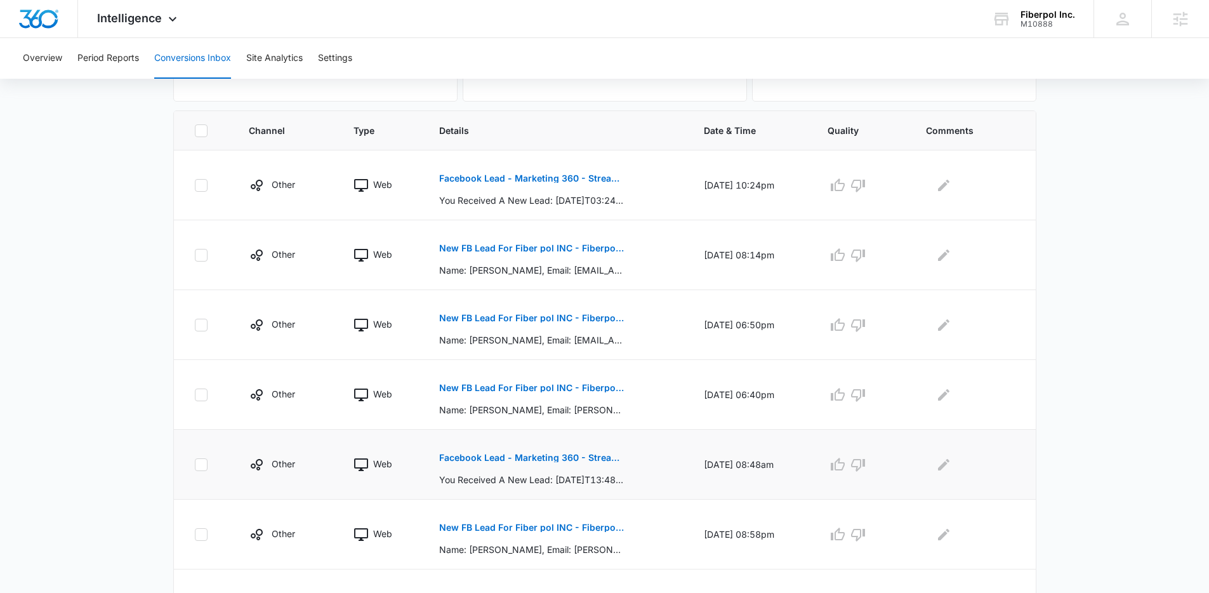
scroll to position [230, 0]
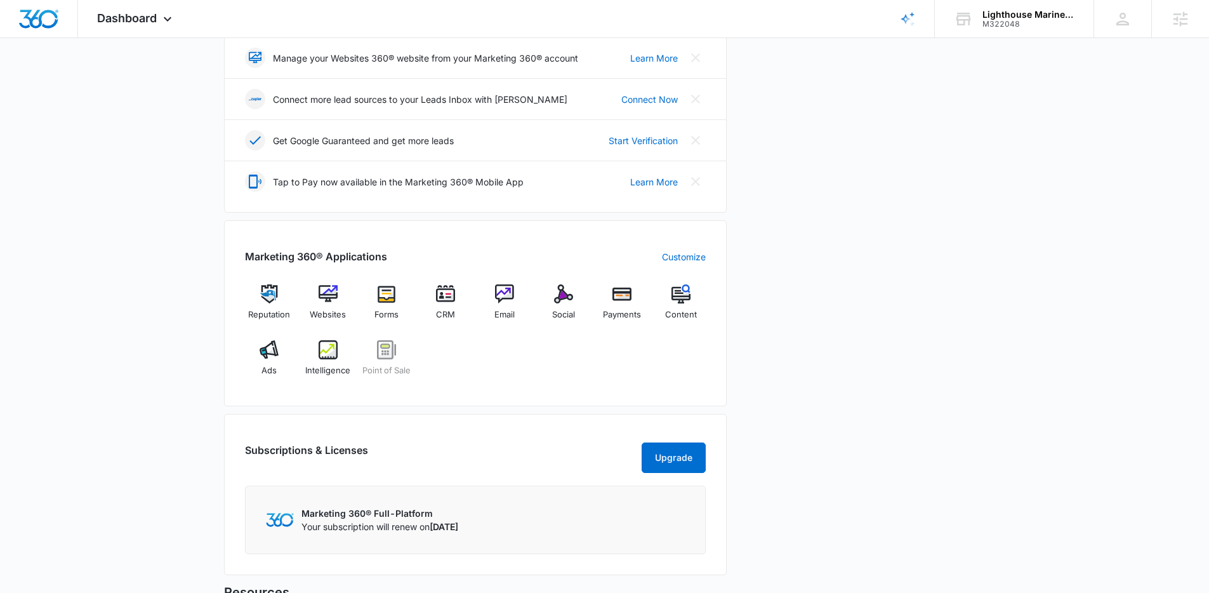
scroll to position [548, 0]
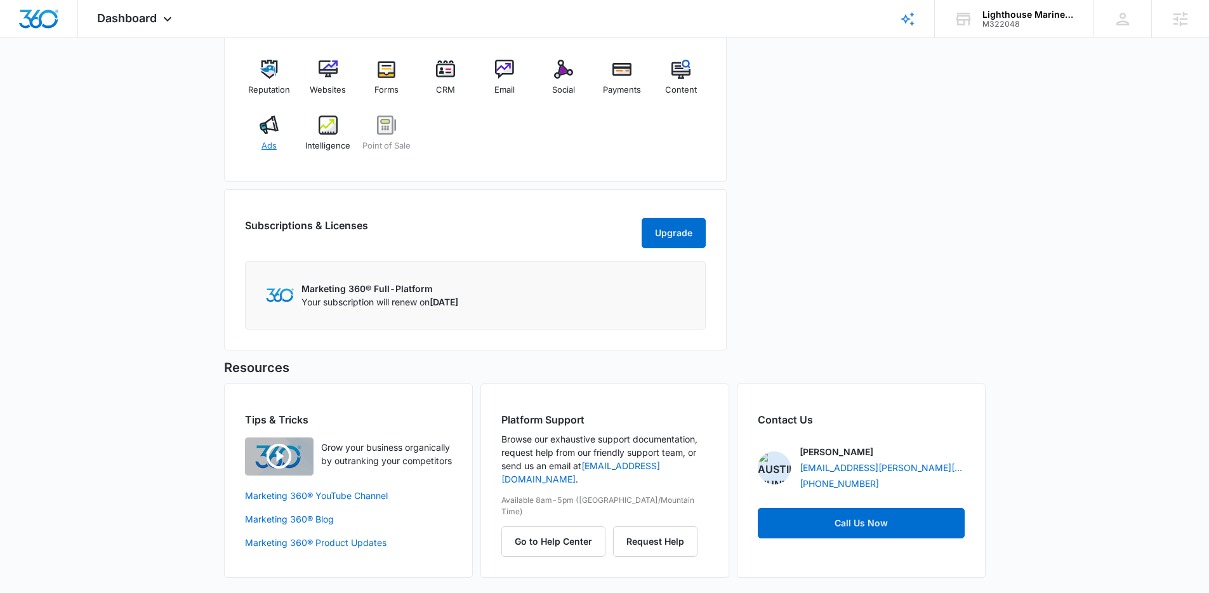
click at [272, 117] on img at bounding box center [269, 125] width 19 height 19
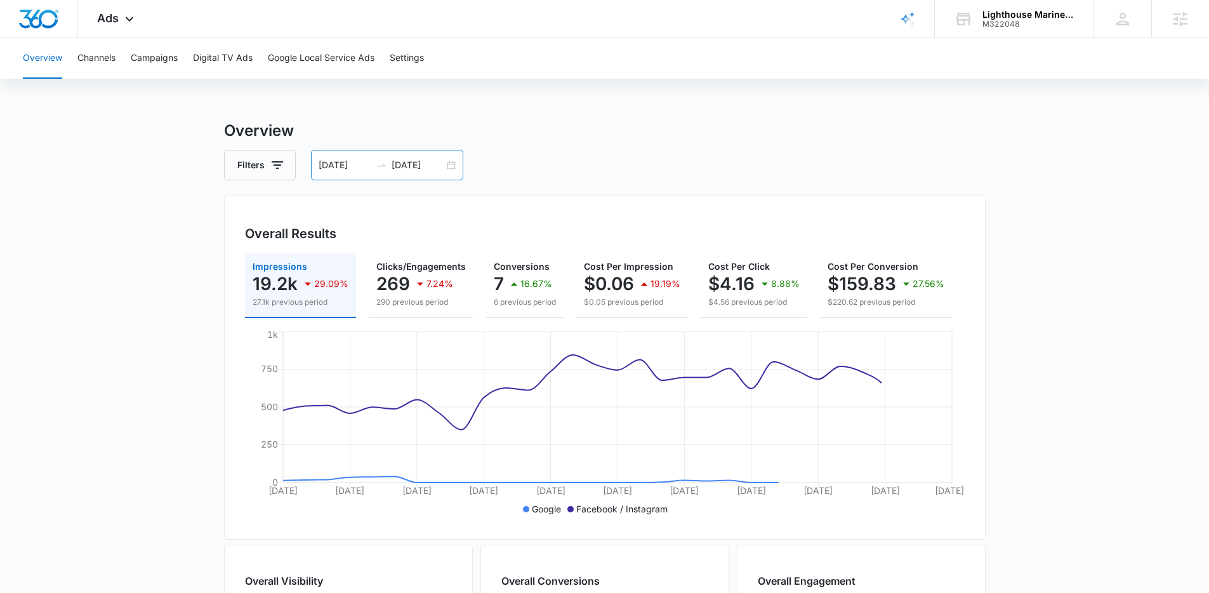
click at [452, 166] on div "[DATE] [DATE]" at bounding box center [387, 165] width 152 height 30
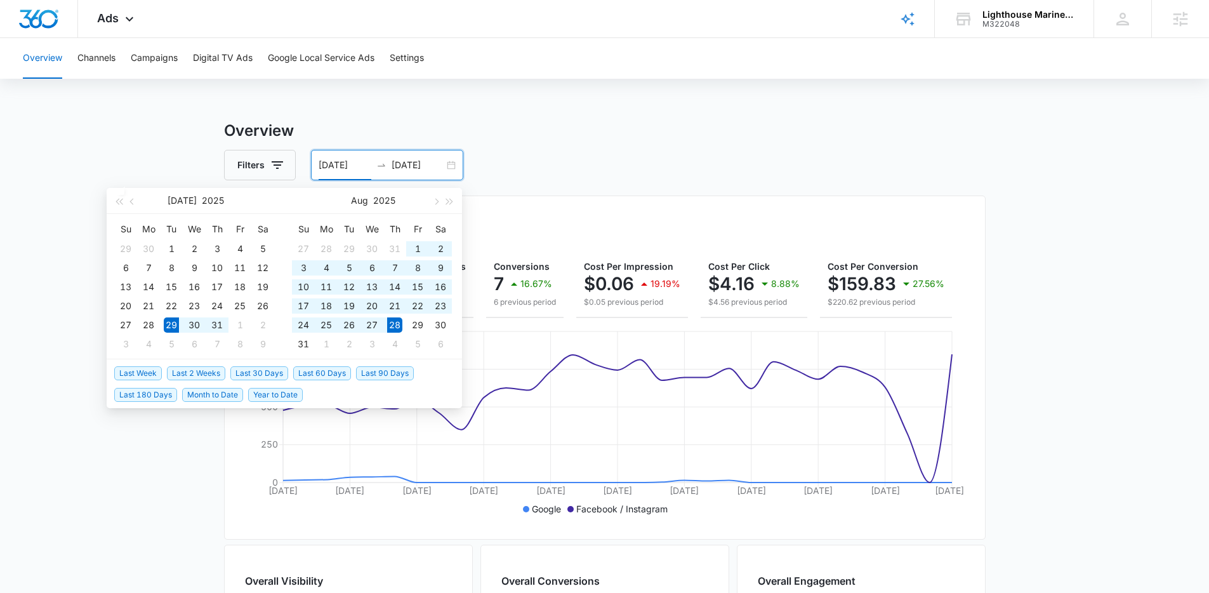
click at [267, 380] on li "Last 30 Days" at bounding box center [261, 373] width 63 height 22
click at [269, 375] on span "Last 30 Days" at bounding box center [259, 373] width 58 height 14
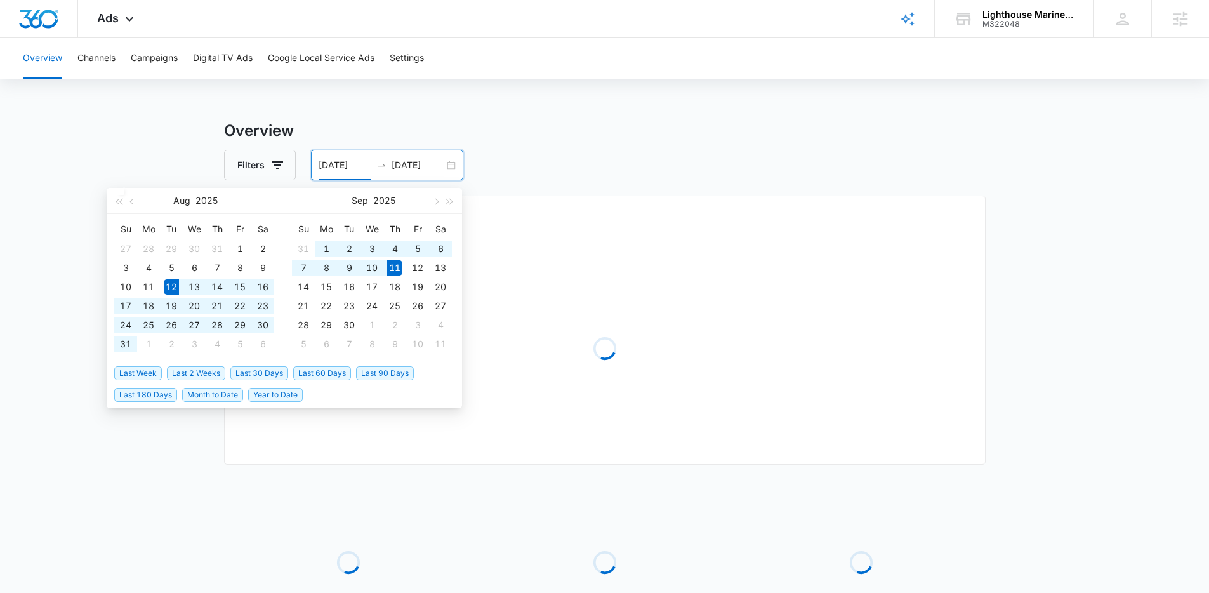
type input "[DATE]"
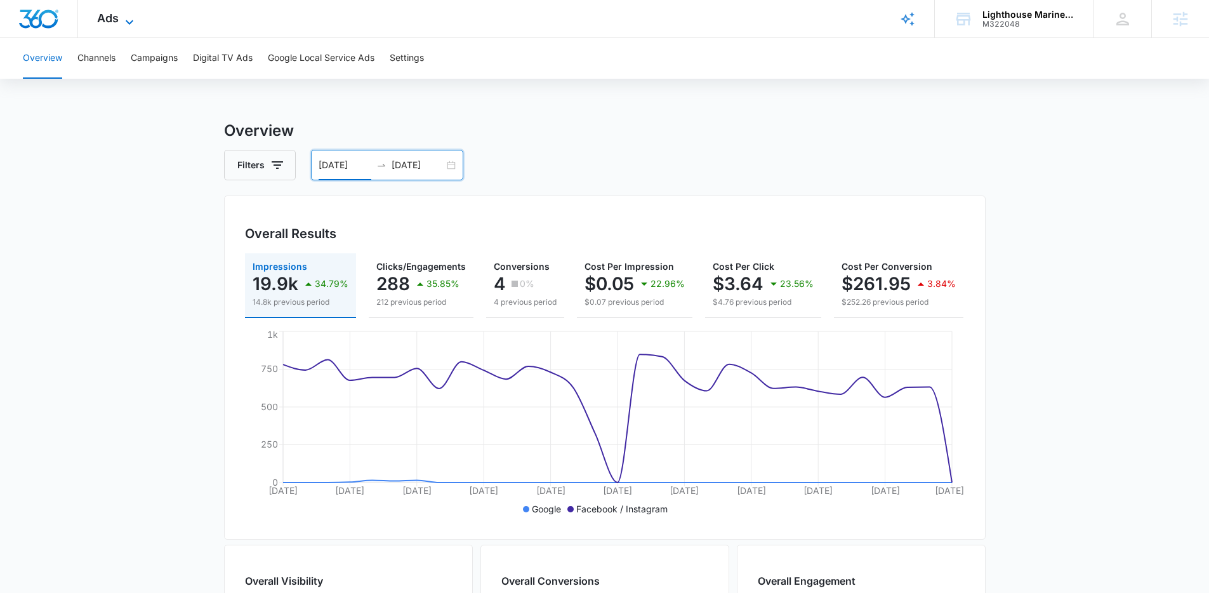
click at [127, 15] on icon at bounding box center [129, 22] width 15 height 15
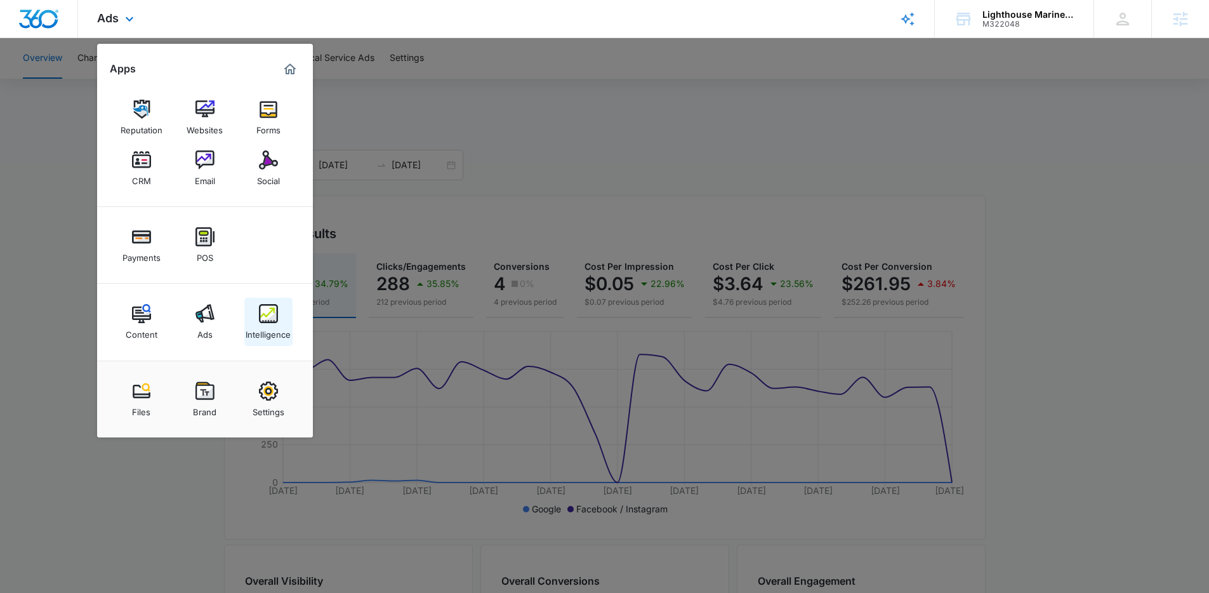
click at [279, 326] on div "Intelligence" at bounding box center [268, 331] width 45 height 17
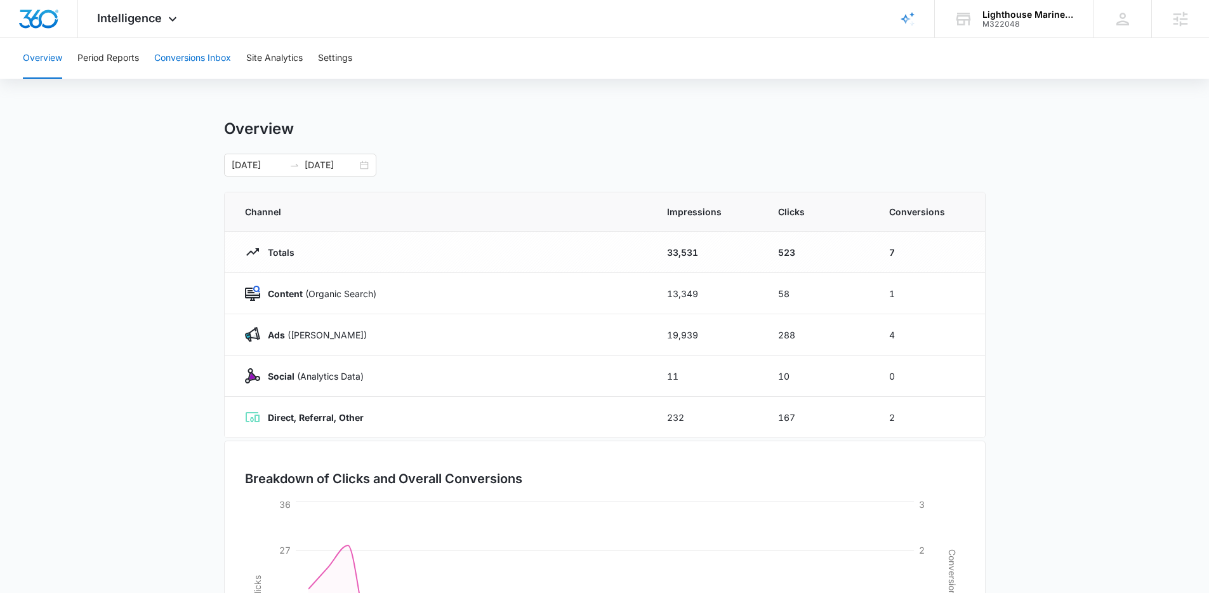
click at [199, 58] on button "Conversions Inbox" at bounding box center [192, 58] width 77 height 41
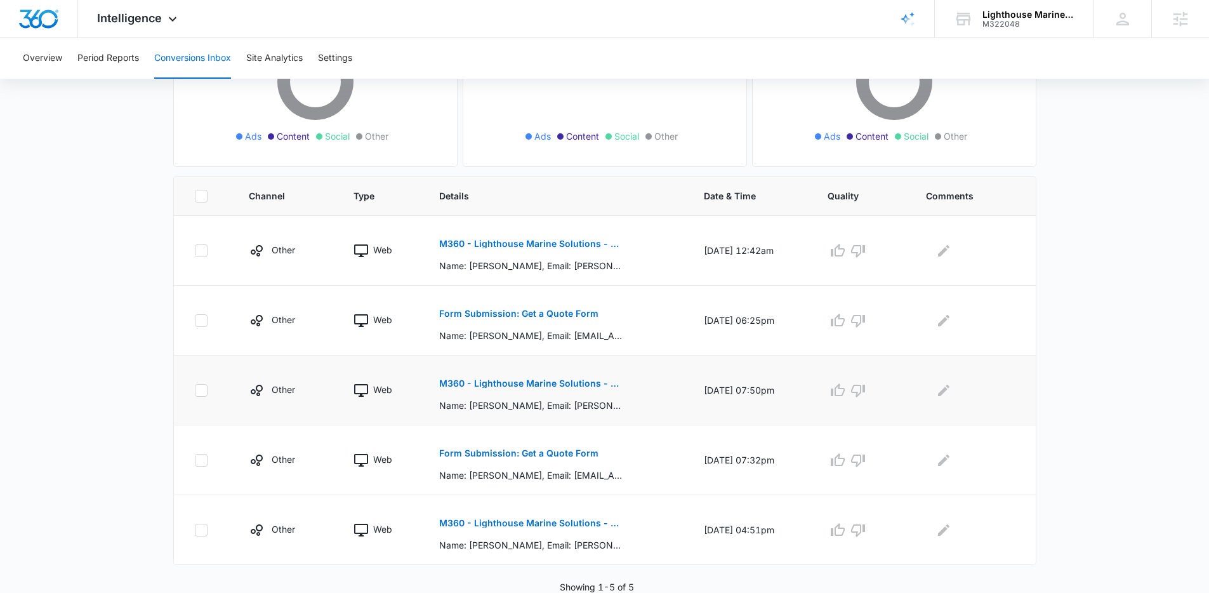
scroll to position [185, 0]
click at [536, 244] on p "M360 - Lighthouse Marine Solutions - Get Quote FB Lead Form" at bounding box center [531, 243] width 185 height 9
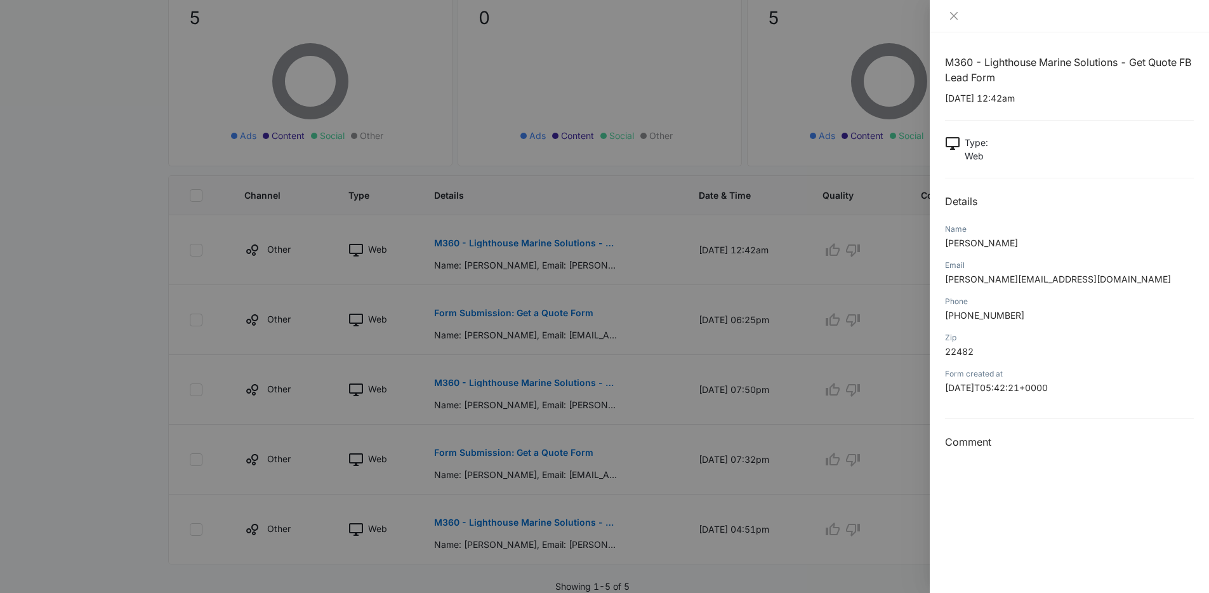
click at [685, 279] on div at bounding box center [604, 296] width 1209 height 593
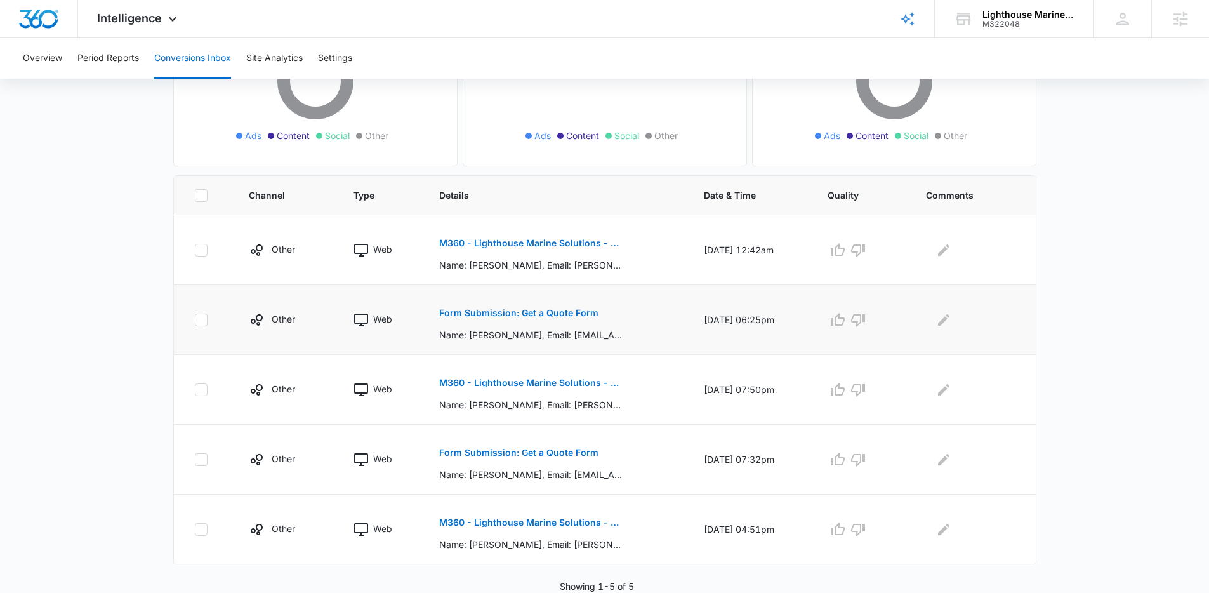
click at [535, 310] on p "Form Submission: Get a Quote Form" at bounding box center [518, 313] width 159 height 9
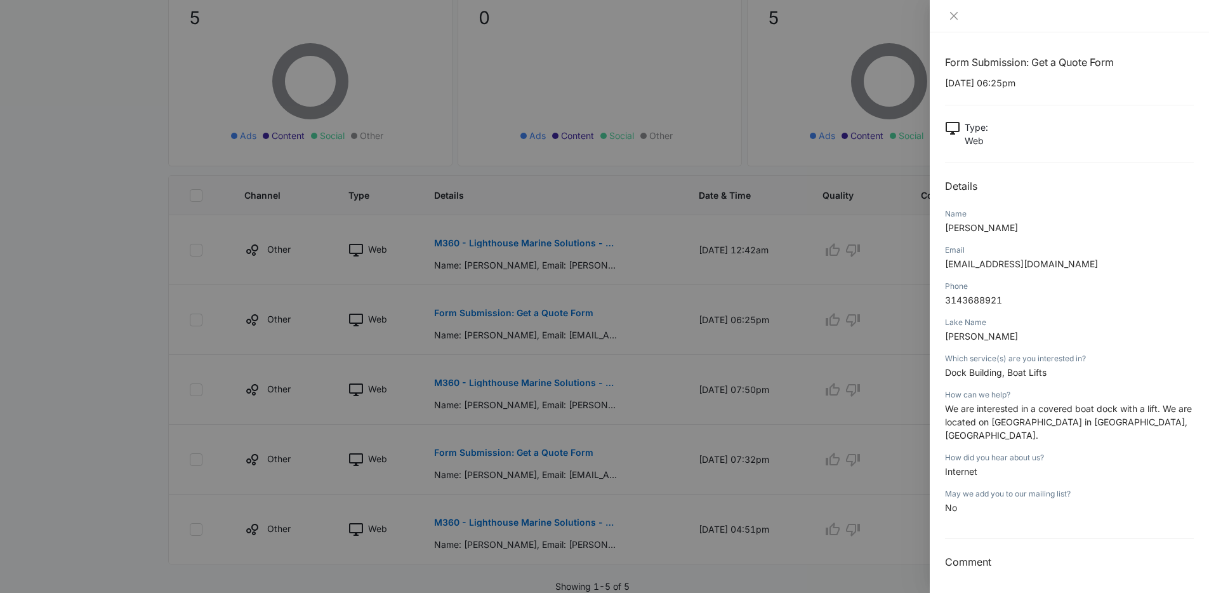
click at [652, 323] on div at bounding box center [604, 296] width 1209 height 593
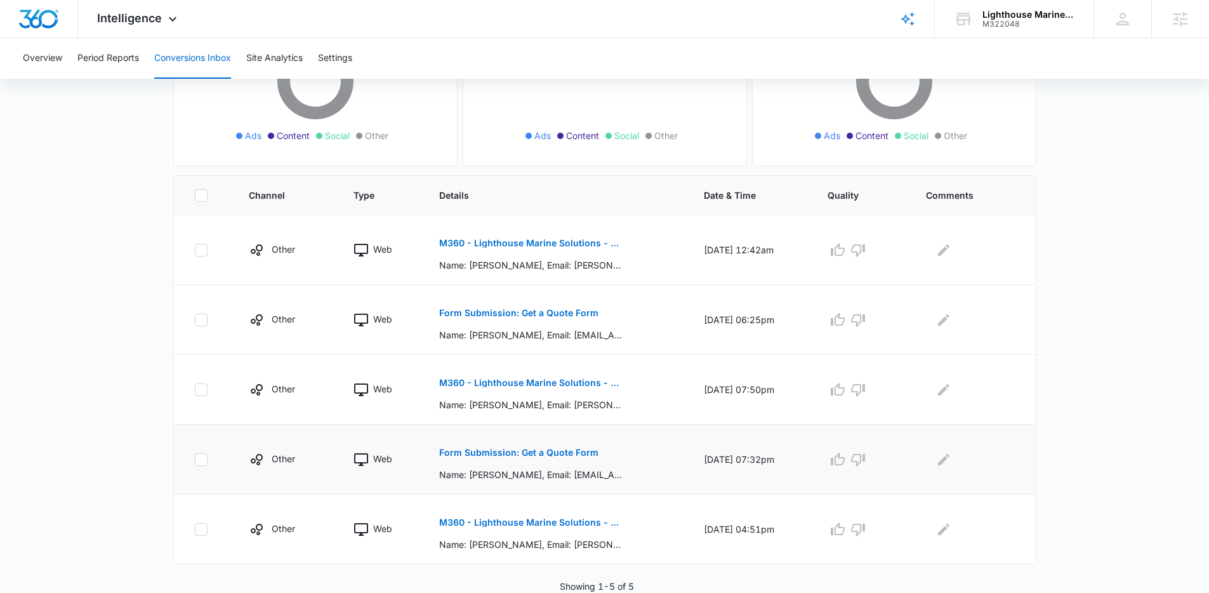
click at [528, 451] on p "Form Submission: Get a Quote Form" at bounding box center [518, 452] width 159 height 9
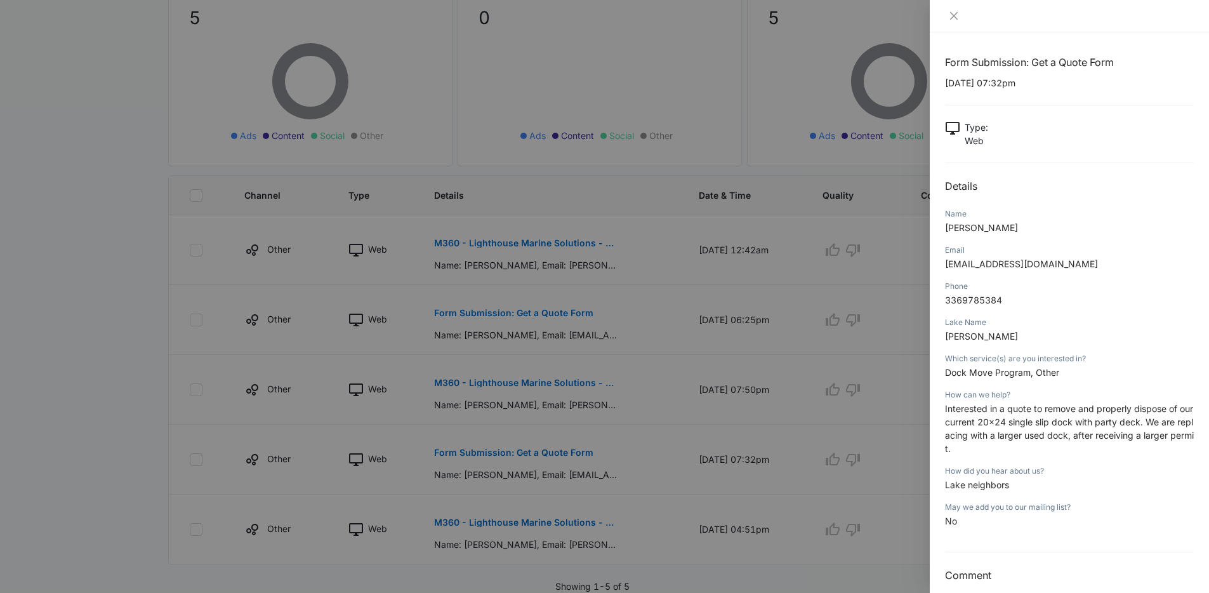
click at [673, 364] on div at bounding box center [604, 296] width 1209 height 593
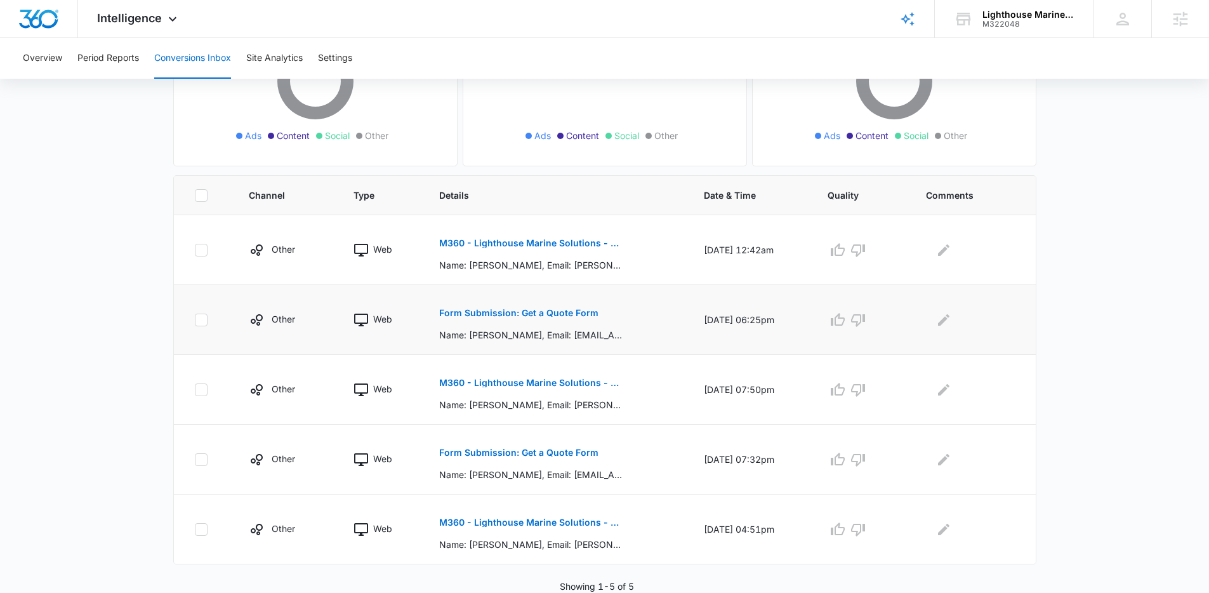
click at [546, 313] on p "Form Submission: Get a Quote Form" at bounding box center [518, 313] width 159 height 9
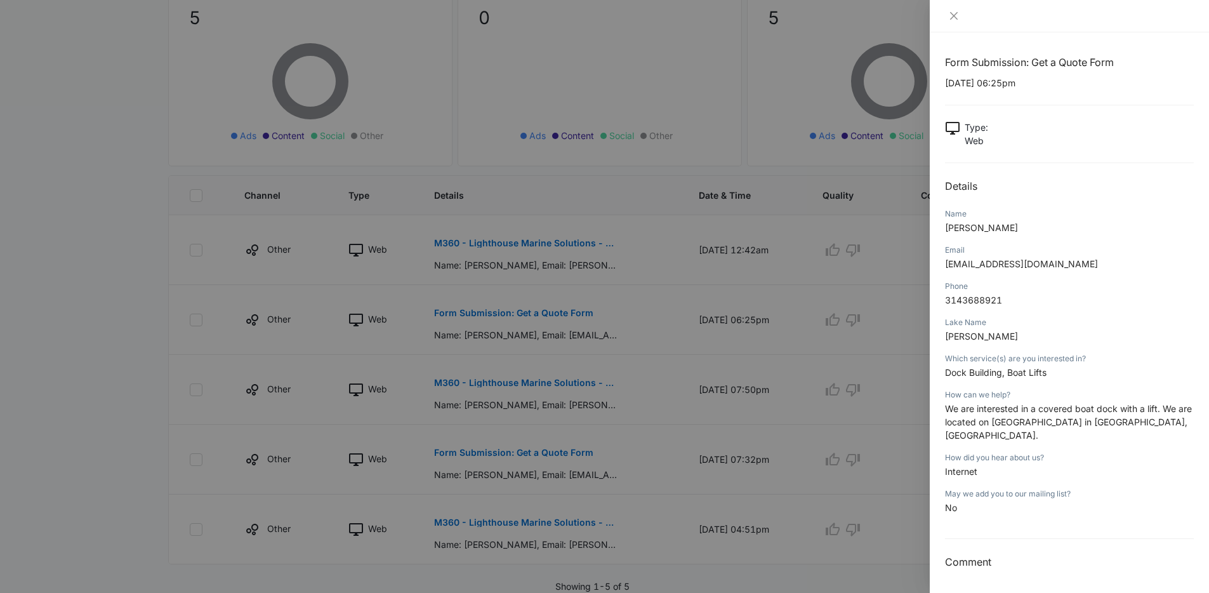
click at [676, 410] on div at bounding box center [604, 296] width 1209 height 593
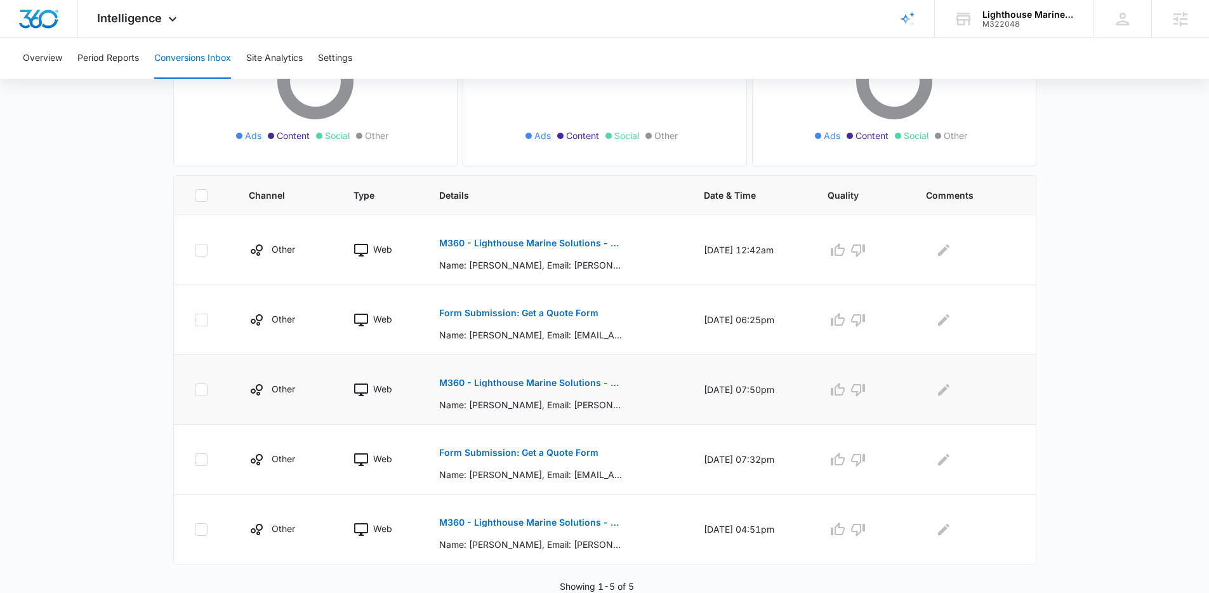
scroll to position [0, 0]
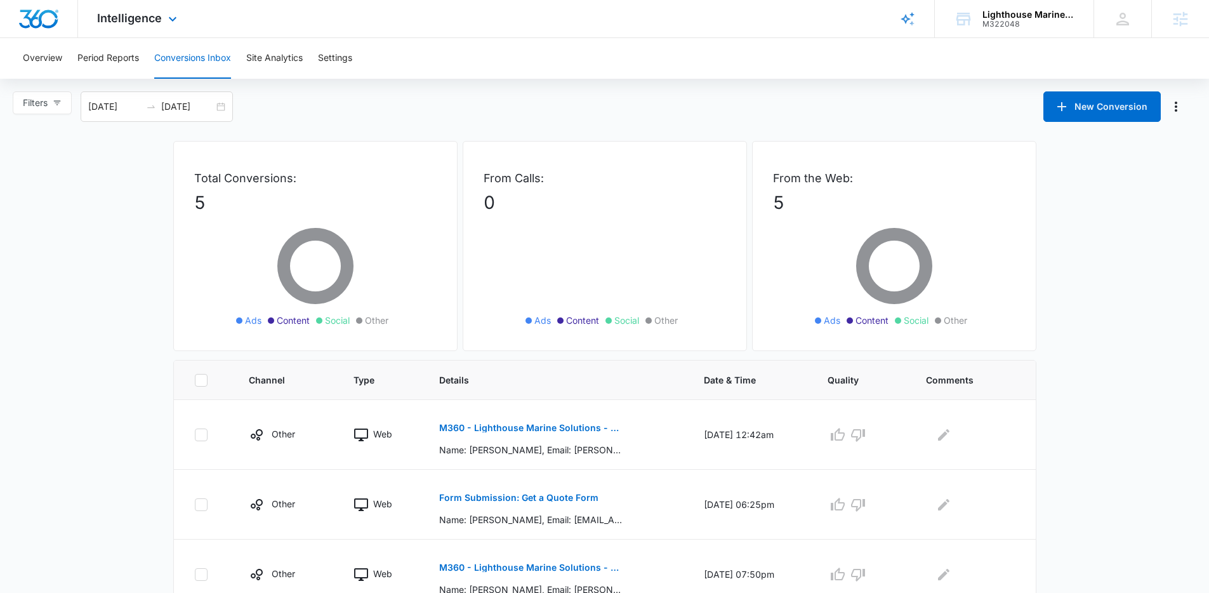
click at [153, 36] on div "Intelligence Apps Reputation Websites Forms CRM Email Social Payments POS Conte…" at bounding box center [138, 18] width 121 height 37
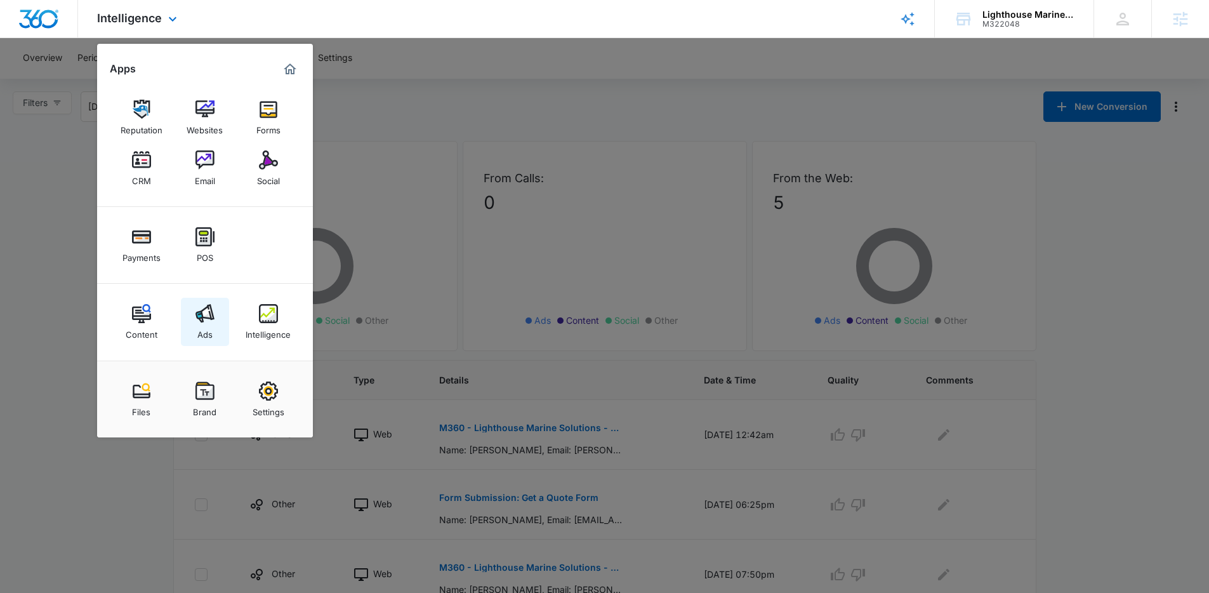
click at [212, 308] on img at bounding box center [205, 313] width 19 height 19
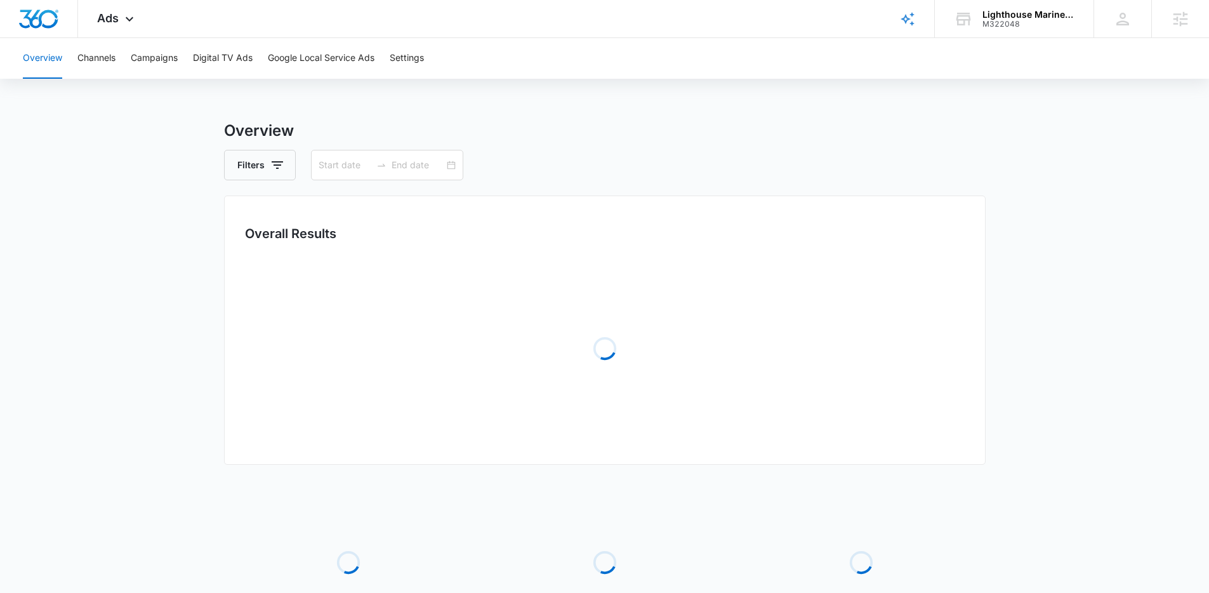
type input "[DATE]"
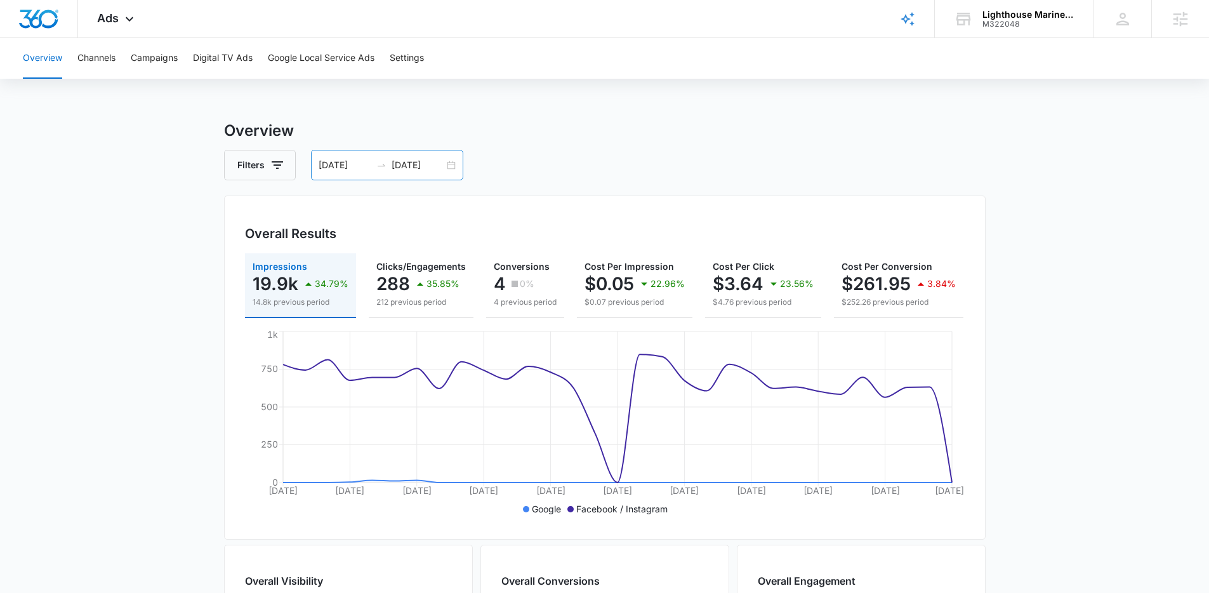
click at [455, 167] on div "[DATE] [DATE]" at bounding box center [387, 165] width 152 height 30
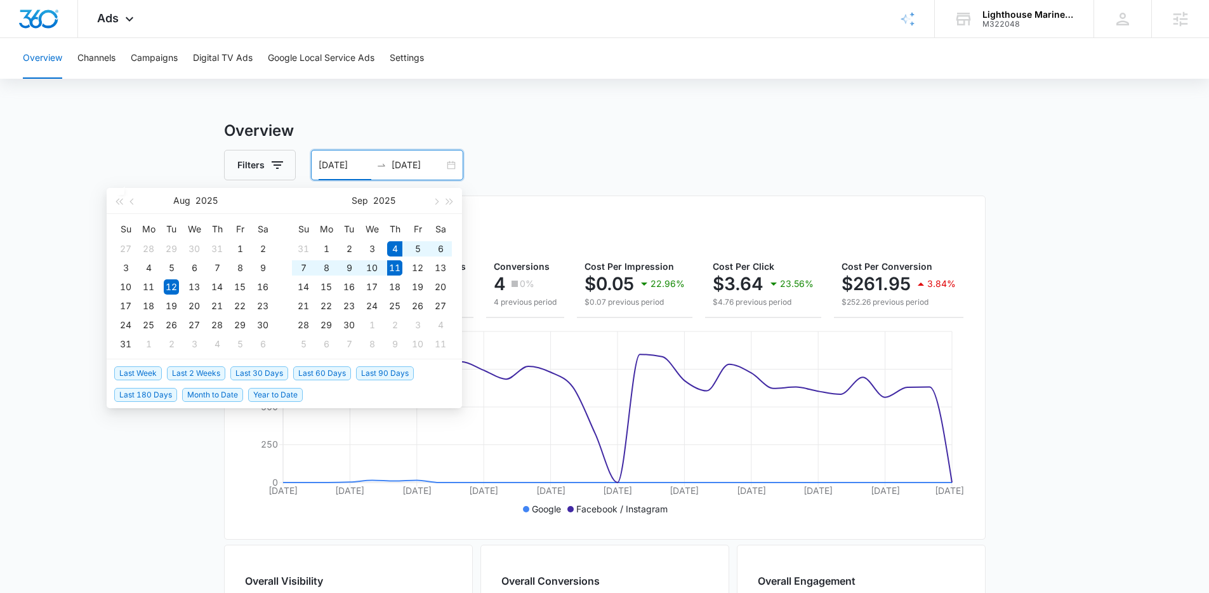
click at [153, 371] on span "Last Week" at bounding box center [138, 373] width 48 height 14
type input "[DATE]"
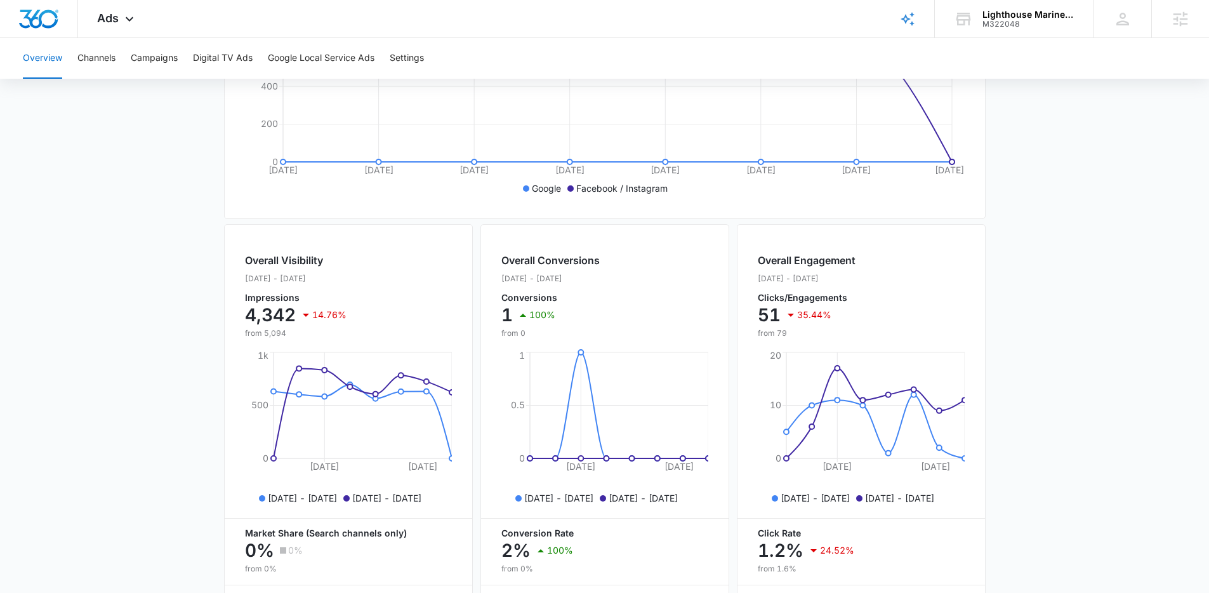
scroll to position [448, 0]
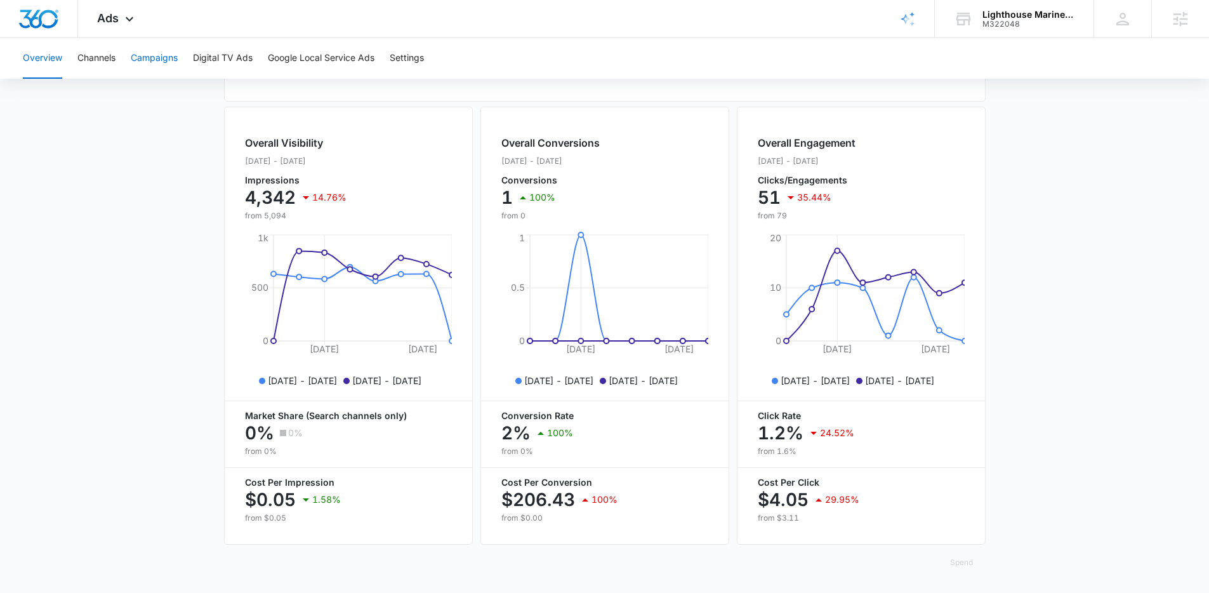
click at [154, 73] on button "Campaigns" at bounding box center [154, 58] width 47 height 41
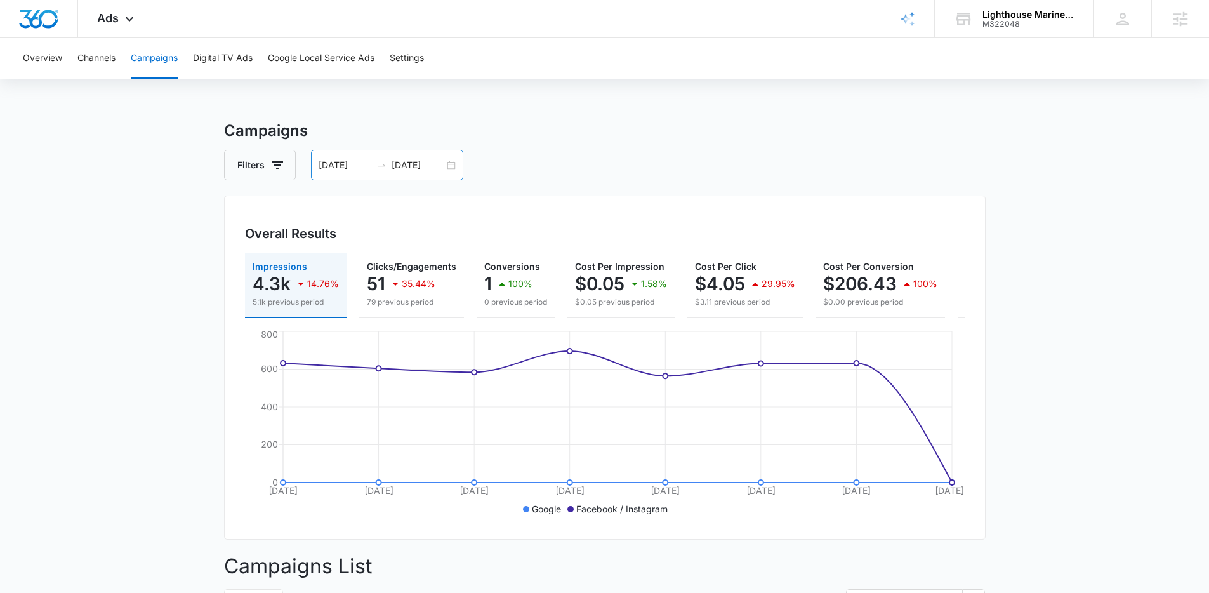
click at [451, 166] on div "[DATE] [DATE]" at bounding box center [387, 165] width 152 height 30
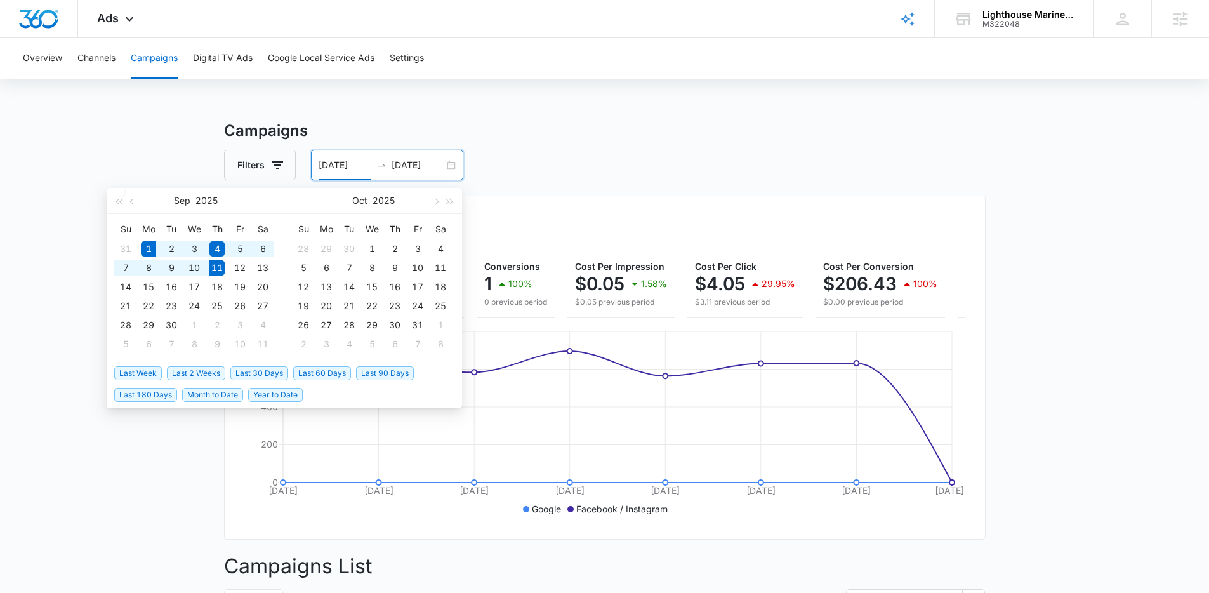
click at [235, 397] on span "Month to Date" at bounding box center [212, 395] width 61 height 14
type input "09/01/2025"
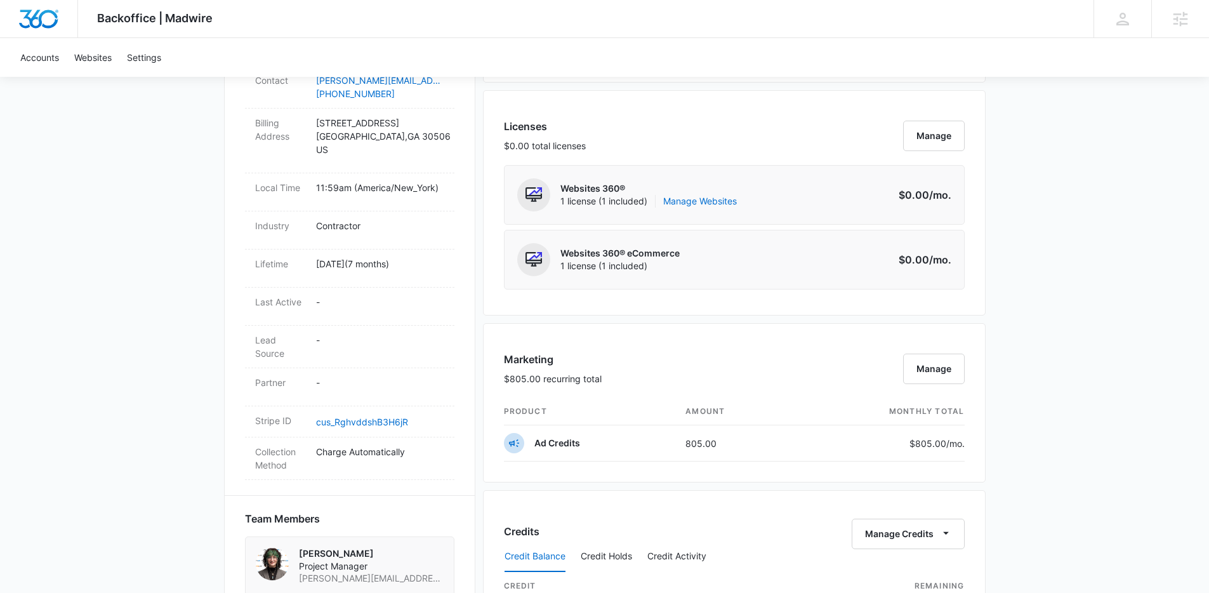
scroll to position [554, 0]
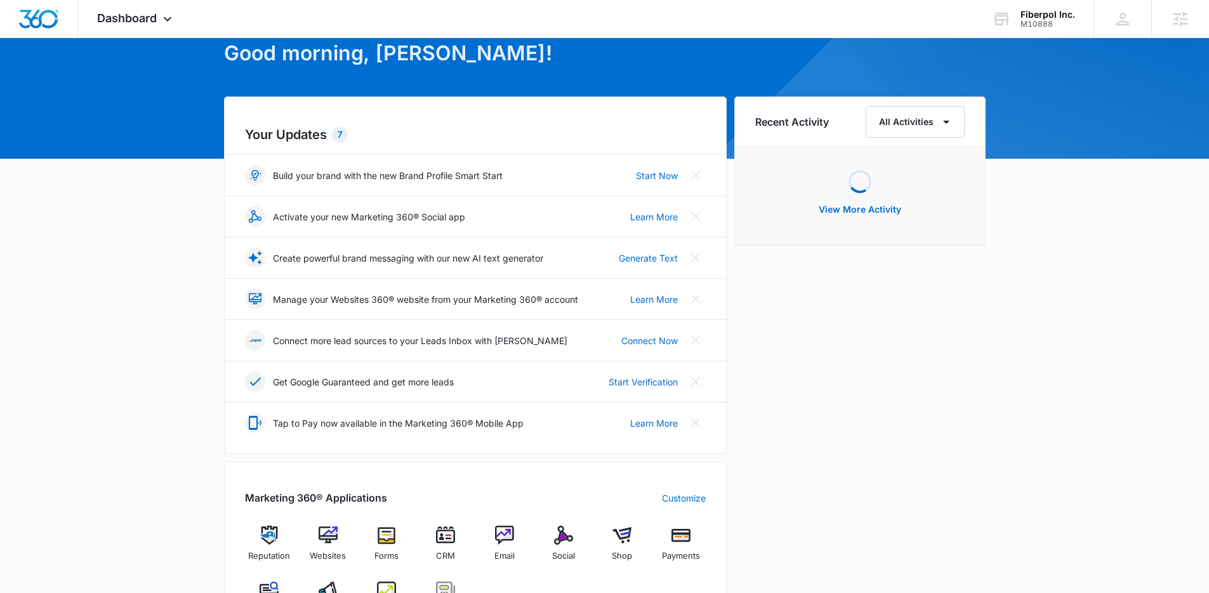
scroll to position [225, 0]
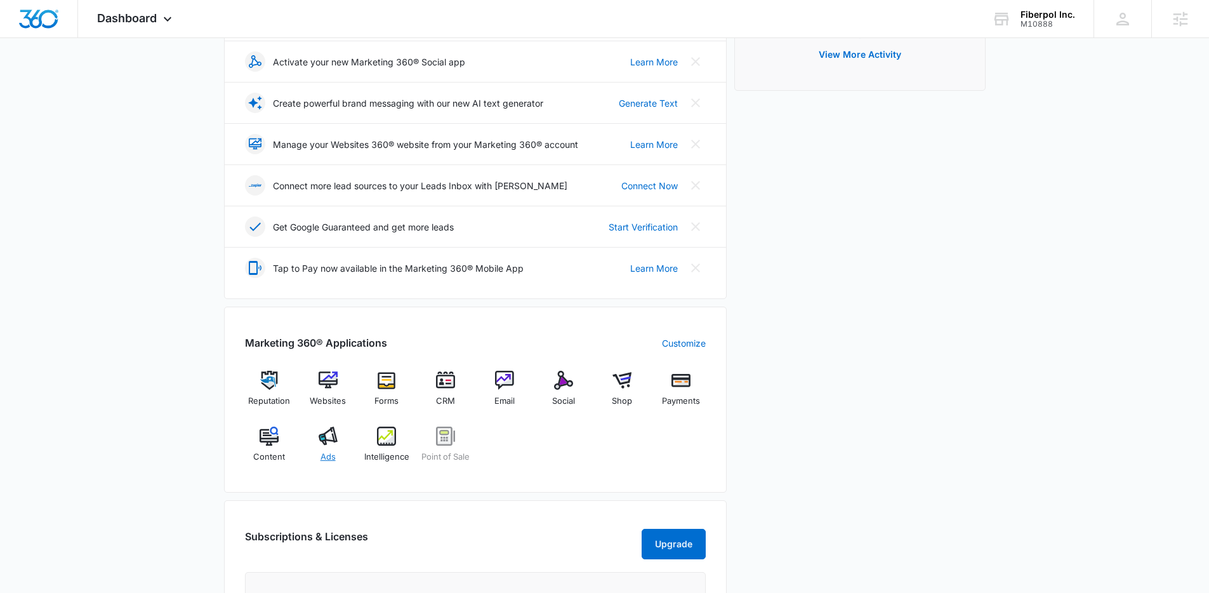
click at [317, 447] on div "Ads" at bounding box center [327, 450] width 49 height 46
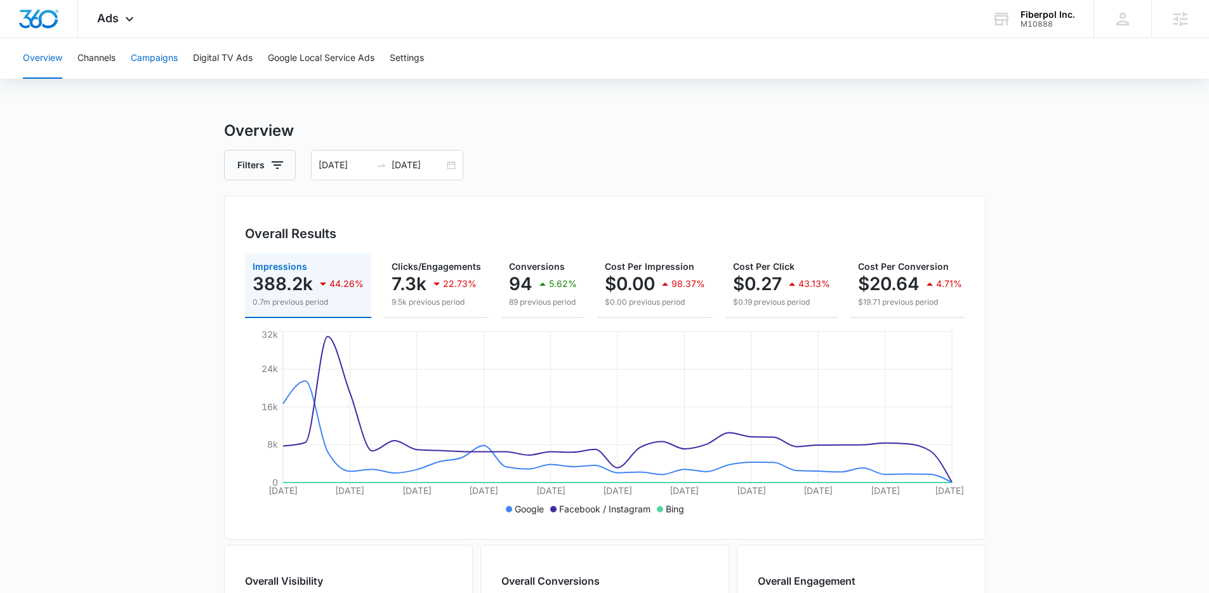
click at [161, 62] on button "Campaigns" at bounding box center [154, 58] width 47 height 41
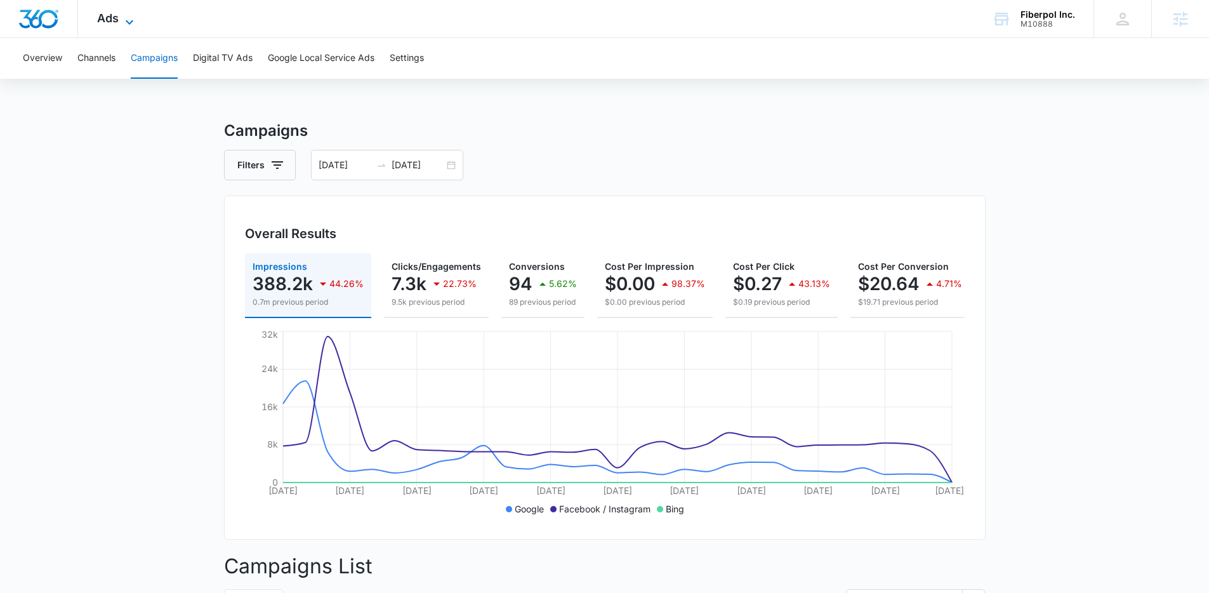
click at [122, 15] on icon at bounding box center [129, 22] width 15 height 15
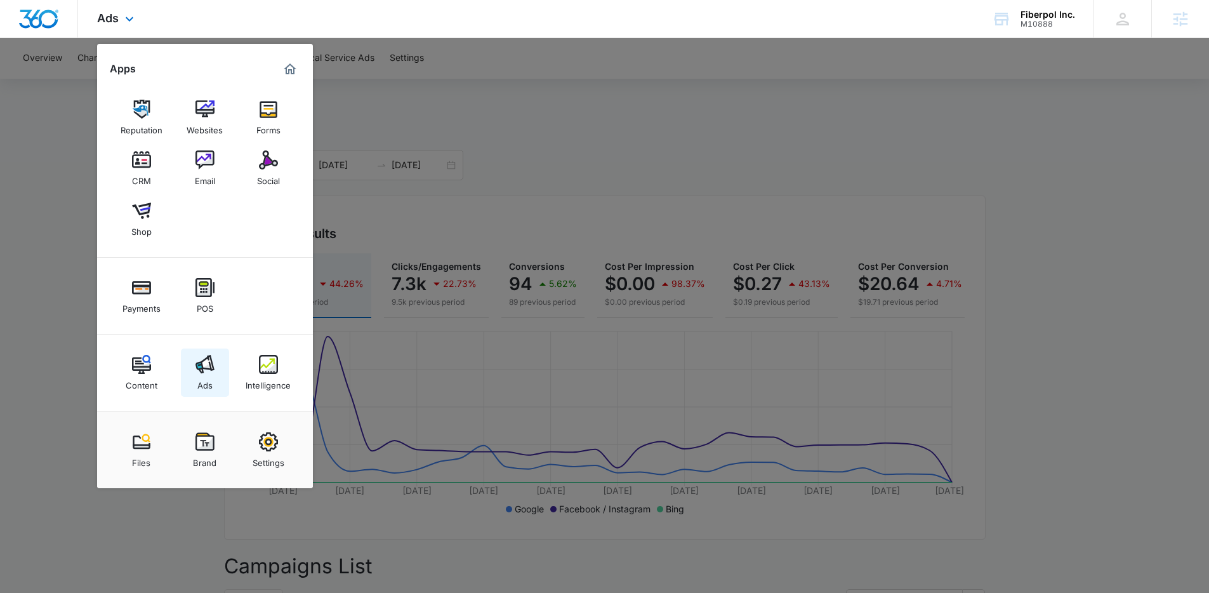
click at [208, 363] on img at bounding box center [205, 364] width 19 height 19
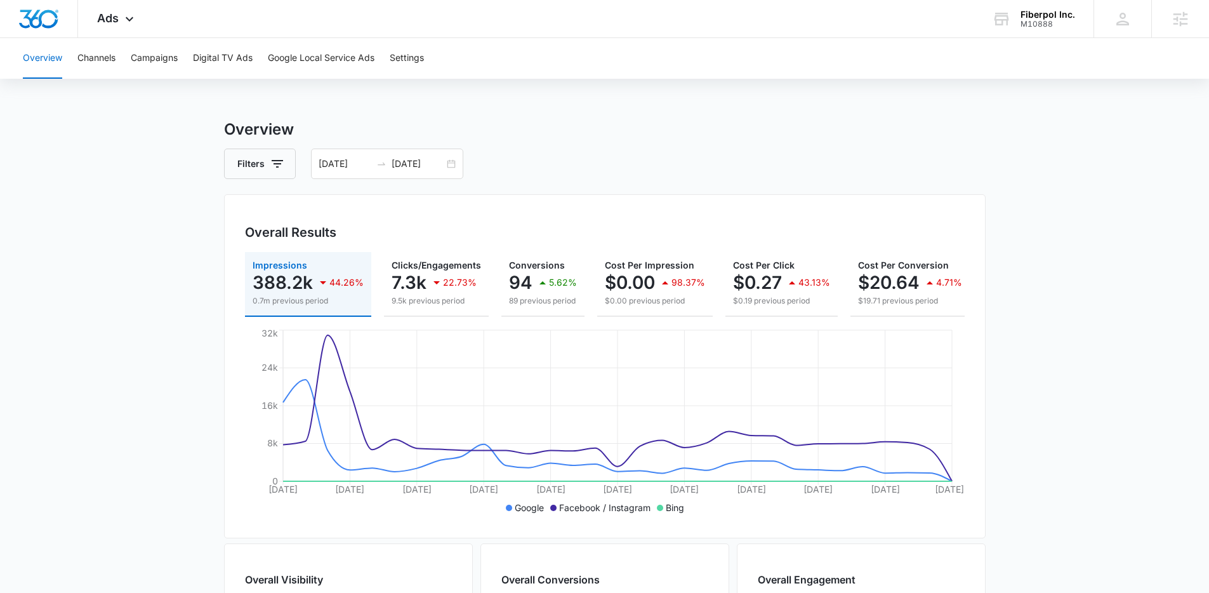
scroll to position [3, 0]
click at [155, 60] on button "Campaigns" at bounding box center [154, 58] width 47 height 41
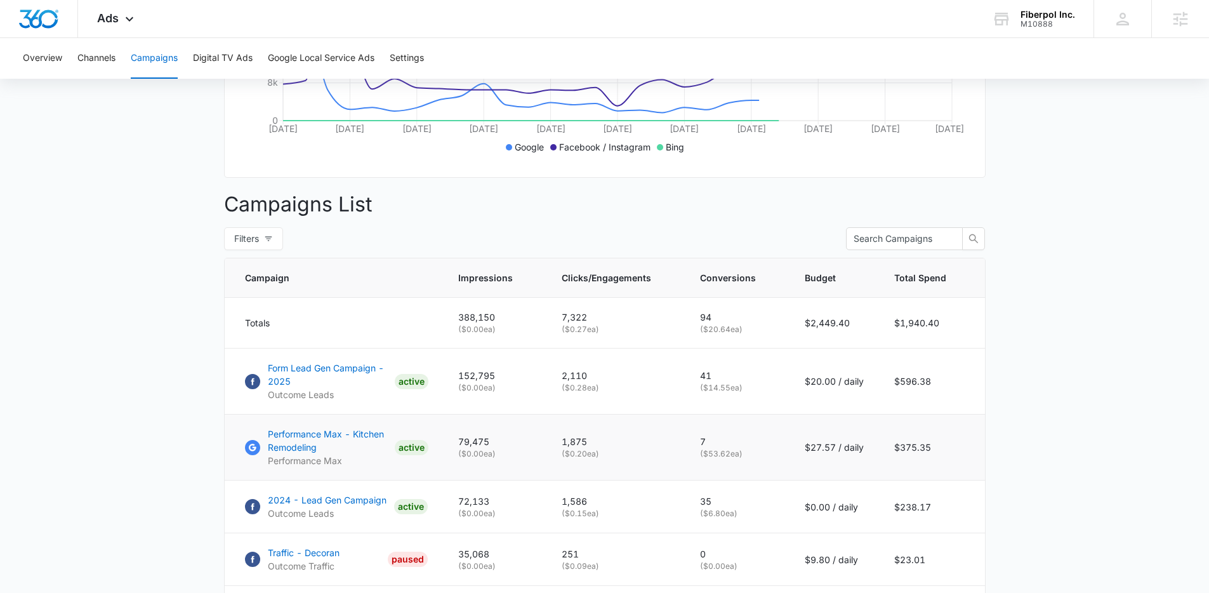
scroll to position [538, 0]
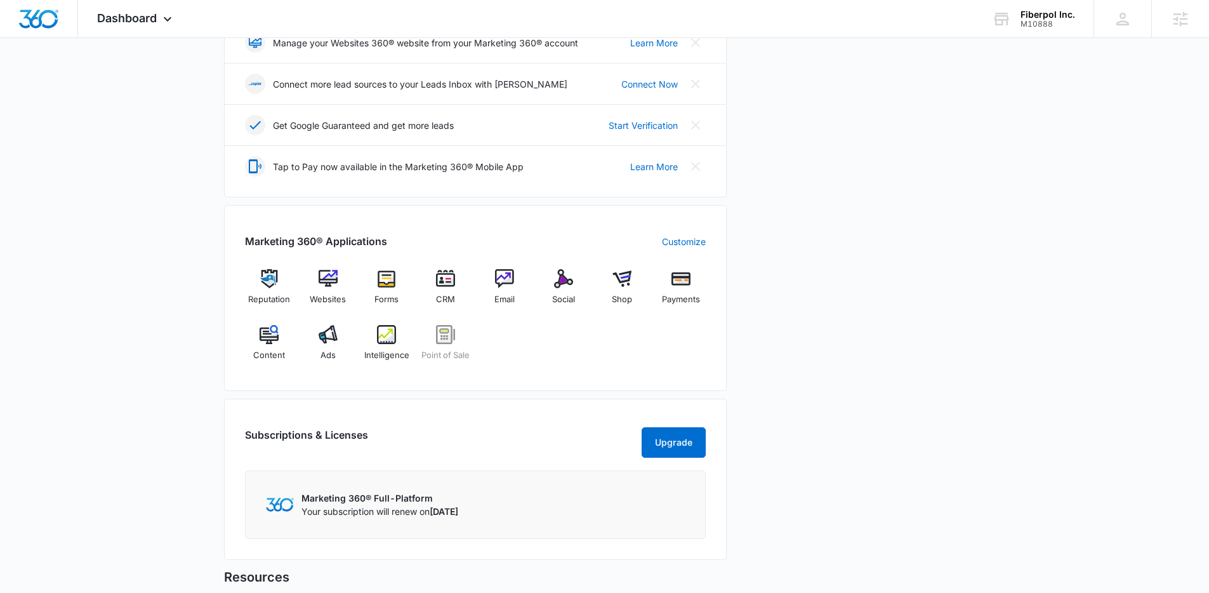
scroll to position [453, 0]
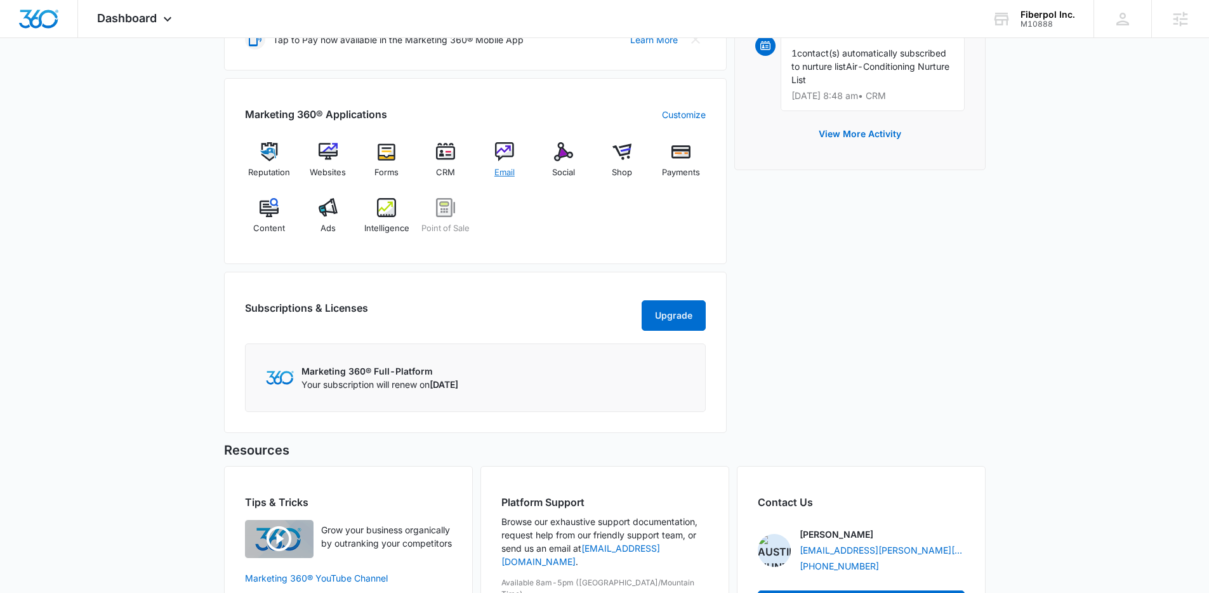
click at [505, 152] on img at bounding box center [504, 151] width 19 height 19
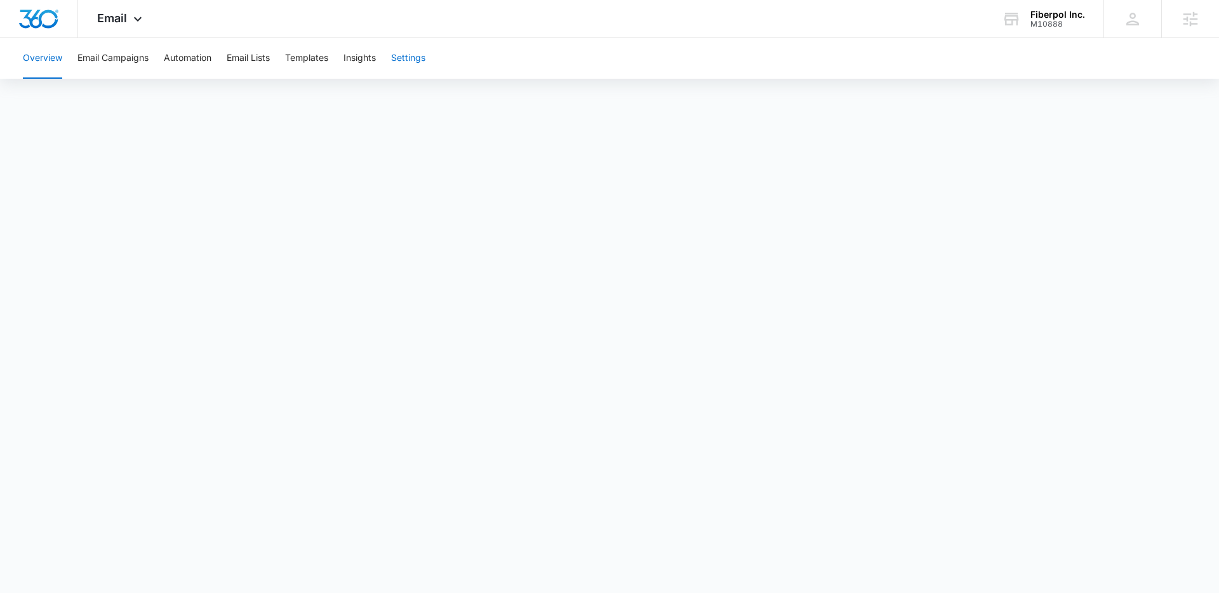
click at [413, 61] on button "Settings" at bounding box center [408, 58] width 34 height 41
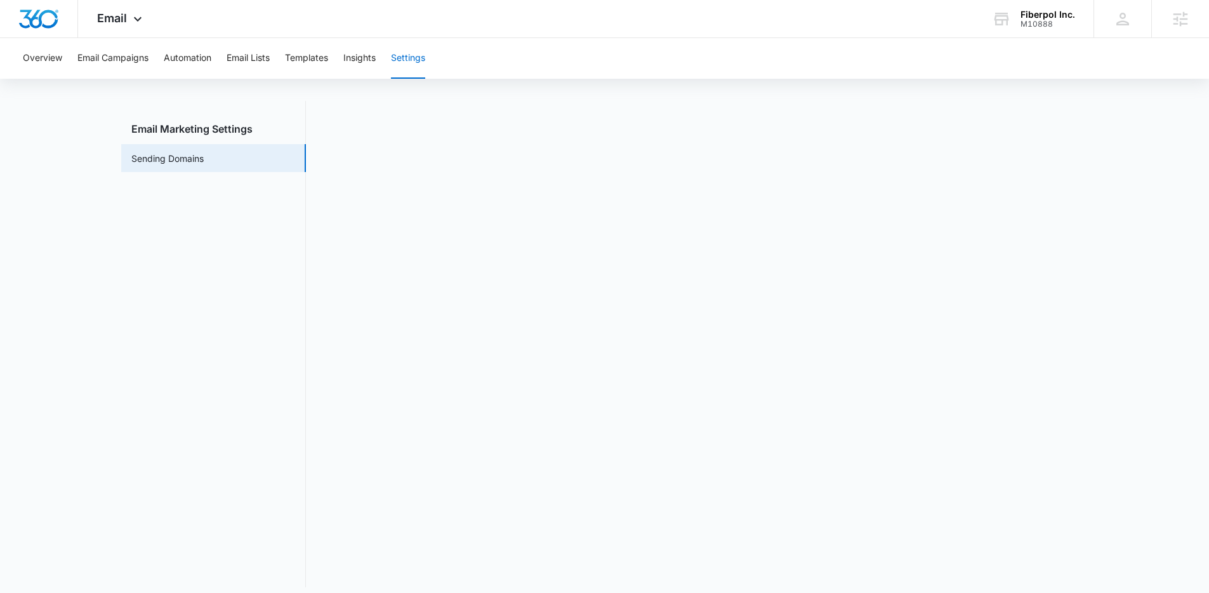
scroll to position [28, 0]
click at [115, 20] on span "Email" at bounding box center [112, 17] width 30 height 13
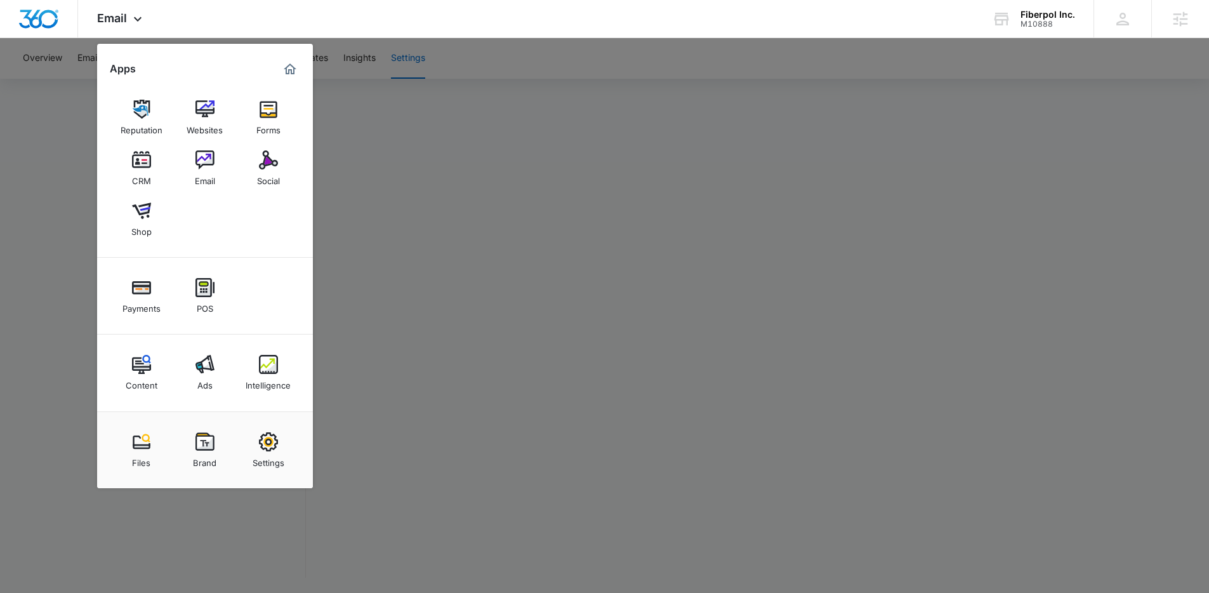
click at [162, 377] on link "Content" at bounding box center [141, 372] width 48 height 48
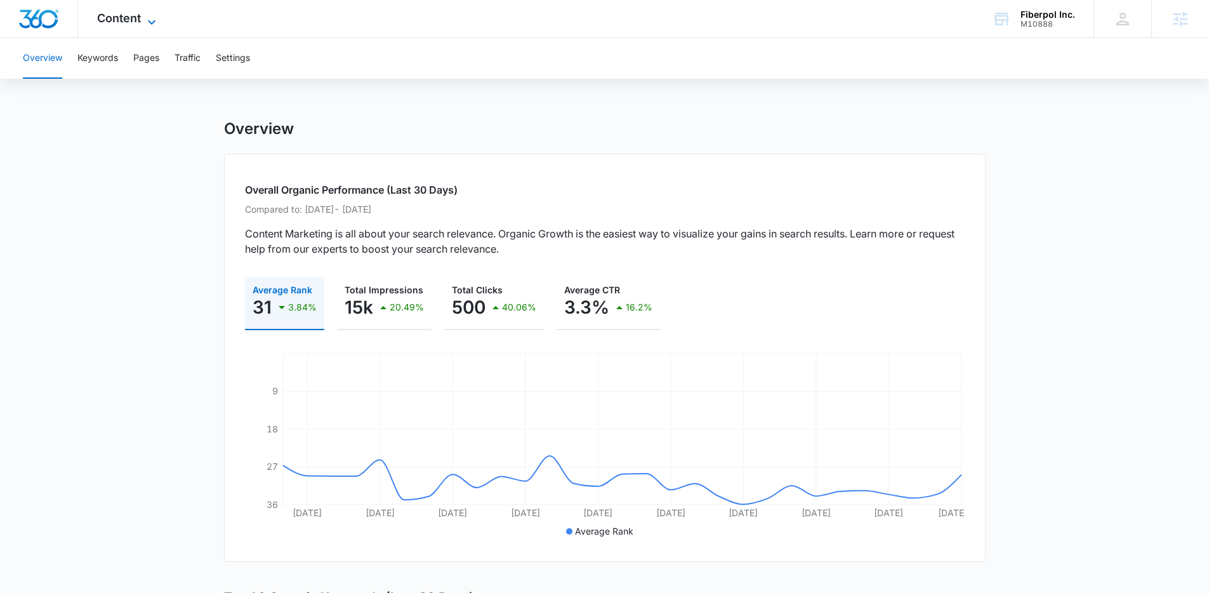
click at [152, 20] on icon at bounding box center [151, 22] width 15 height 15
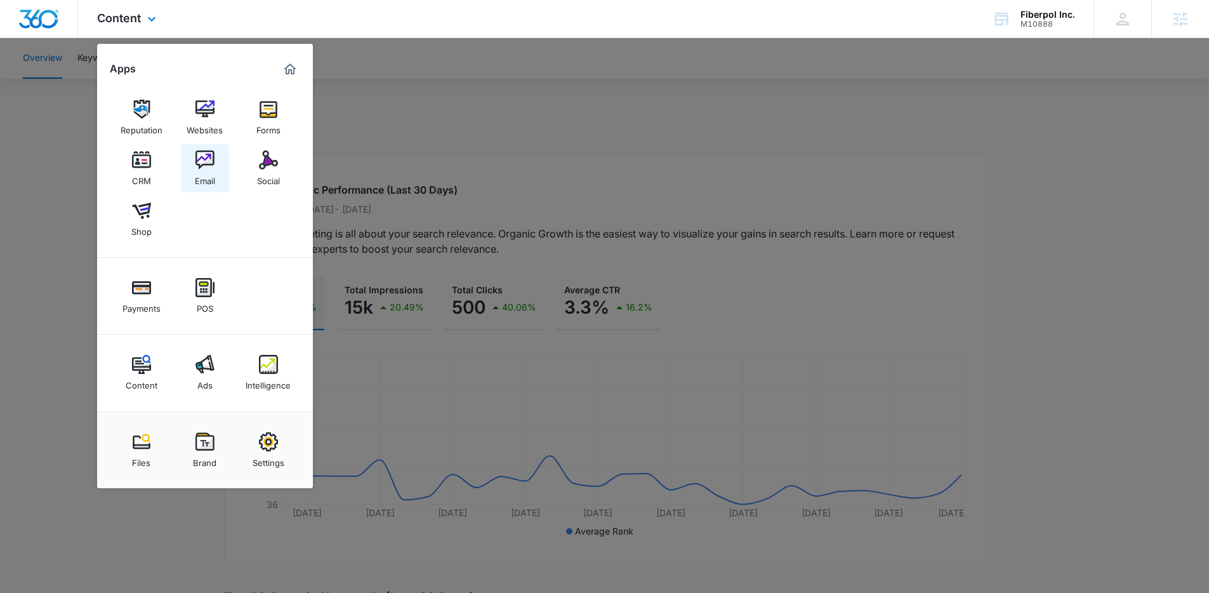
click at [206, 166] on img at bounding box center [205, 159] width 19 height 19
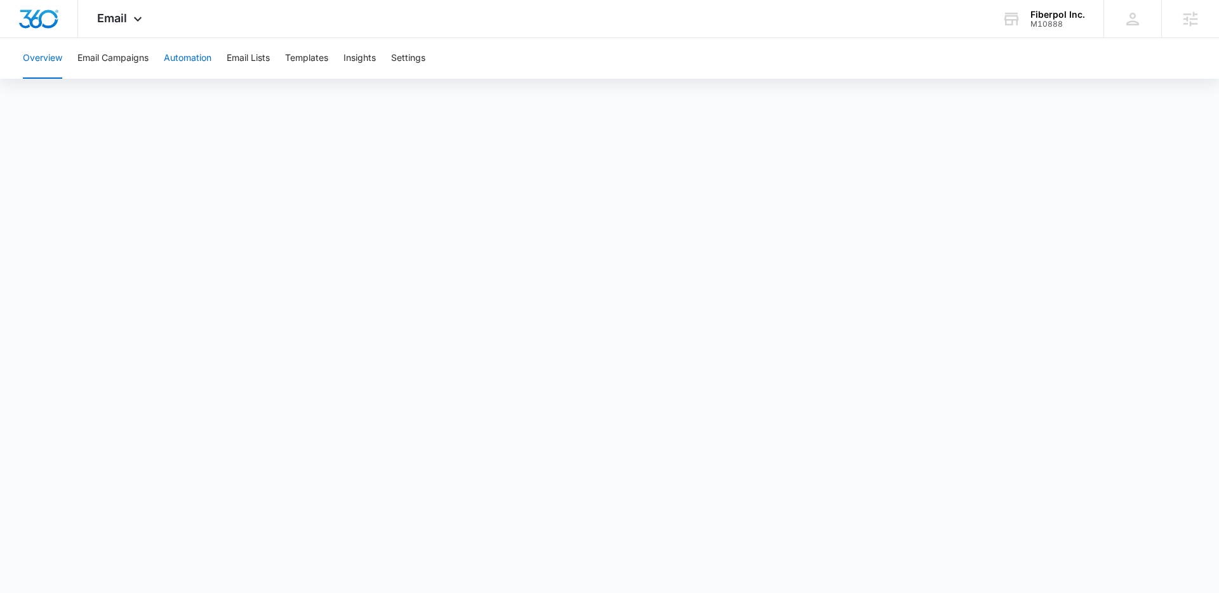
click at [185, 58] on button "Automation" at bounding box center [188, 58] width 48 height 41
click at [405, 57] on button "Settings" at bounding box center [408, 58] width 34 height 41
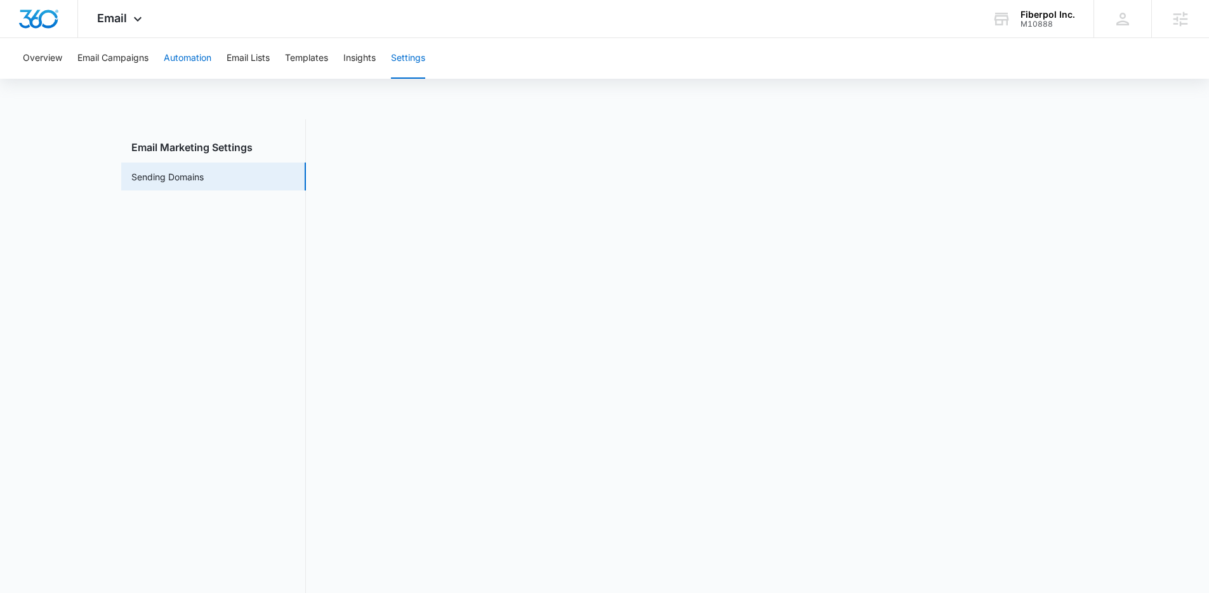
click at [194, 62] on button "Automation" at bounding box center [188, 58] width 48 height 41
click at [418, 56] on button "Settings" at bounding box center [408, 58] width 34 height 41
click at [191, 58] on button "Automation" at bounding box center [188, 58] width 48 height 41
click at [117, 18] on span "Email" at bounding box center [112, 17] width 30 height 13
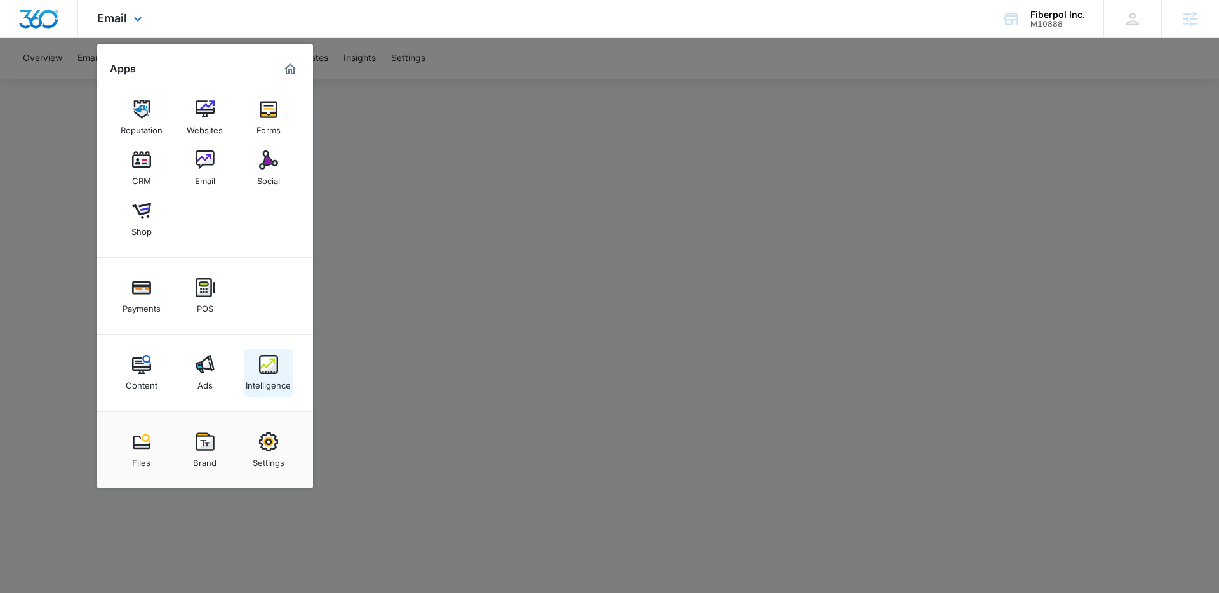
click at [270, 369] on img at bounding box center [268, 364] width 19 height 19
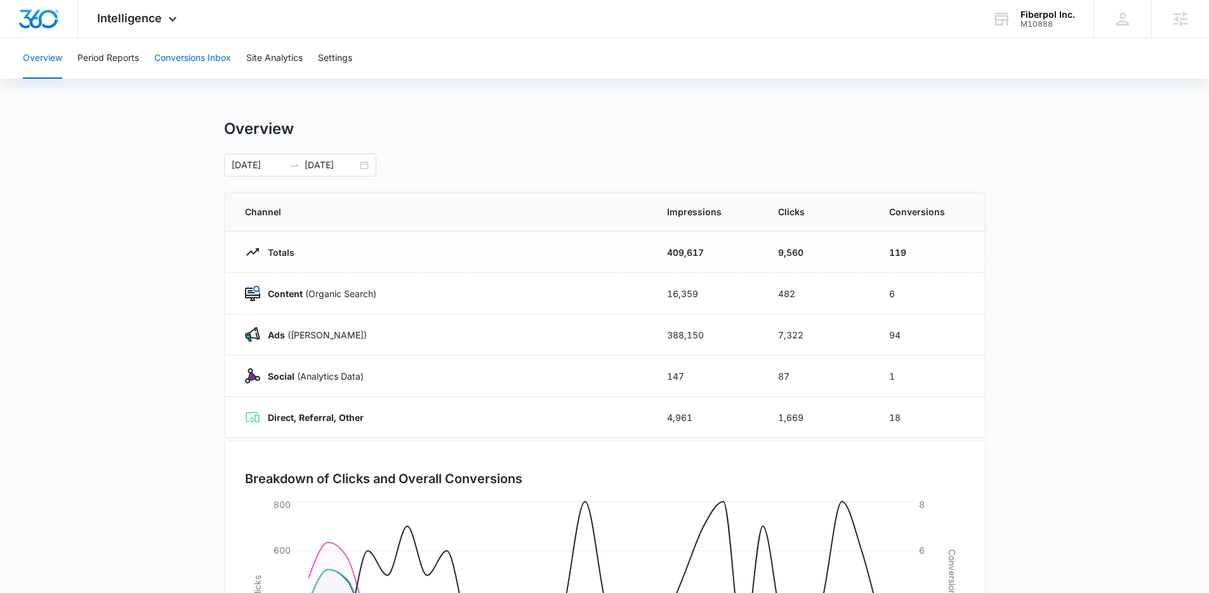
click at [191, 58] on button "Conversions Inbox" at bounding box center [192, 58] width 77 height 41
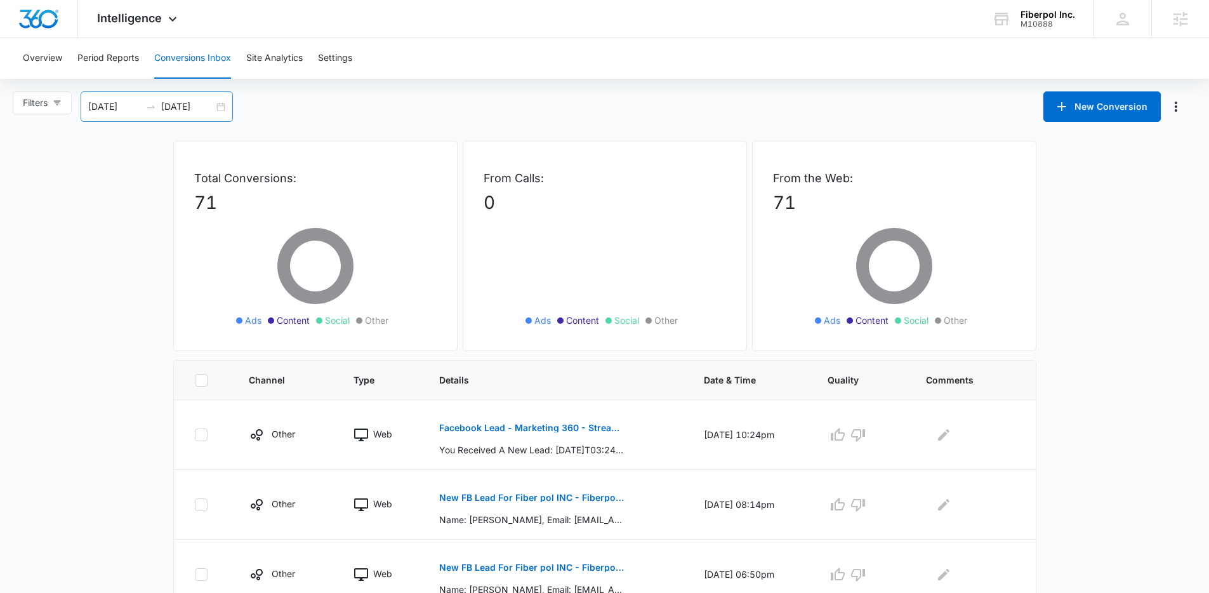
click at [215, 112] on div "[DATE] [DATE]" at bounding box center [157, 106] width 152 height 30
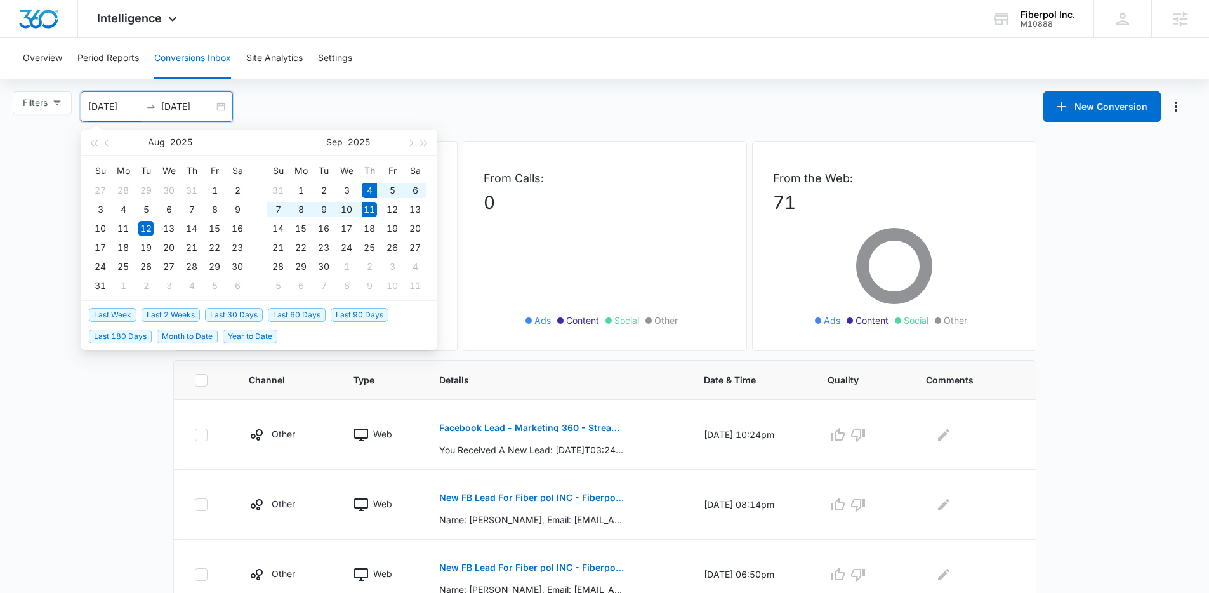
click at [124, 314] on span "Last Week" at bounding box center [113, 315] width 48 height 14
type input "[DATE]"
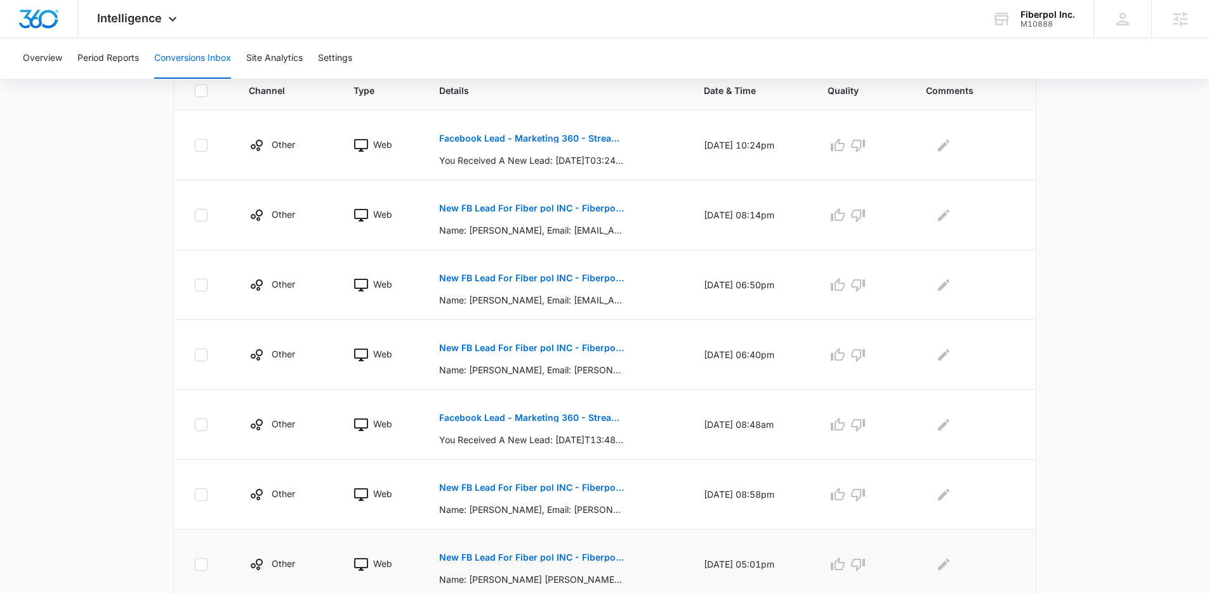
scroll to position [545, 0]
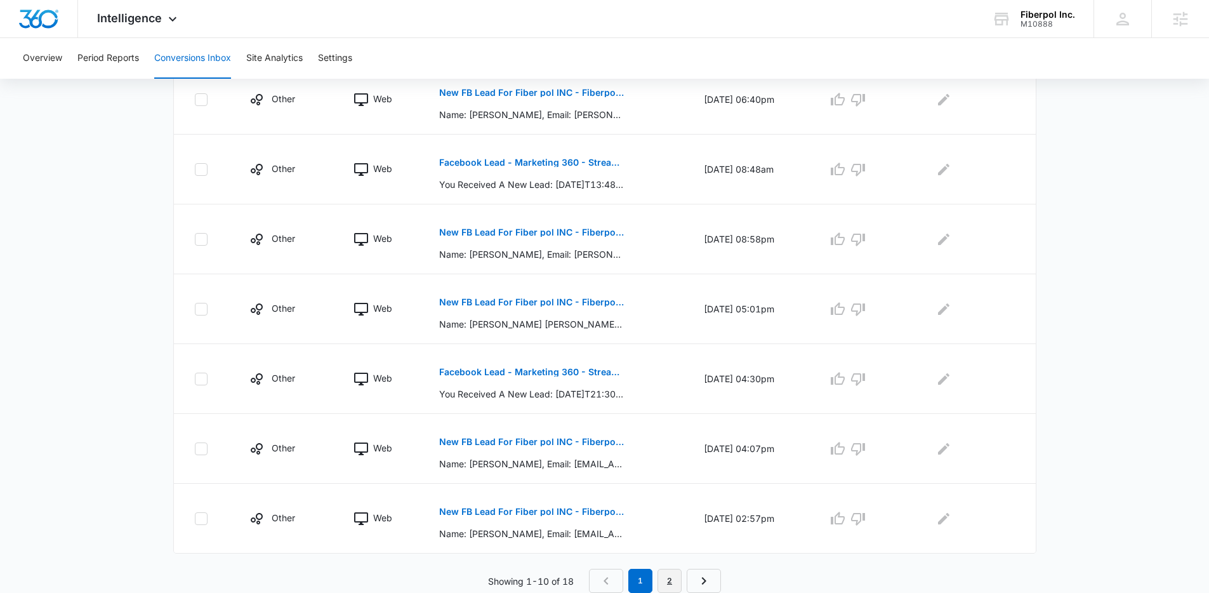
click at [675, 580] on link "2" at bounding box center [670, 581] width 24 height 24
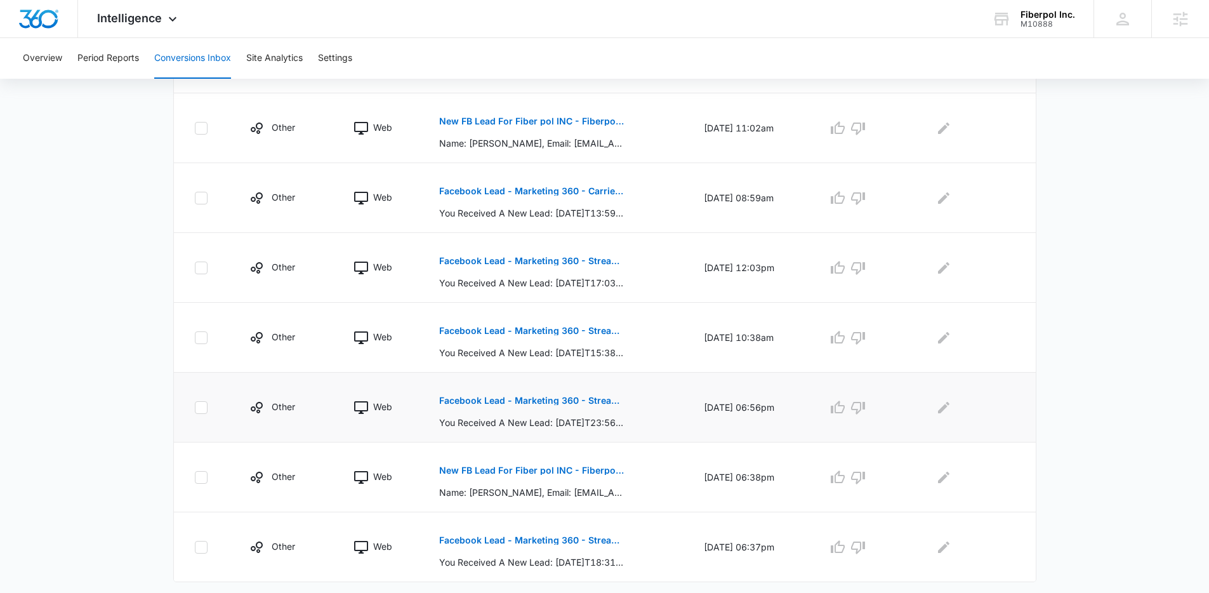
scroll to position [405, 0]
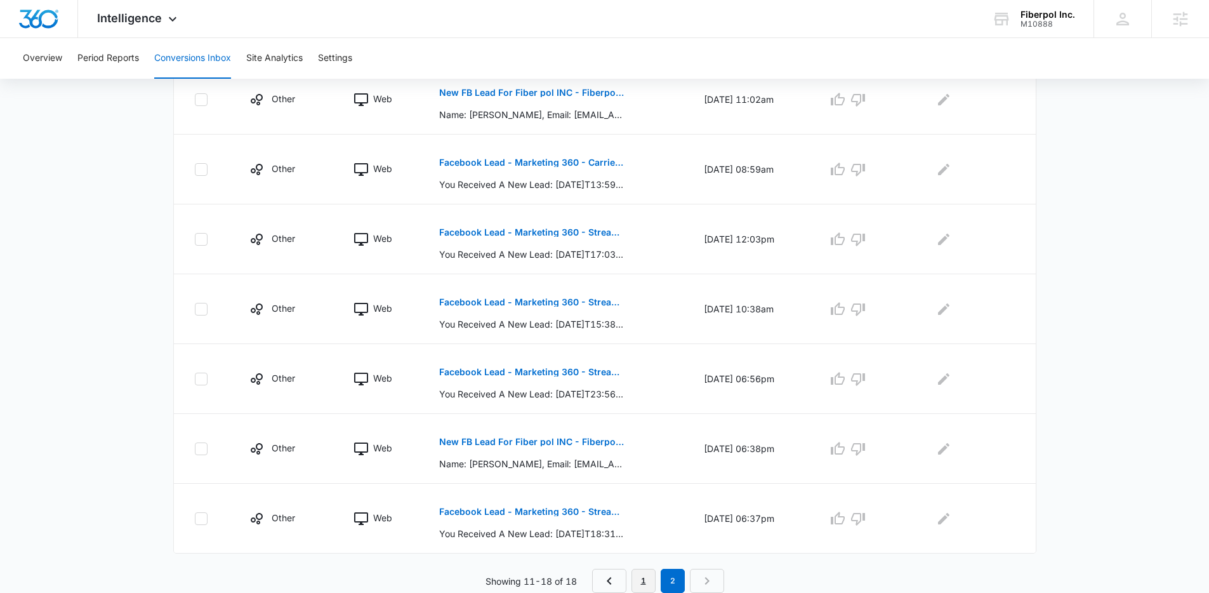
click at [643, 580] on link "1" at bounding box center [644, 581] width 24 height 24
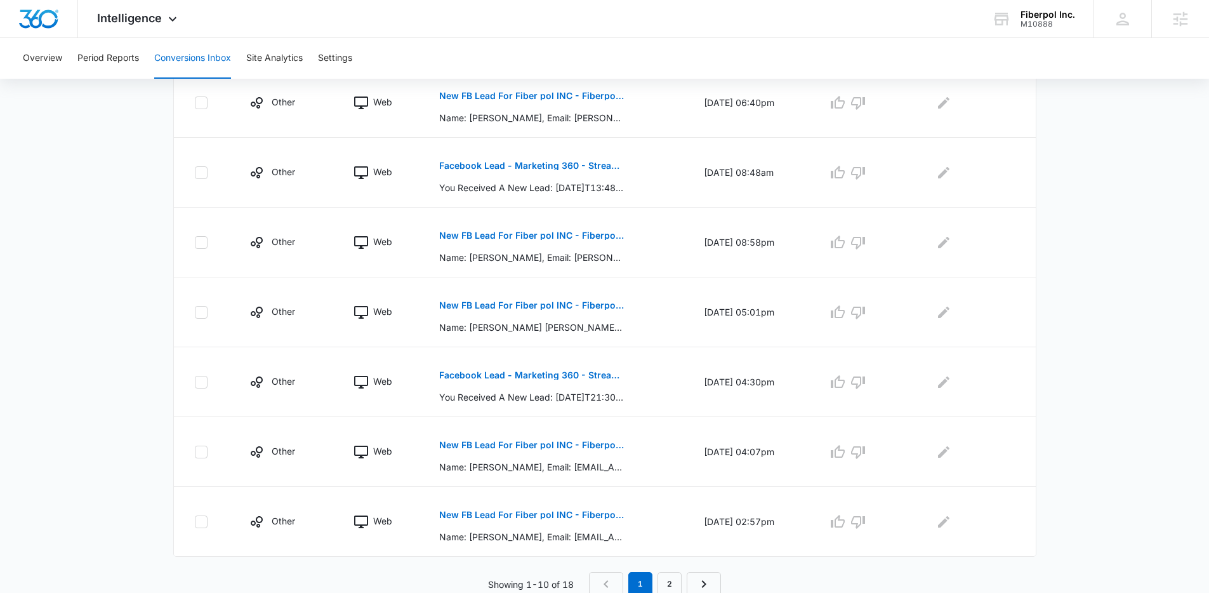
scroll to position [545, 0]
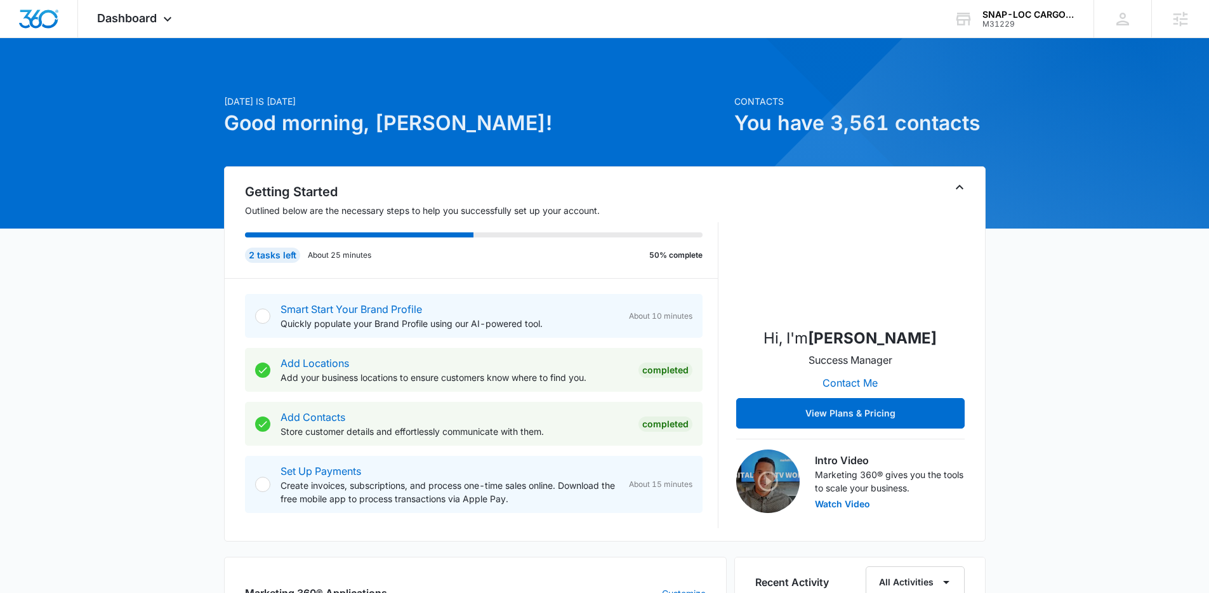
scroll to position [574, 0]
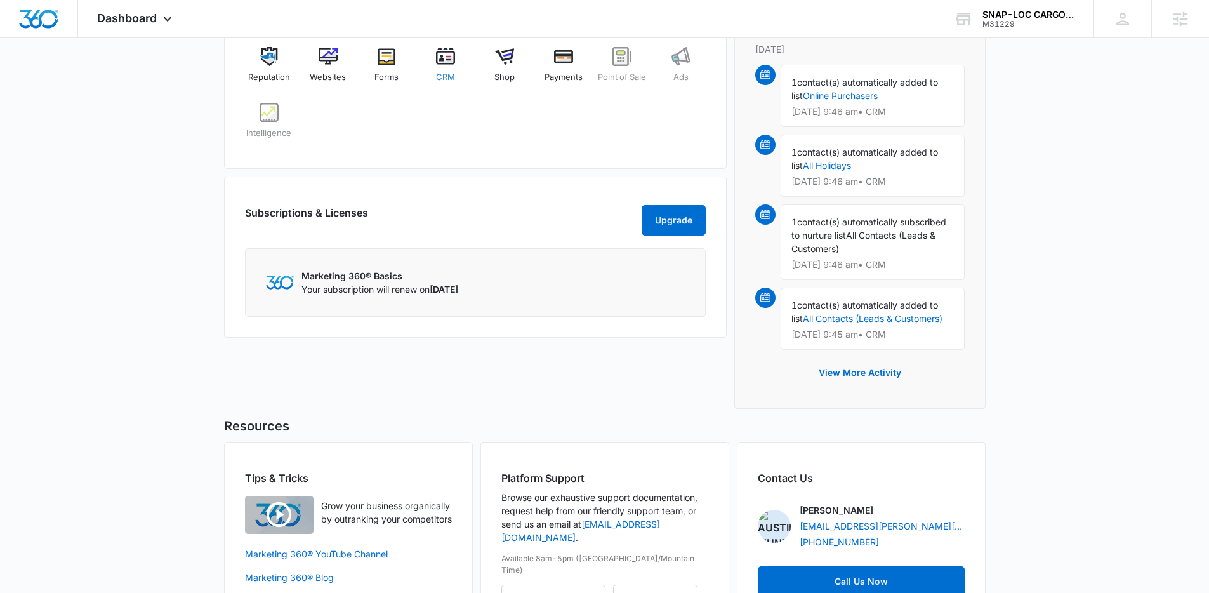
click at [432, 69] on div "CRM" at bounding box center [445, 69] width 49 height 45
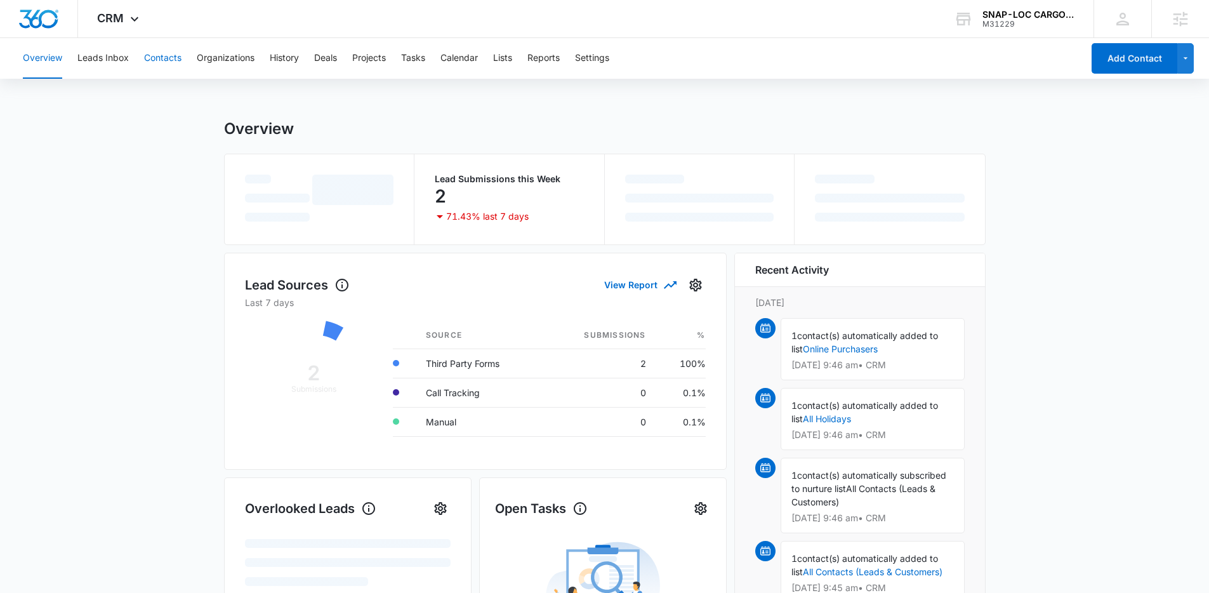
click at [178, 62] on button "Contacts" at bounding box center [162, 58] width 37 height 41
